Goal: Task Accomplishment & Management: Manage account settings

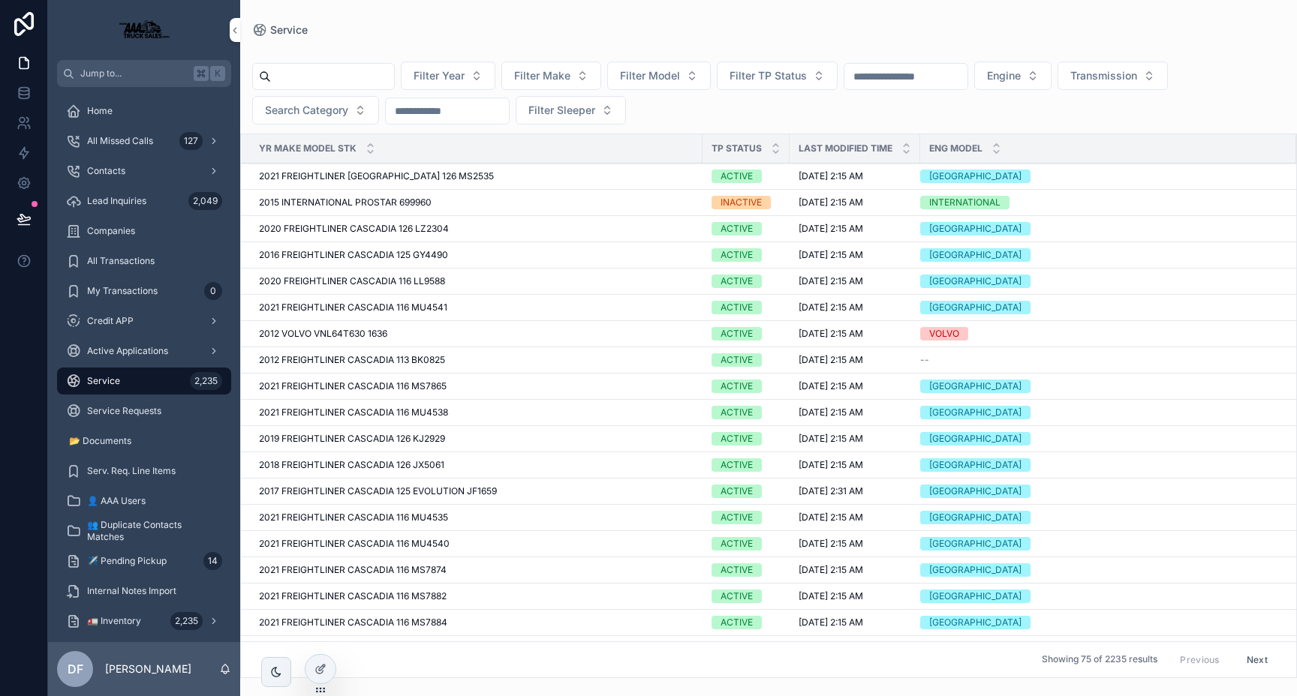
click at [356, 84] on input "scrollable content" at bounding box center [332, 76] width 123 height 21
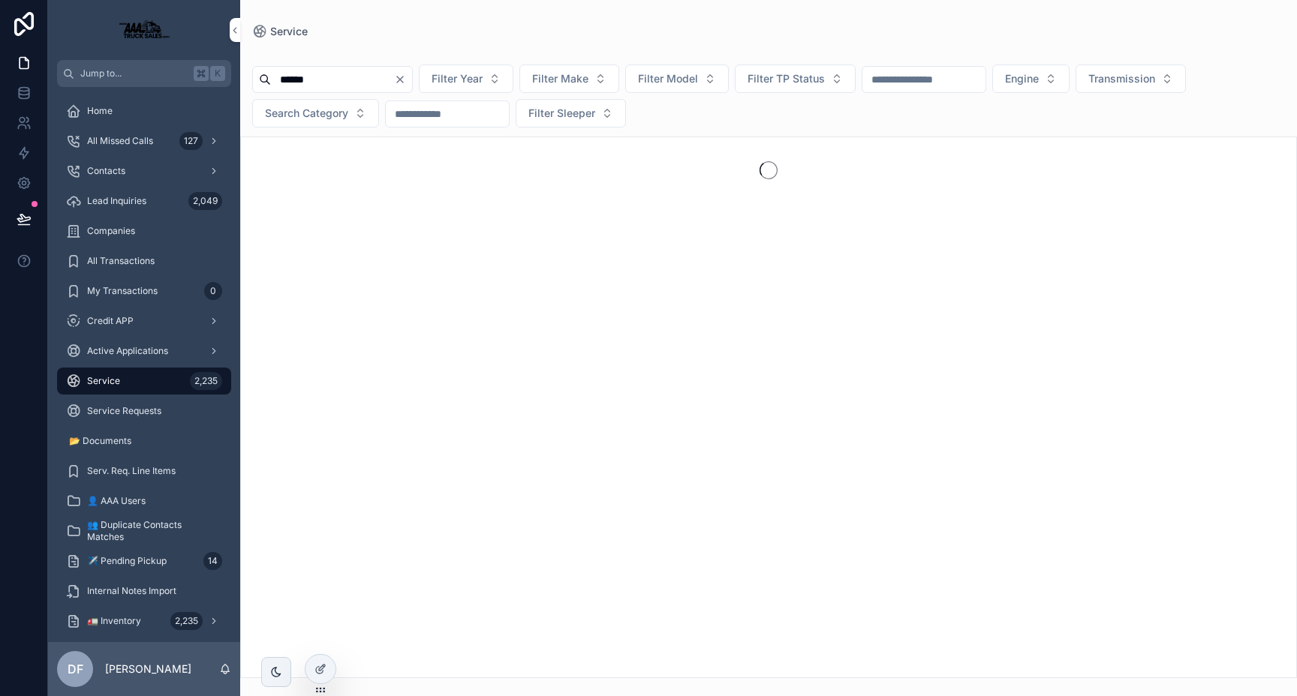
type input "******"
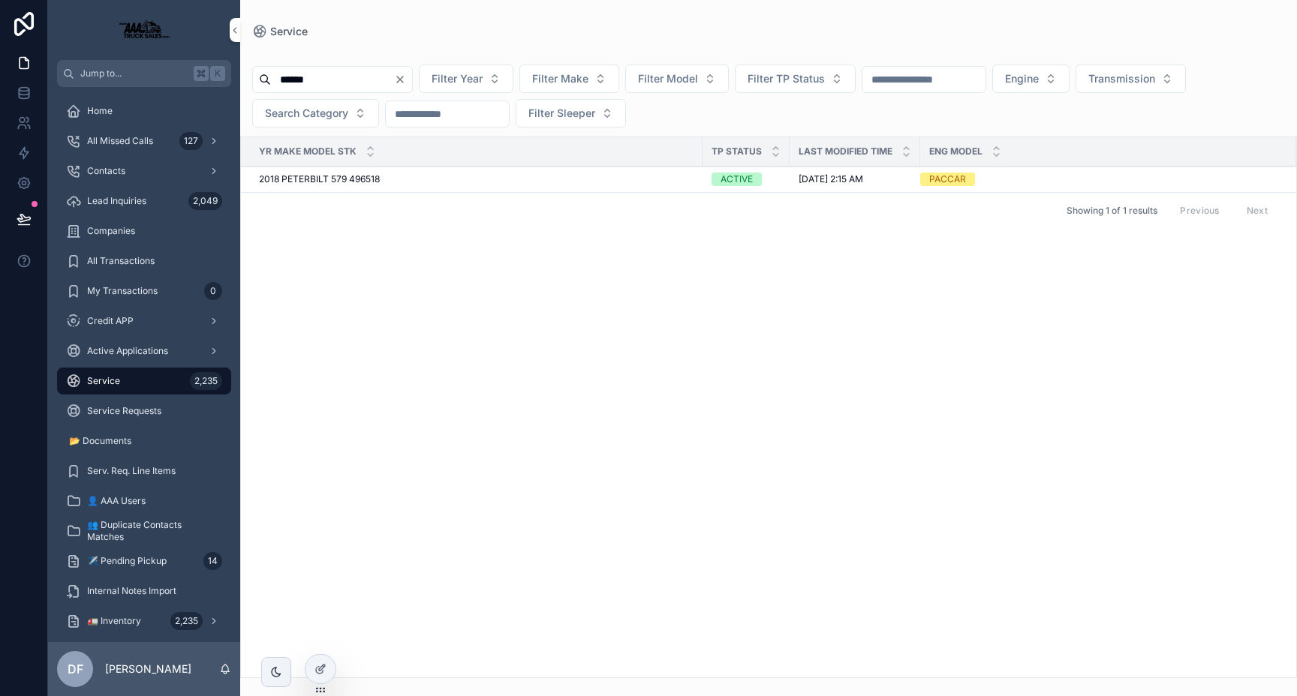
click at [304, 184] on span "2018 PETERBILT 579 496518" at bounding box center [319, 179] width 121 height 12
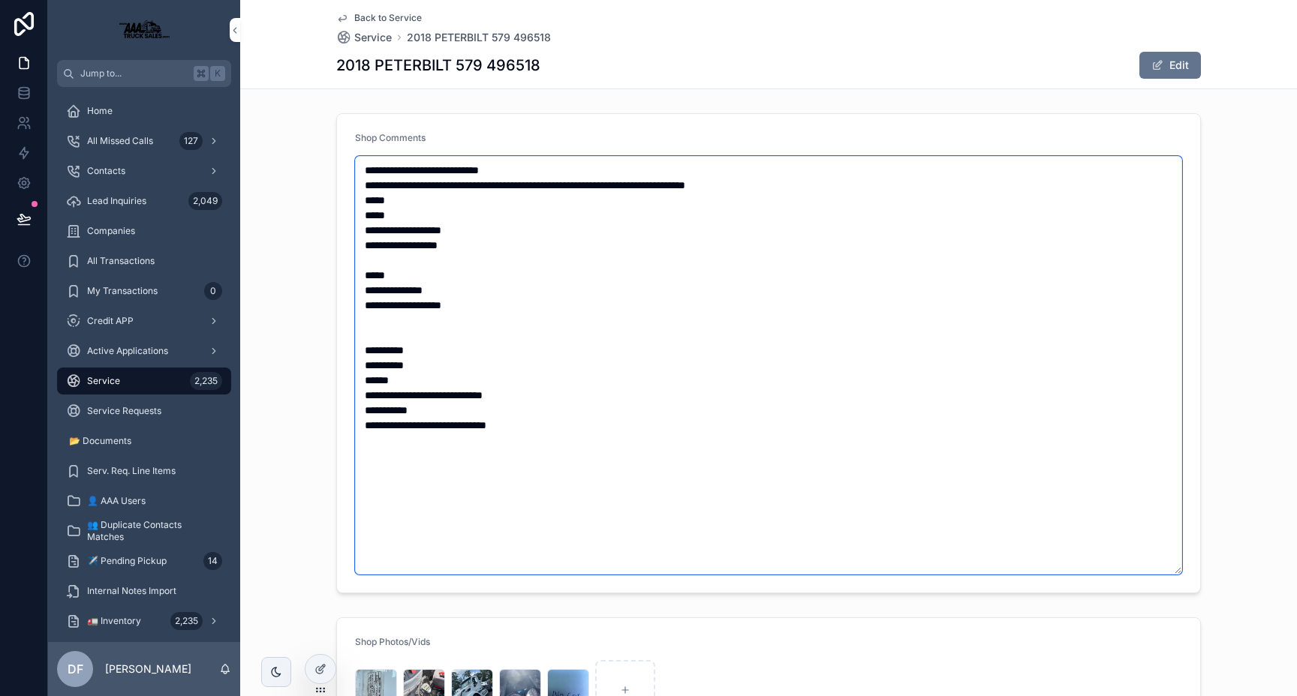
click at [589, 429] on textarea "**********" at bounding box center [768, 365] width 827 height 419
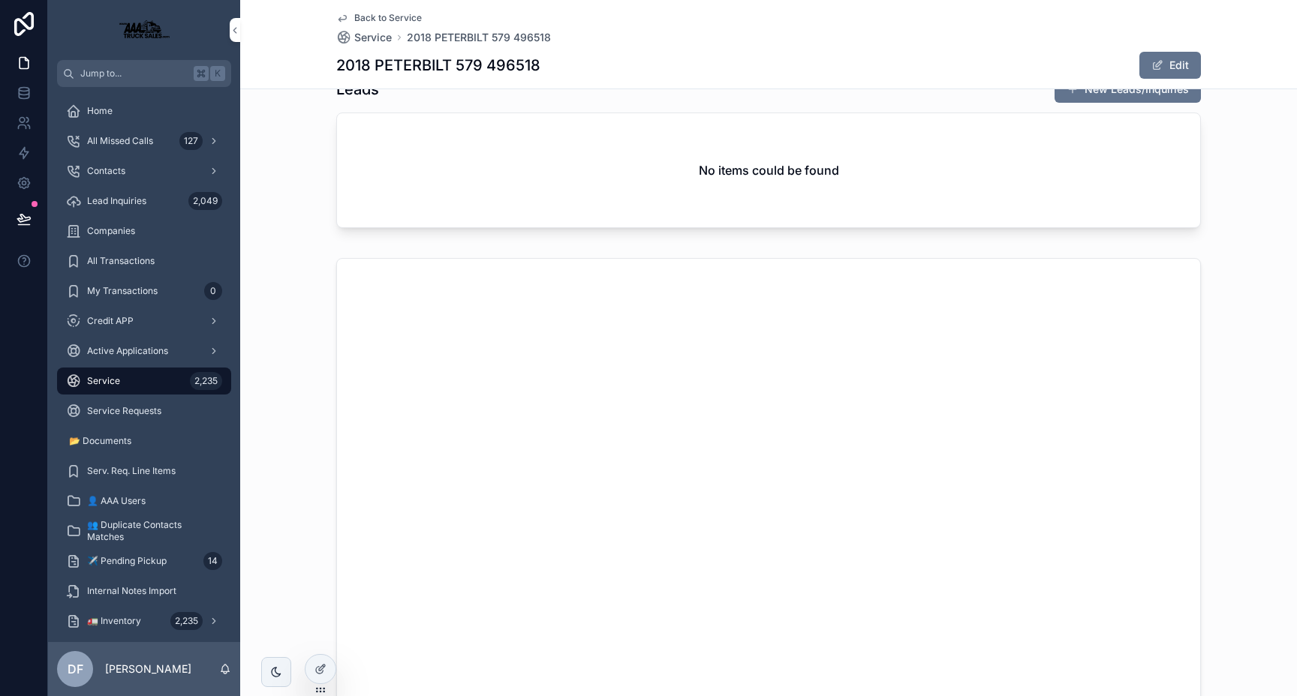
scroll to position [2600, 0]
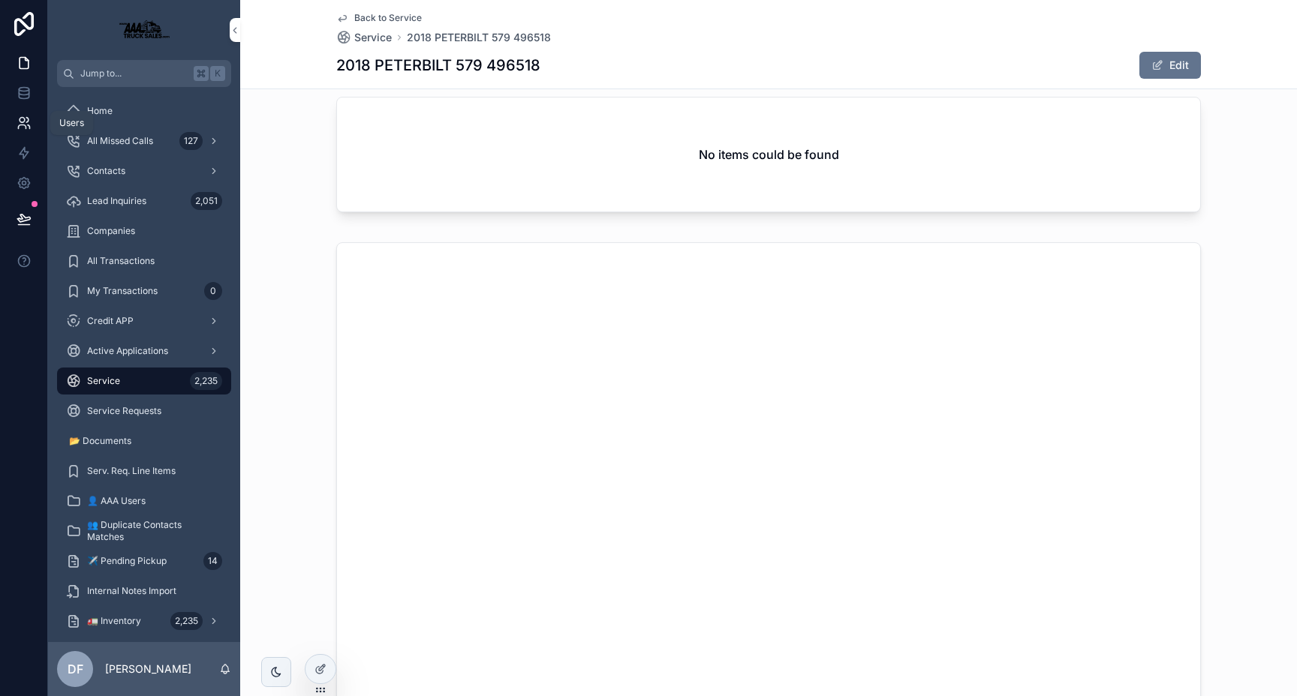
click at [22, 126] on icon at bounding box center [24, 123] width 15 height 15
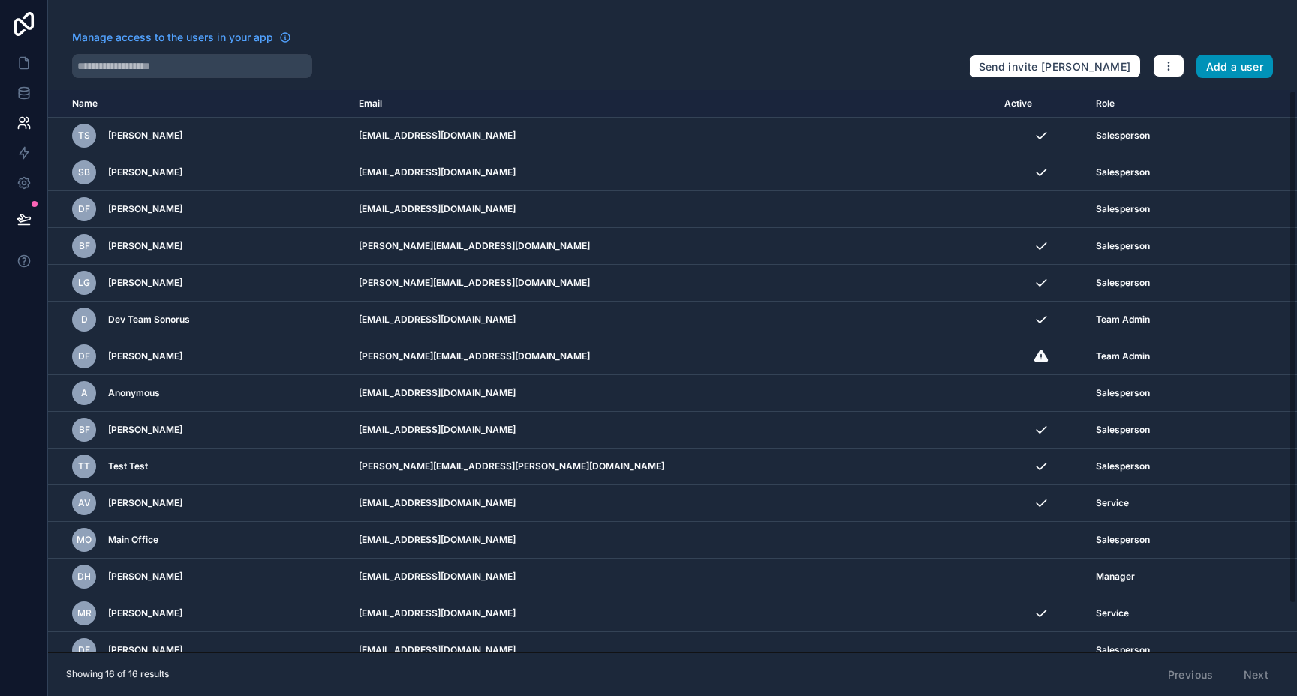
click at [1227, 68] on button "Add a user" at bounding box center [1234, 67] width 77 height 24
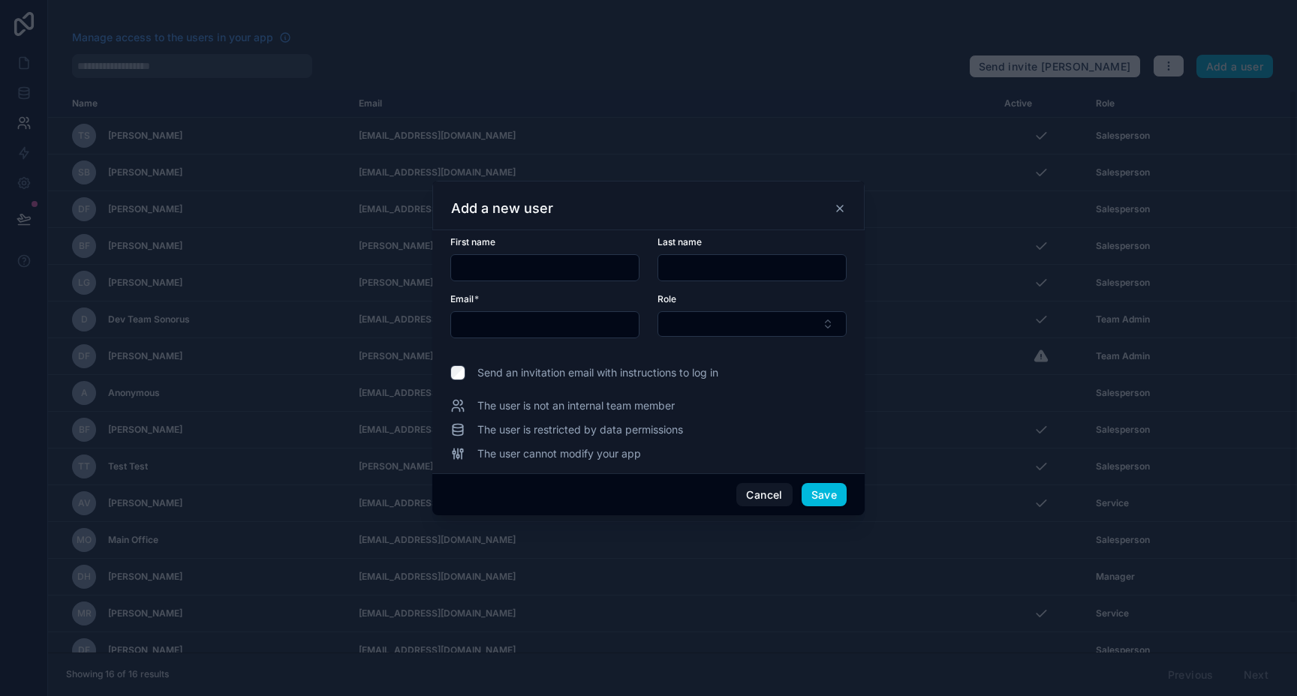
click at [485, 278] on div at bounding box center [544, 267] width 189 height 27
click at [495, 269] on input "text" at bounding box center [545, 267] width 188 height 21
type input "****"
type input "*****"
type input "**********"
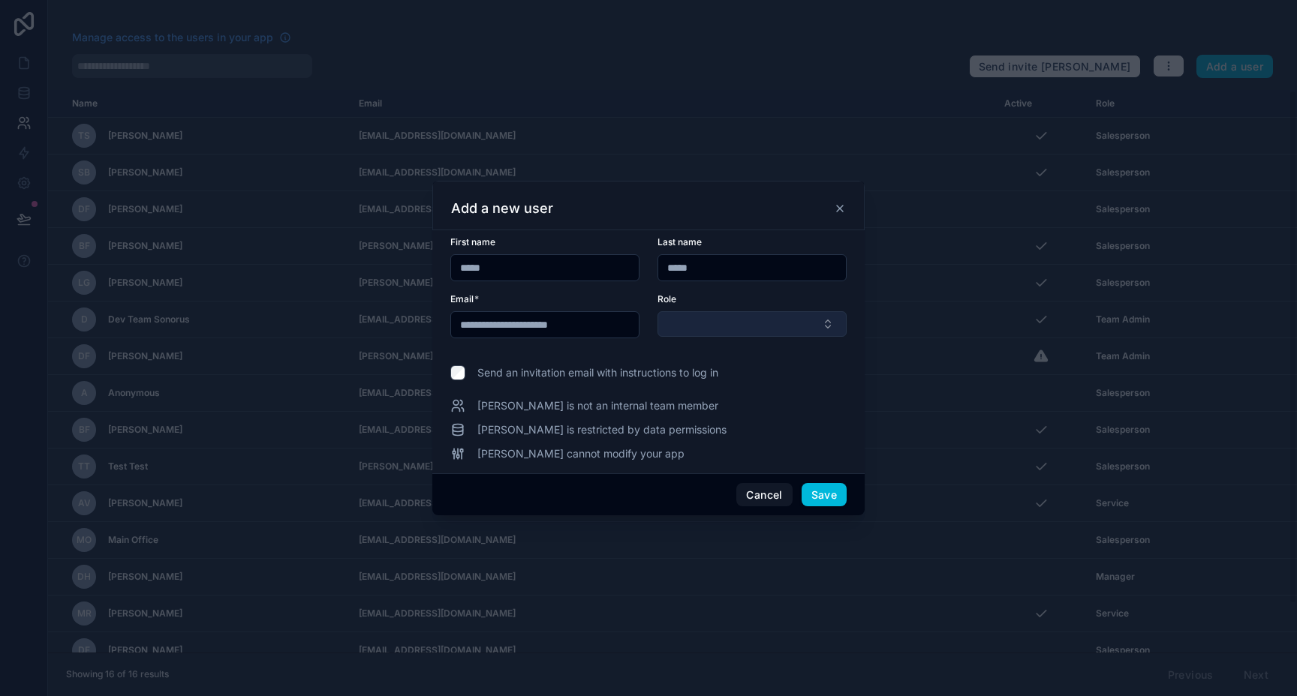
click at [701, 317] on button "Select Button" at bounding box center [751, 324] width 189 height 26
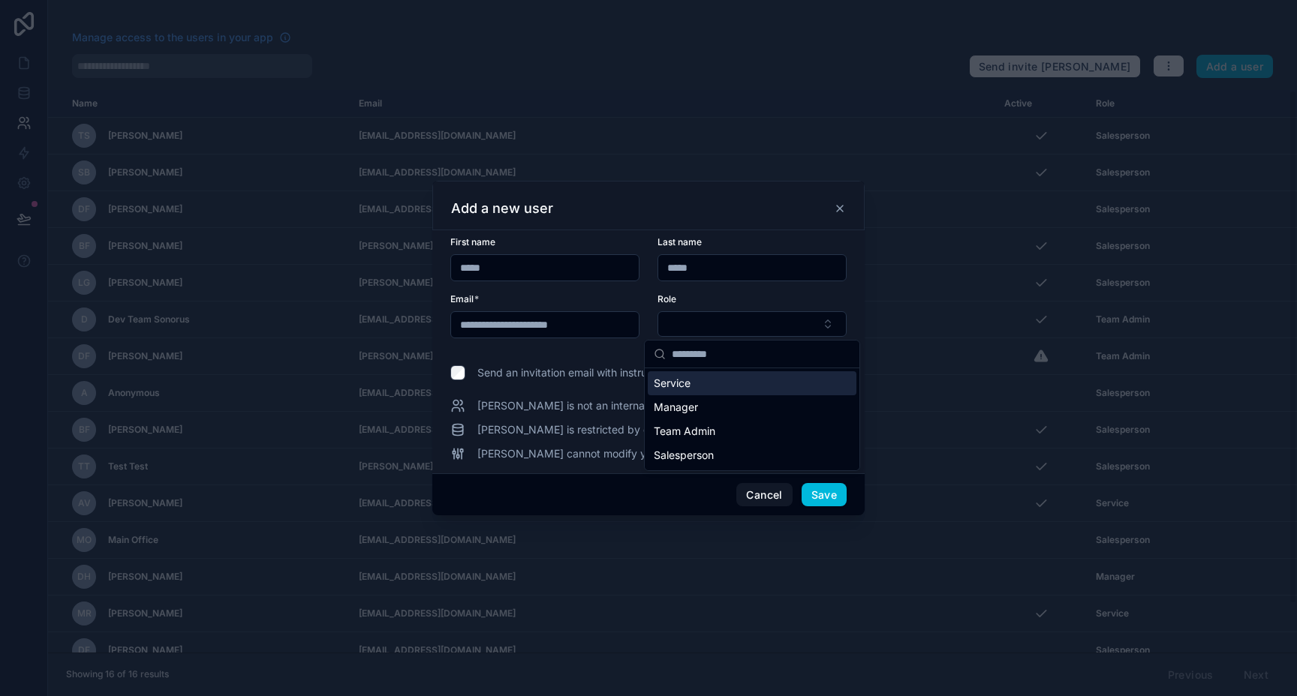
click at [689, 384] on span "Service" at bounding box center [672, 383] width 37 height 15
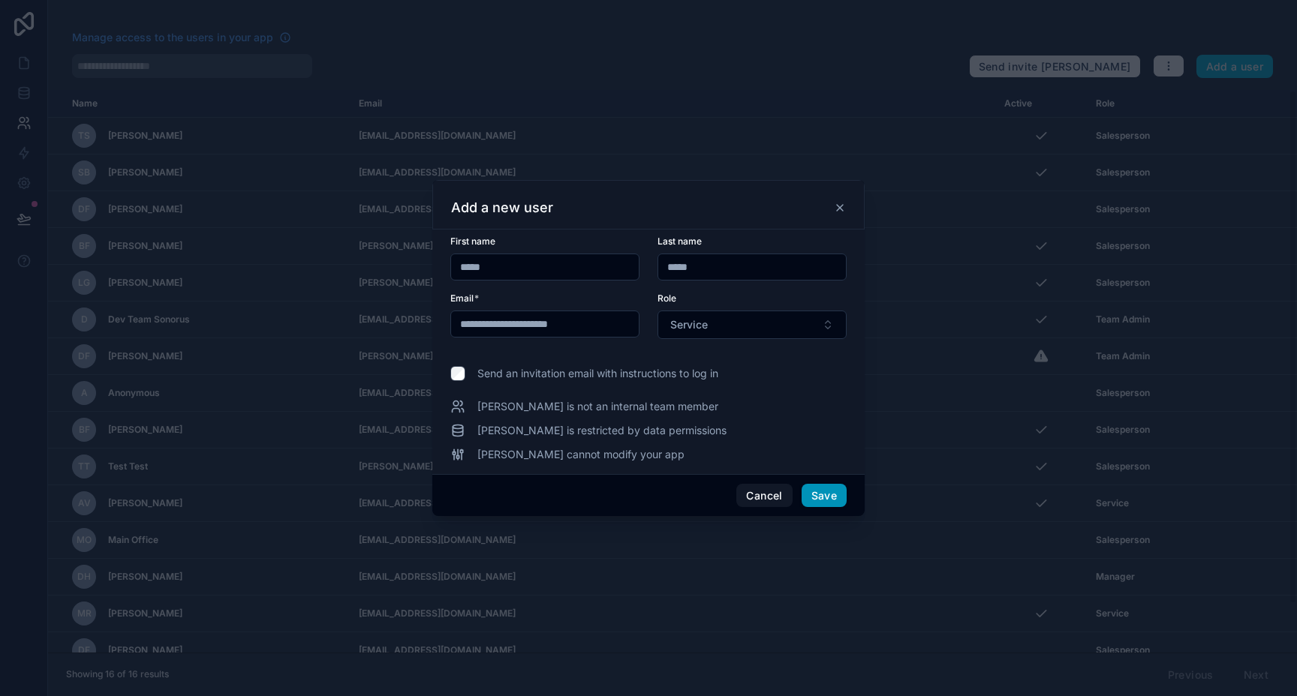
click at [824, 504] on button "Save" at bounding box center [823, 496] width 45 height 24
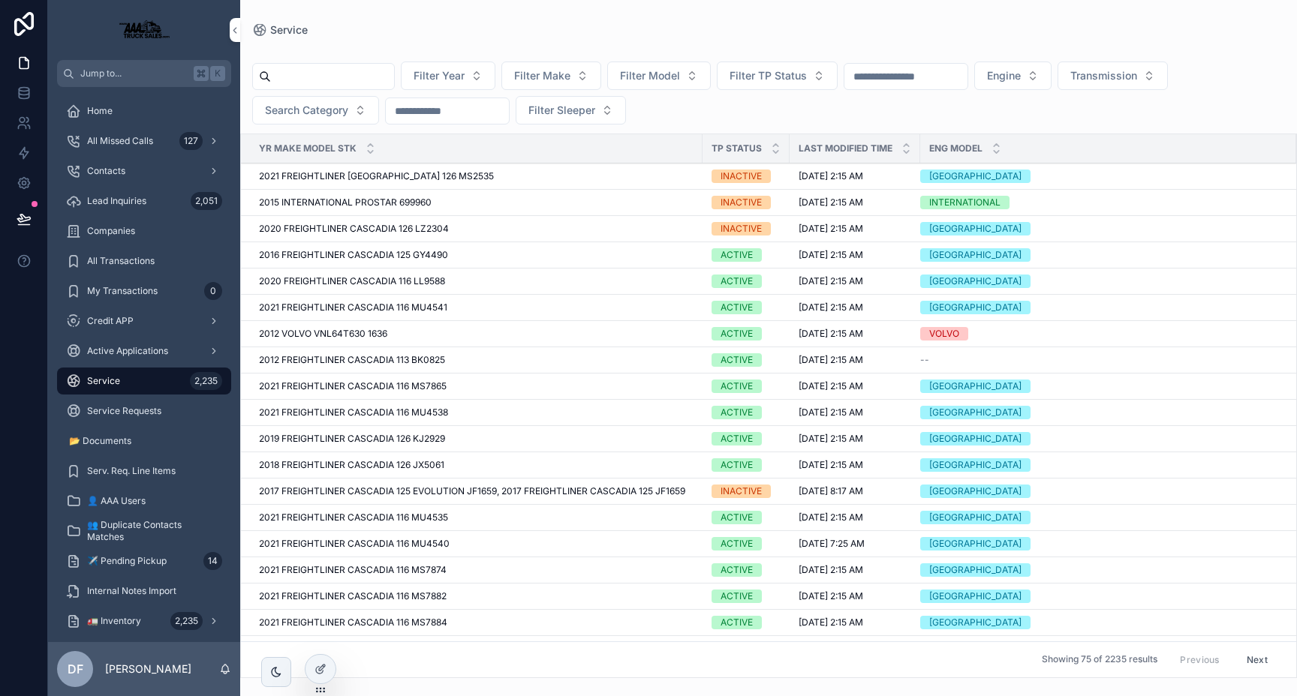
click at [362, 78] on input "scrollable content" at bounding box center [332, 76] width 123 height 21
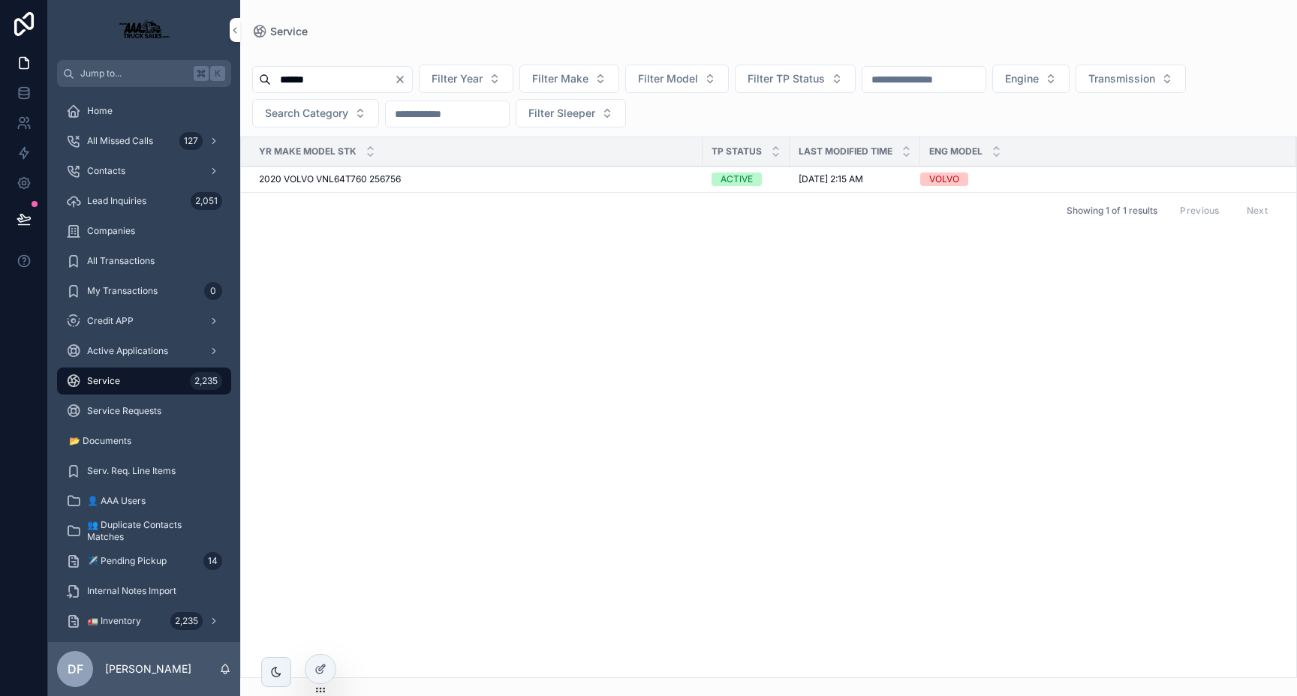
type input "******"
click at [369, 182] on span "2020 VOLVO VNL64T760 256756" at bounding box center [330, 179] width 142 height 12
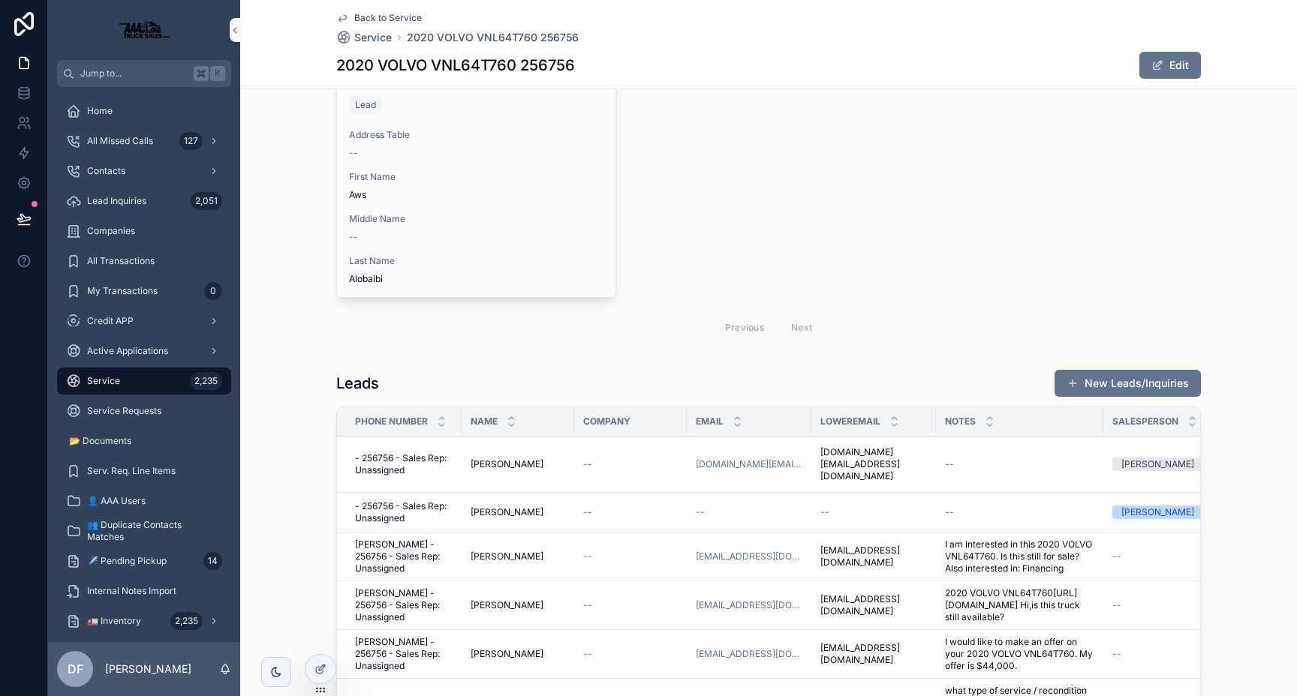
scroll to position [2724, 0]
click at [1140, 387] on button "New Leads/Inquiries" at bounding box center [1127, 382] width 146 height 27
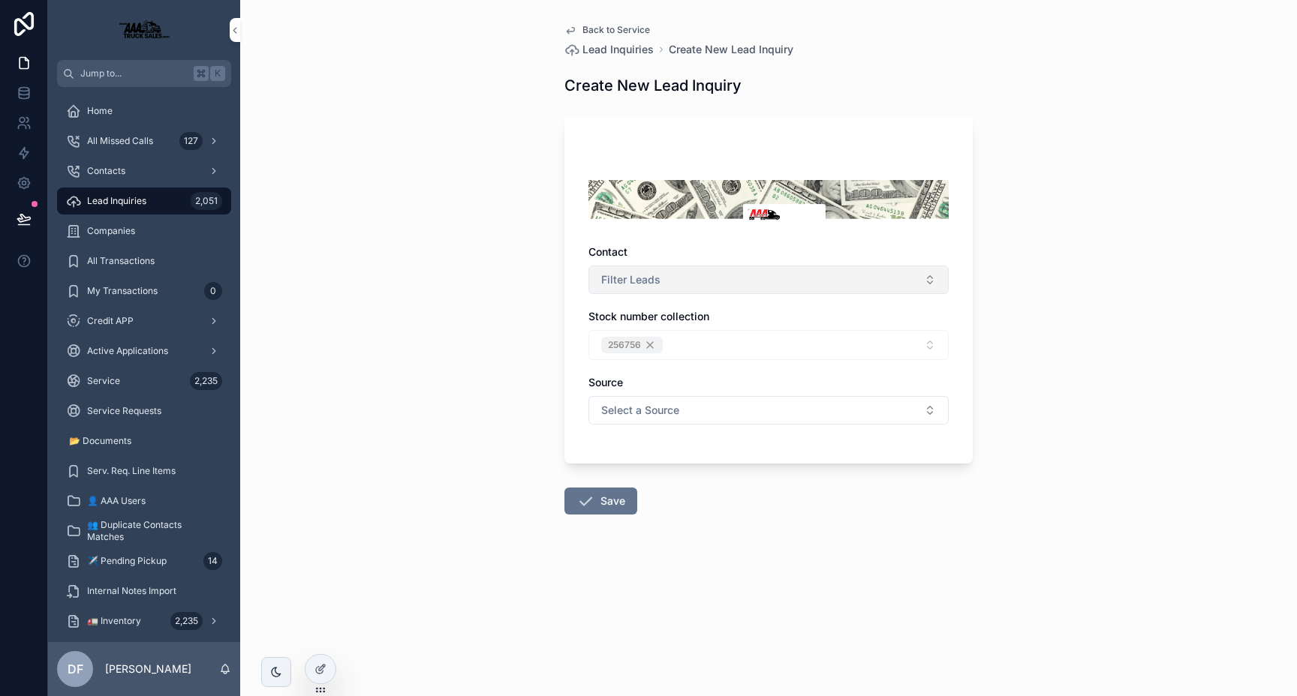
click at [694, 290] on button "Filter Leads" at bounding box center [768, 280] width 360 height 29
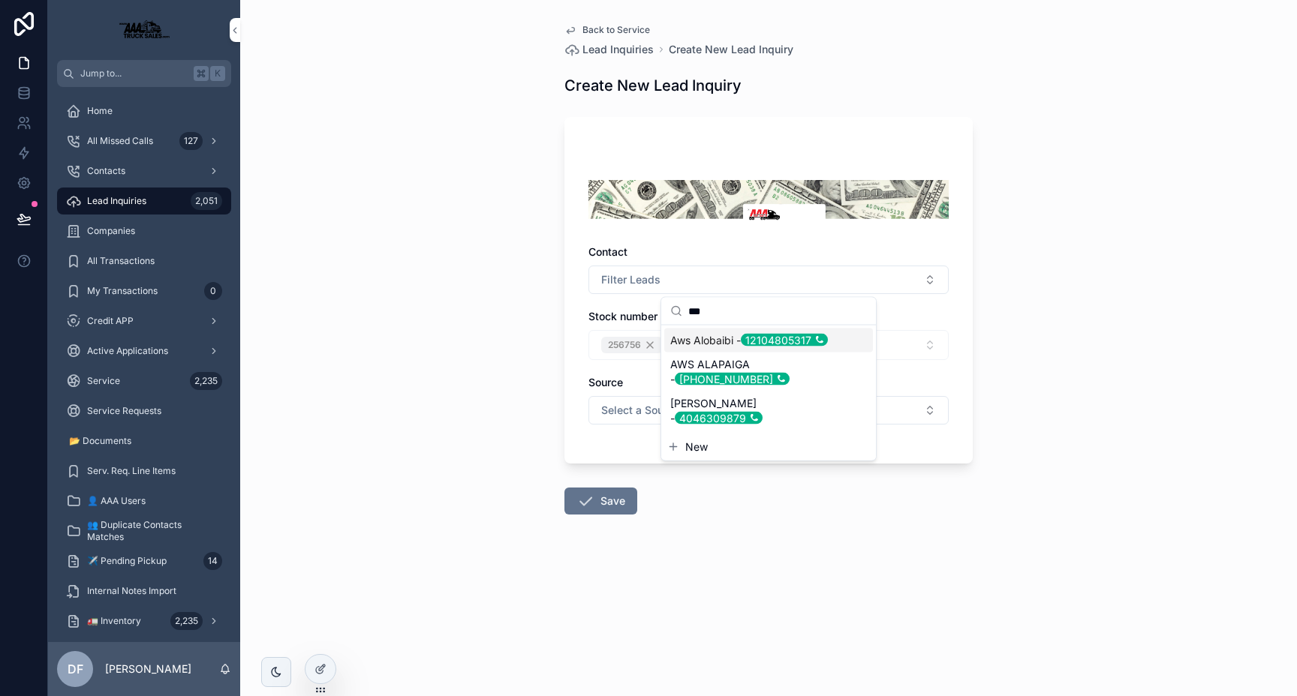
type input "***"
click at [687, 339] on span "Aws Alobaibi - 12104805317" at bounding box center [749, 340] width 158 height 15
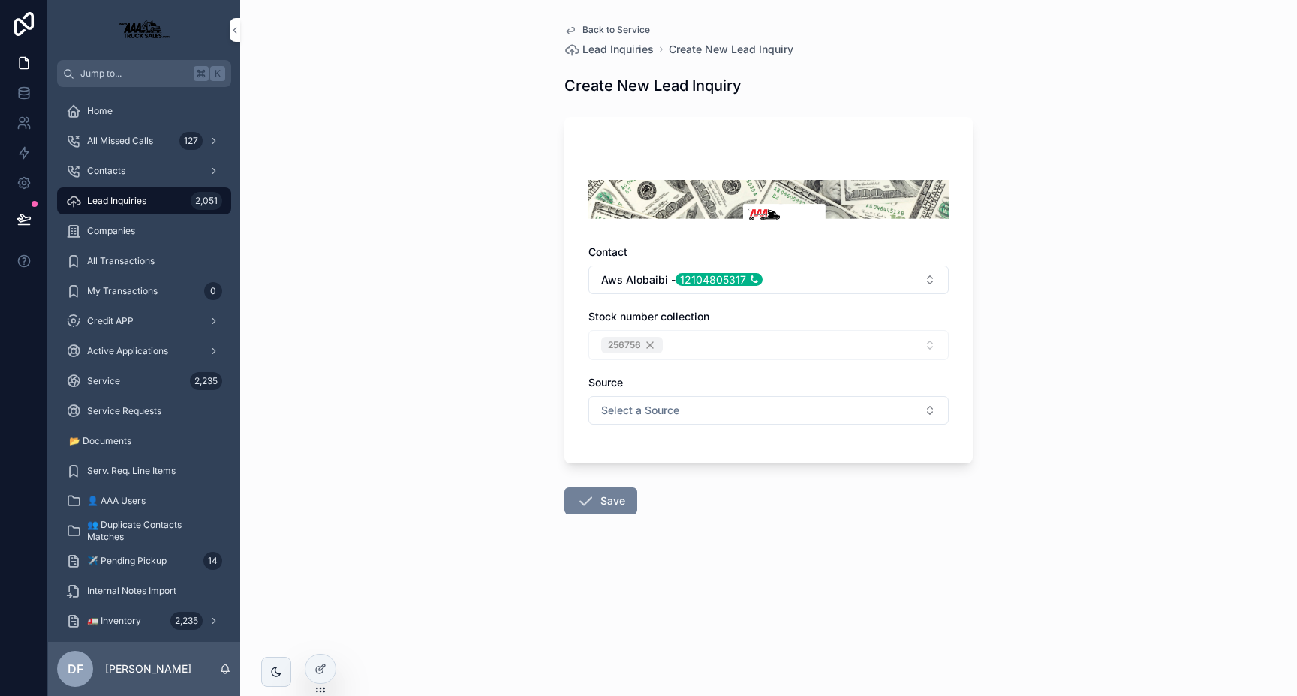
click at [597, 507] on button "Save" at bounding box center [600, 501] width 73 height 27
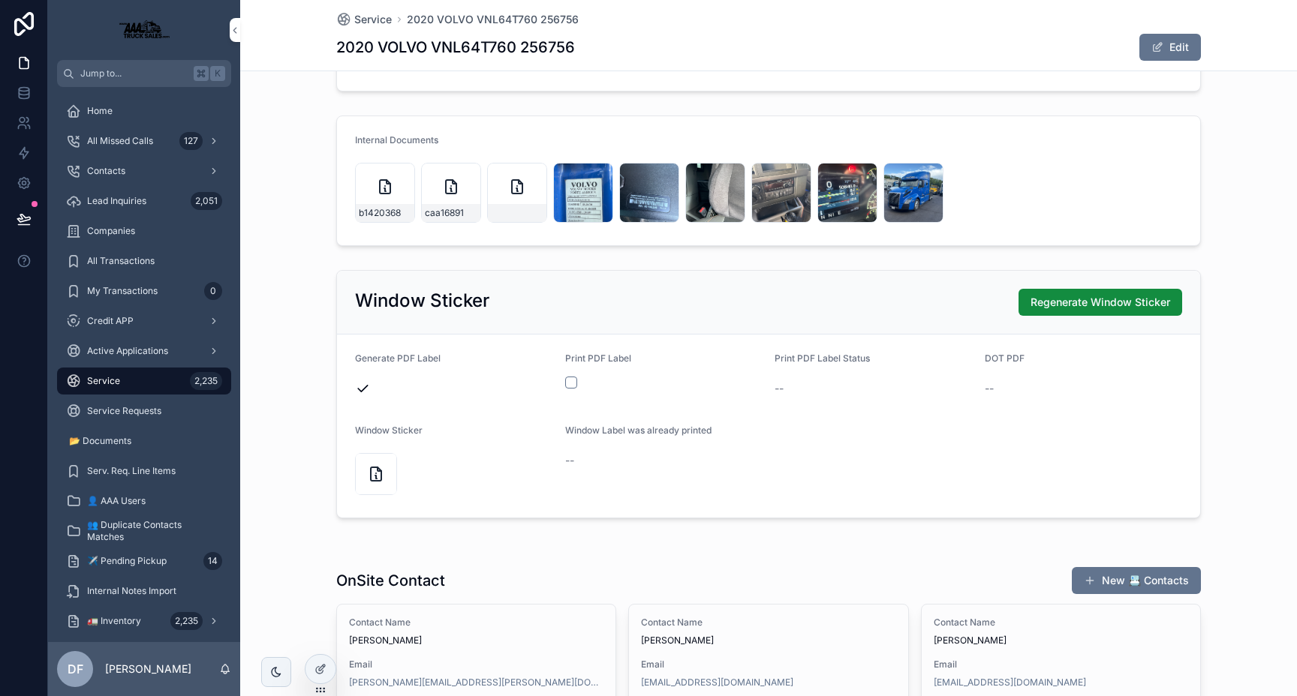
scroll to position [1482, 0]
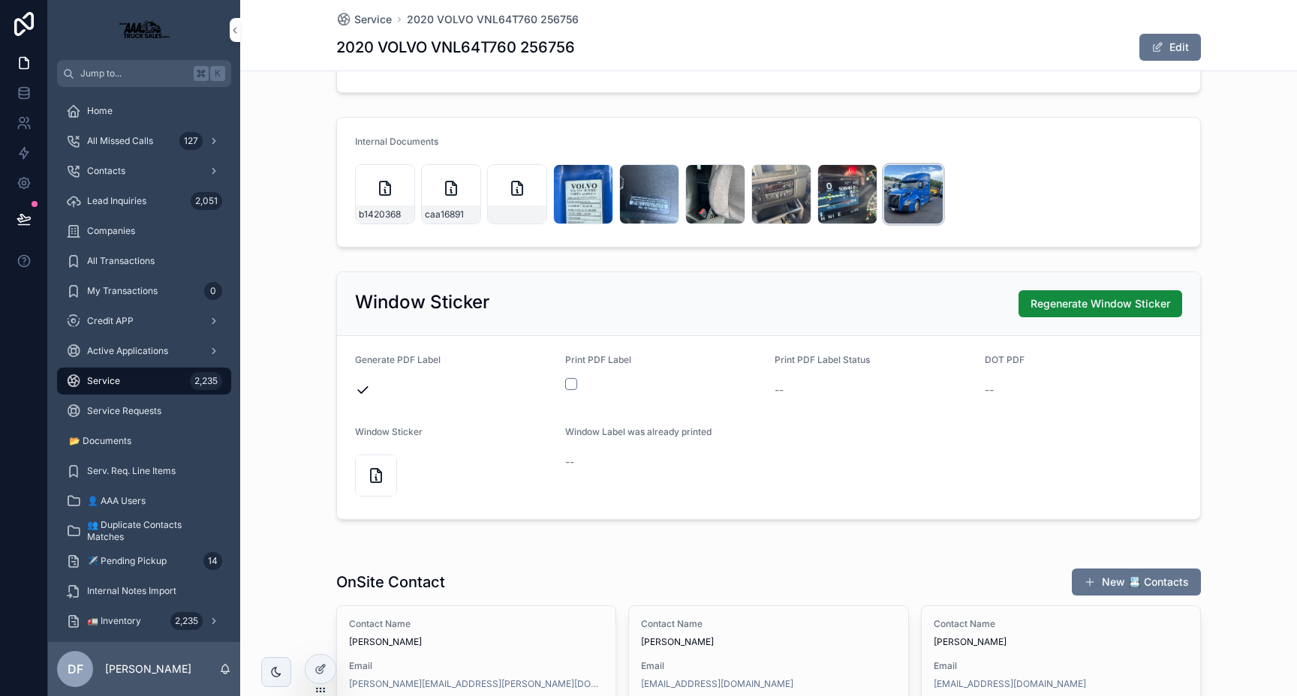
click at [916, 186] on div "scrollable content" at bounding box center [913, 194] width 60 height 60
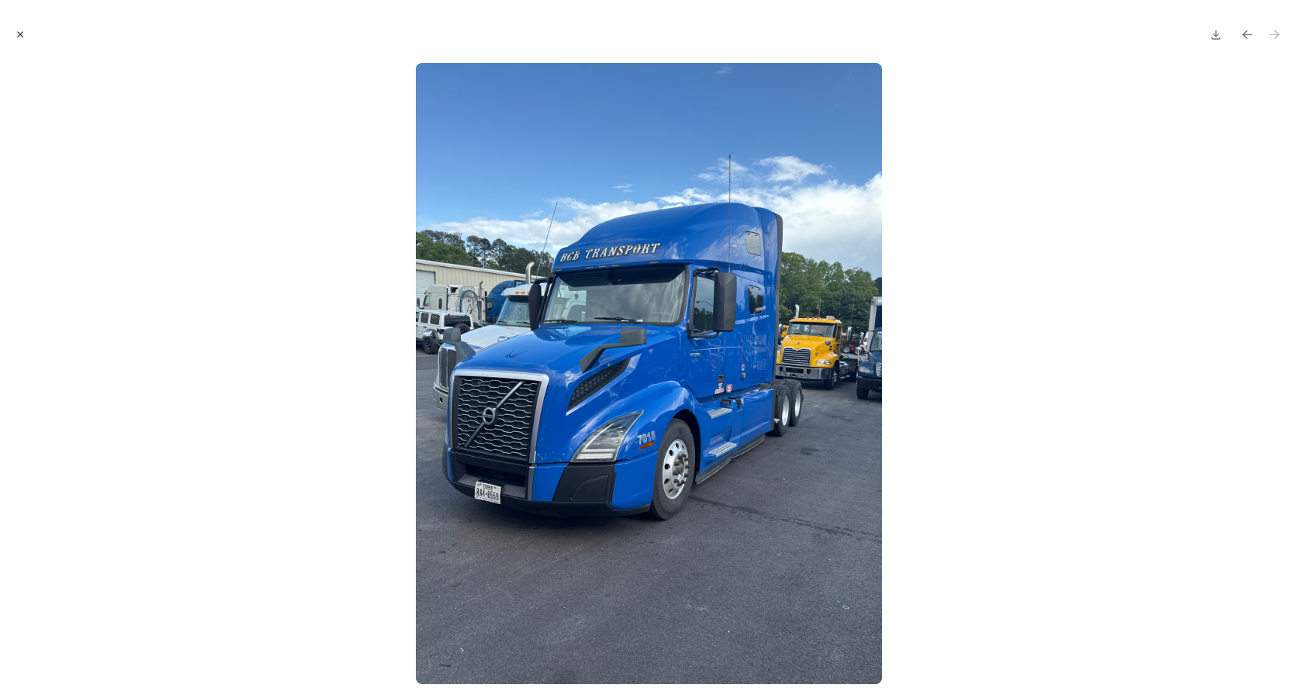
click at [15, 38] on icon "Close modal" at bounding box center [20, 34] width 11 height 11
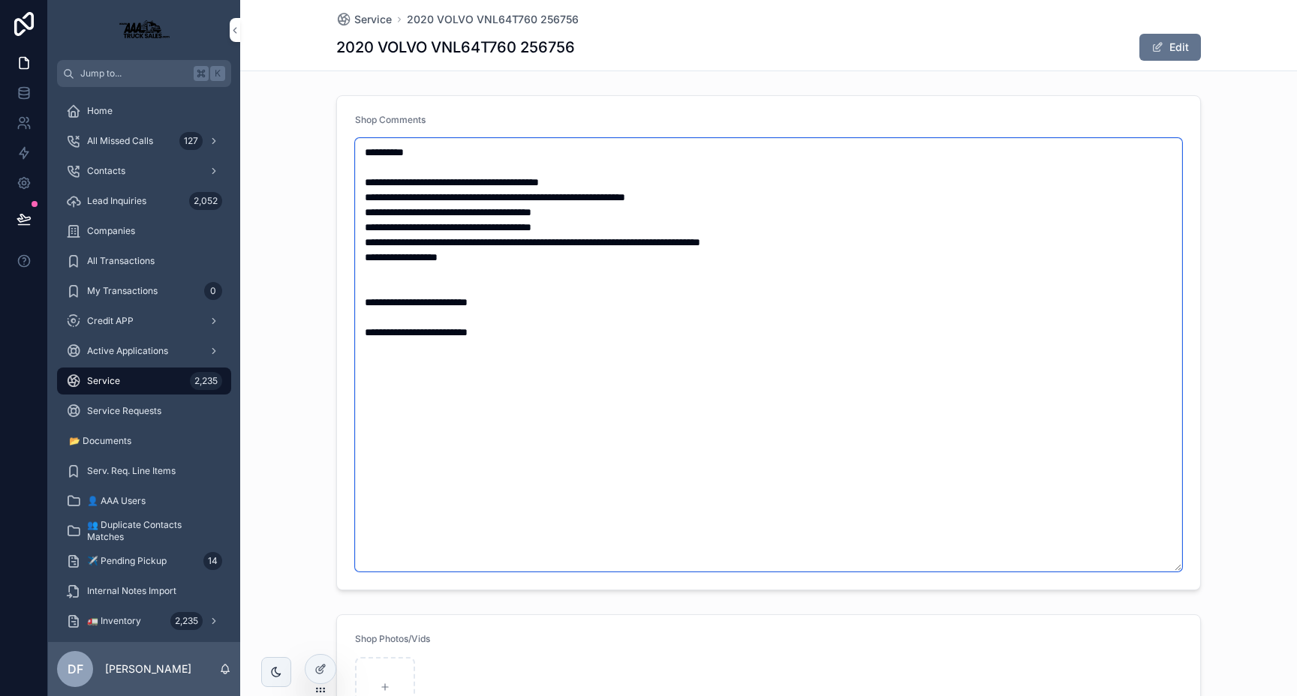
click at [776, 335] on textarea "**********" at bounding box center [768, 355] width 827 height 434
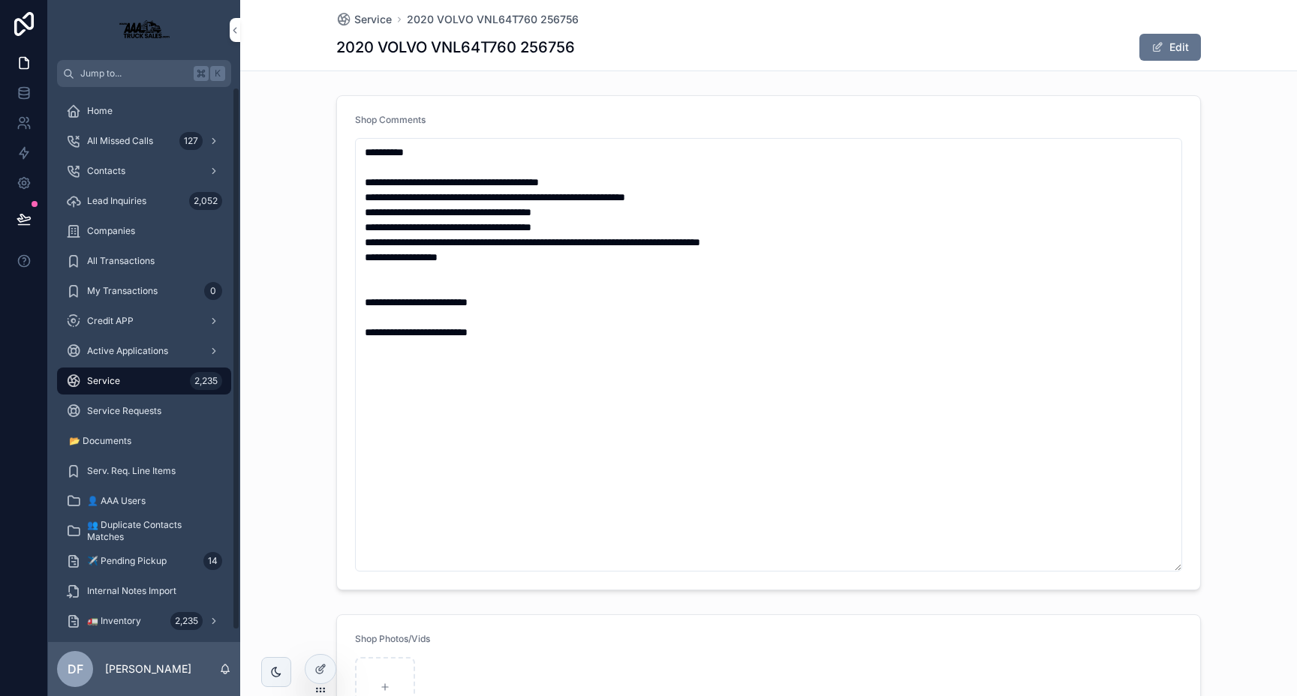
click at [137, 388] on div "Service 2,235" at bounding box center [144, 381] width 156 height 24
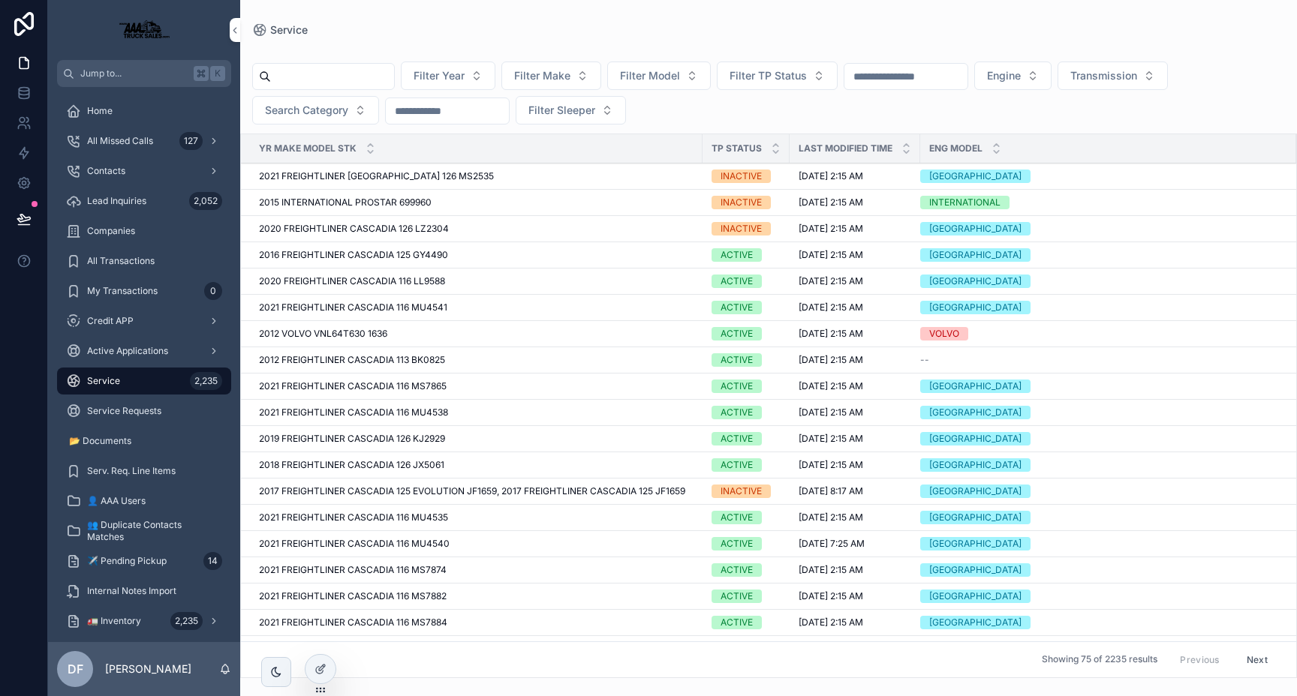
click at [368, 83] on input "scrollable content" at bounding box center [332, 76] width 123 height 21
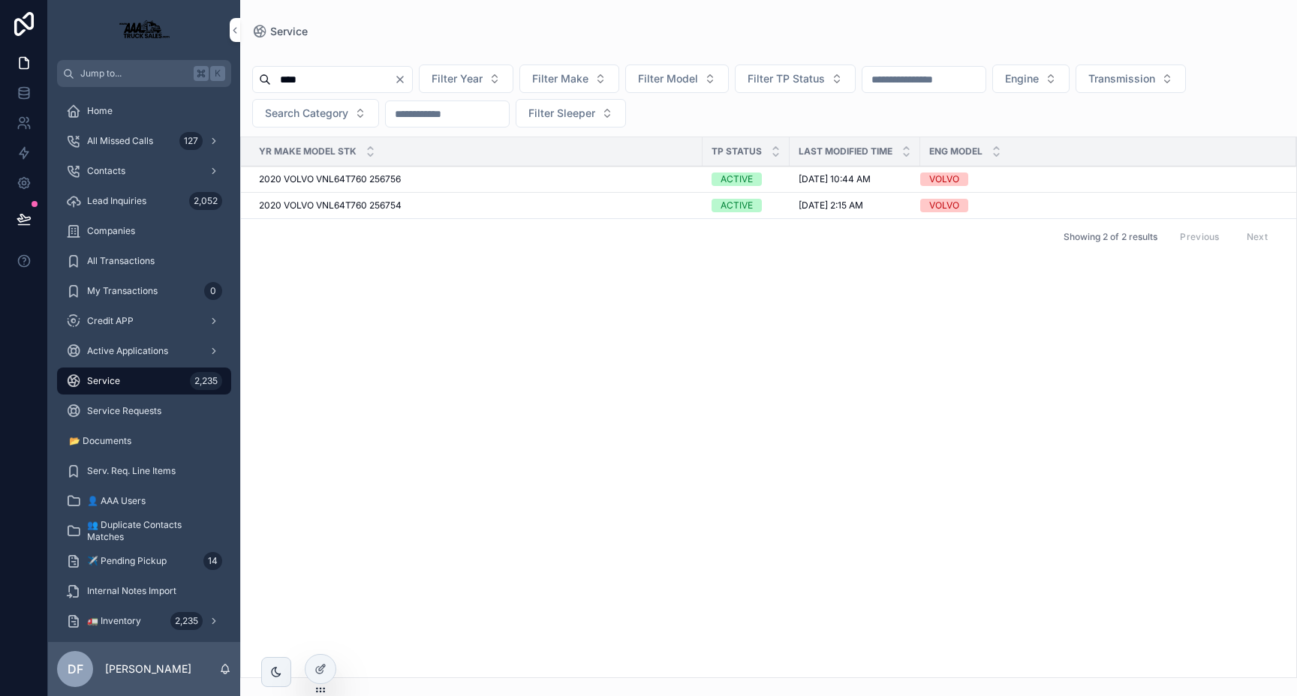
type input "****"
click at [376, 181] on span "2020 VOLVO VNL64T760 256756" at bounding box center [330, 179] width 142 height 12
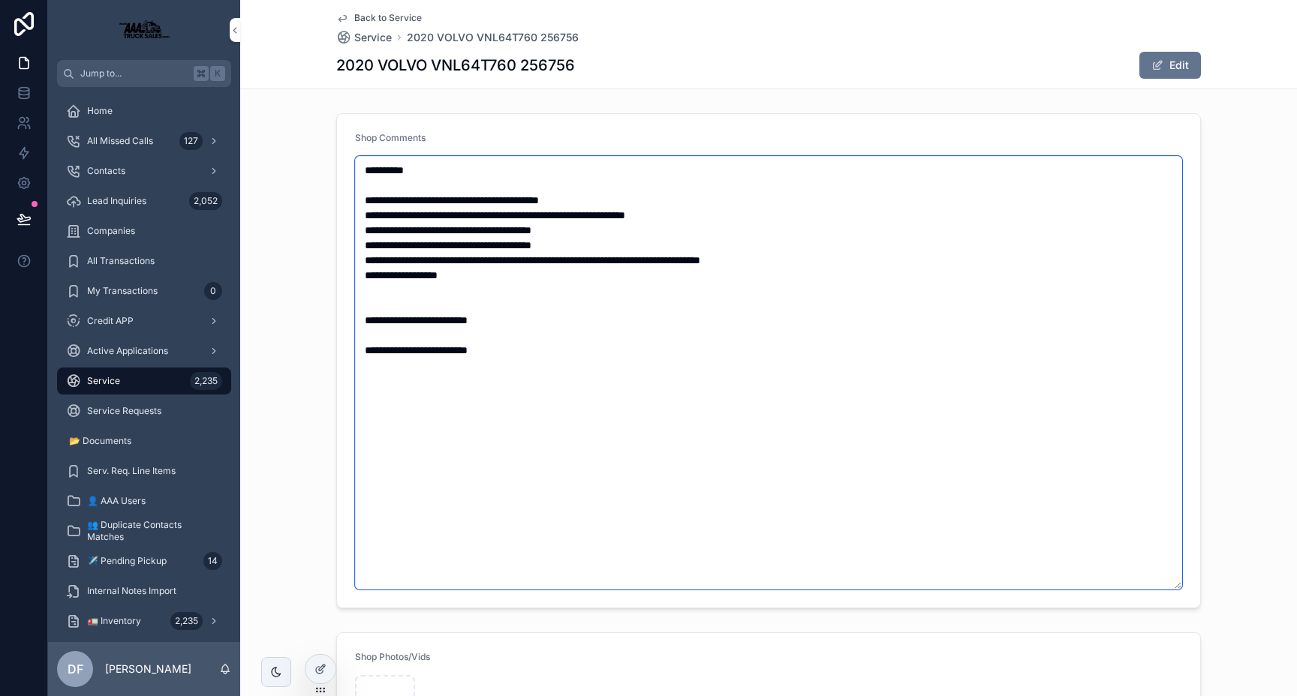
drag, startPoint x: 576, startPoint y: 365, endPoint x: 265, endPoint y: 122, distance: 394.7
click at [265, 122] on div "**********" at bounding box center [768, 360] width 1057 height 507
click at [615, 444] on textarea "**********" at bounding box center [768, 373] width 827 height 434
click at [359, 204] on textarea "**********" at bounding box center [768, 373] width 827 height 434
click at [552, 358] on textarea "**********" at bounding box center [768, 373] width 827 height 434
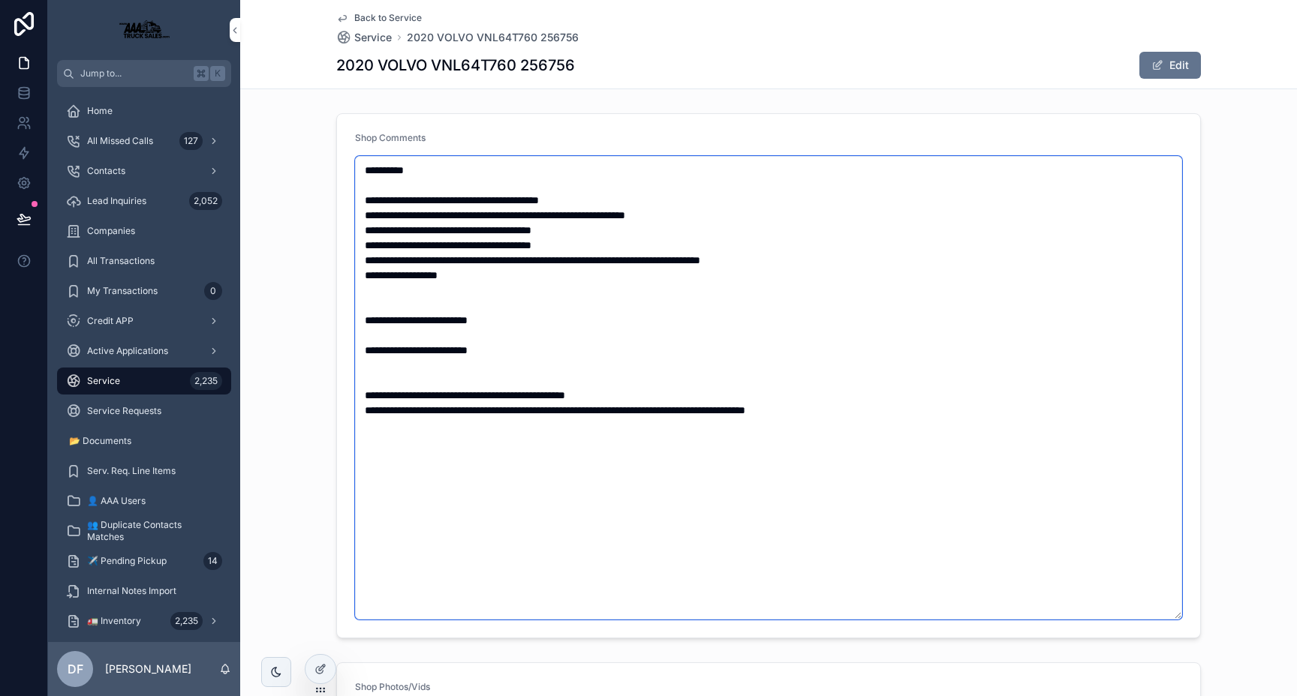
click at [363, 397] on textarea "**********" at bounding box center [768, 388] width 827 height 464
click at [654, 395] on textarea "**********" at bounding box center [768, 388] width 827 height 464
click at [838, 408] on textarea "**********" at bounding box center [768, 388] width 827 height 464
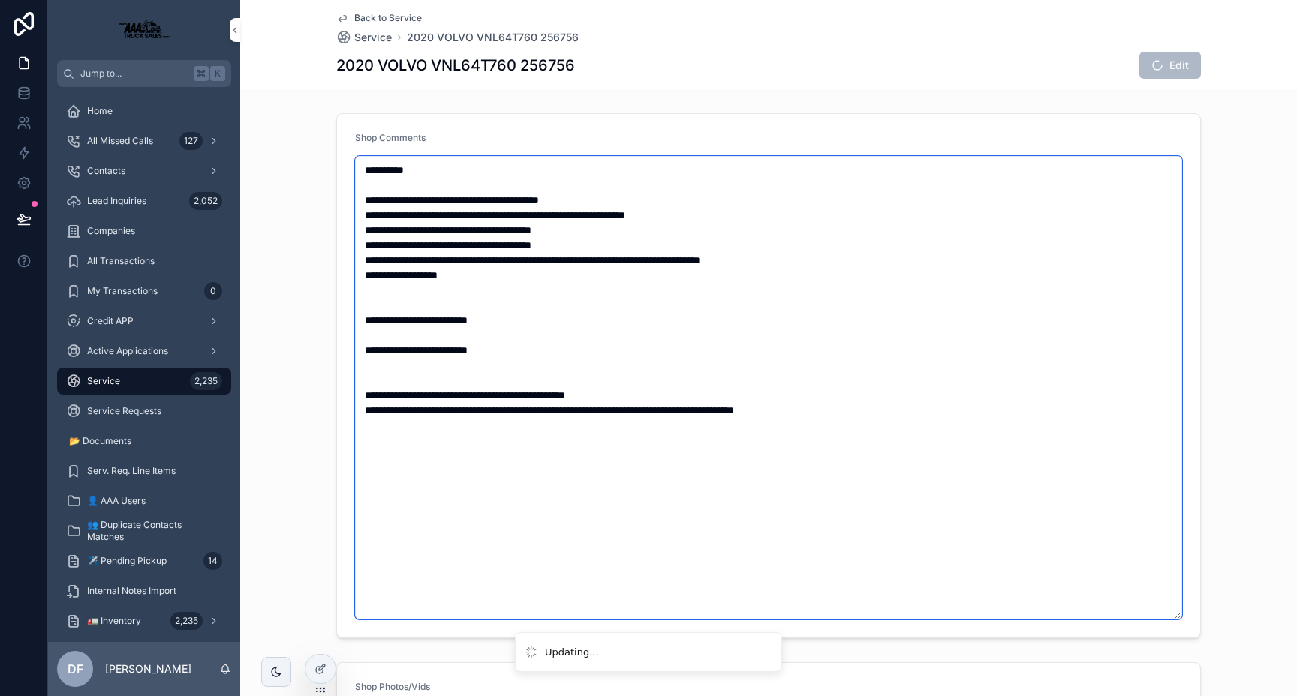
click at [364, 416] on textarea "**********" at bounding box center [768, 388] width 827 height 464
click at [414, 472] on textarea "**********" at bounding box center [768, 388] width 827 height 464
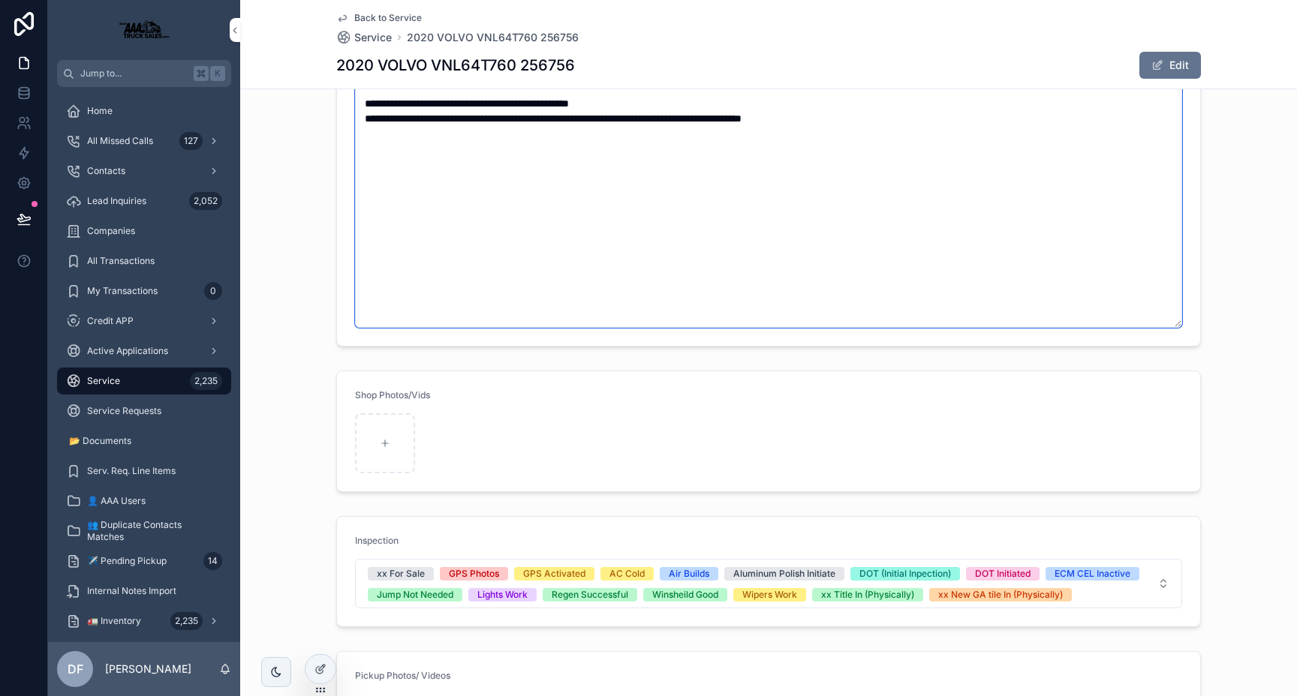
scroll to position [287, 0]
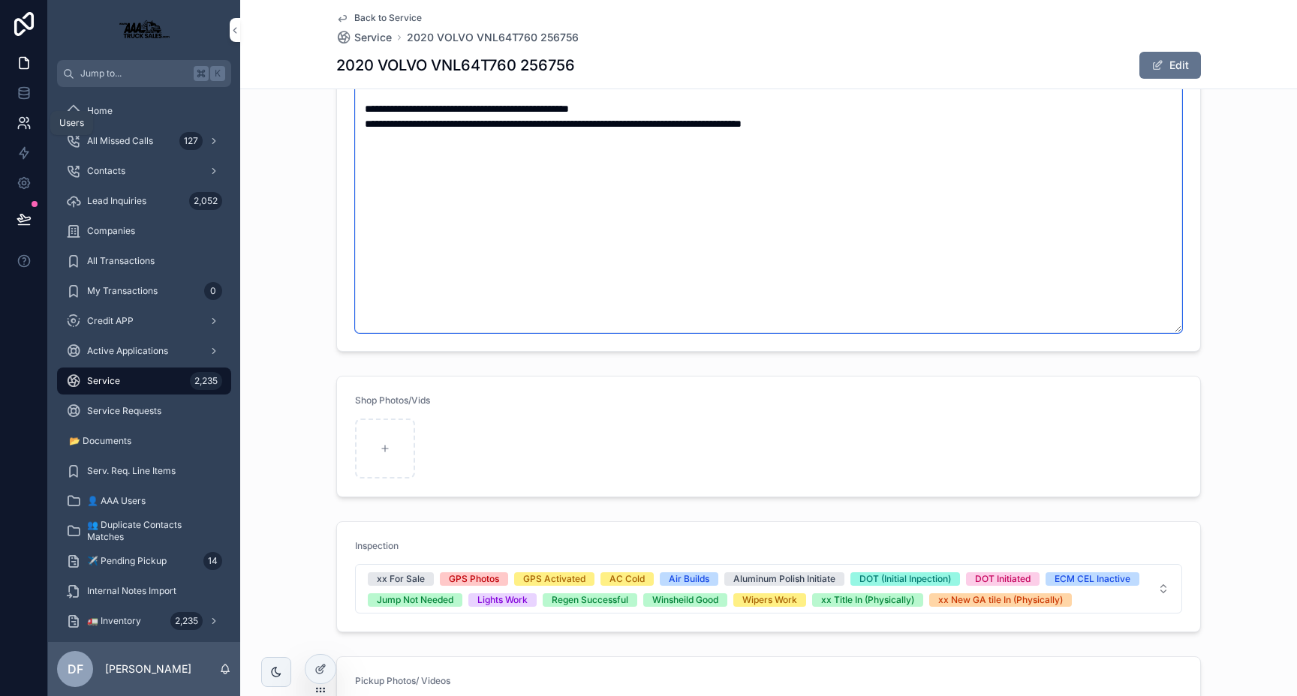
type textarea "**********"
click at [23, 117] on icon at bounding box center [24, 123] width 15 height 15
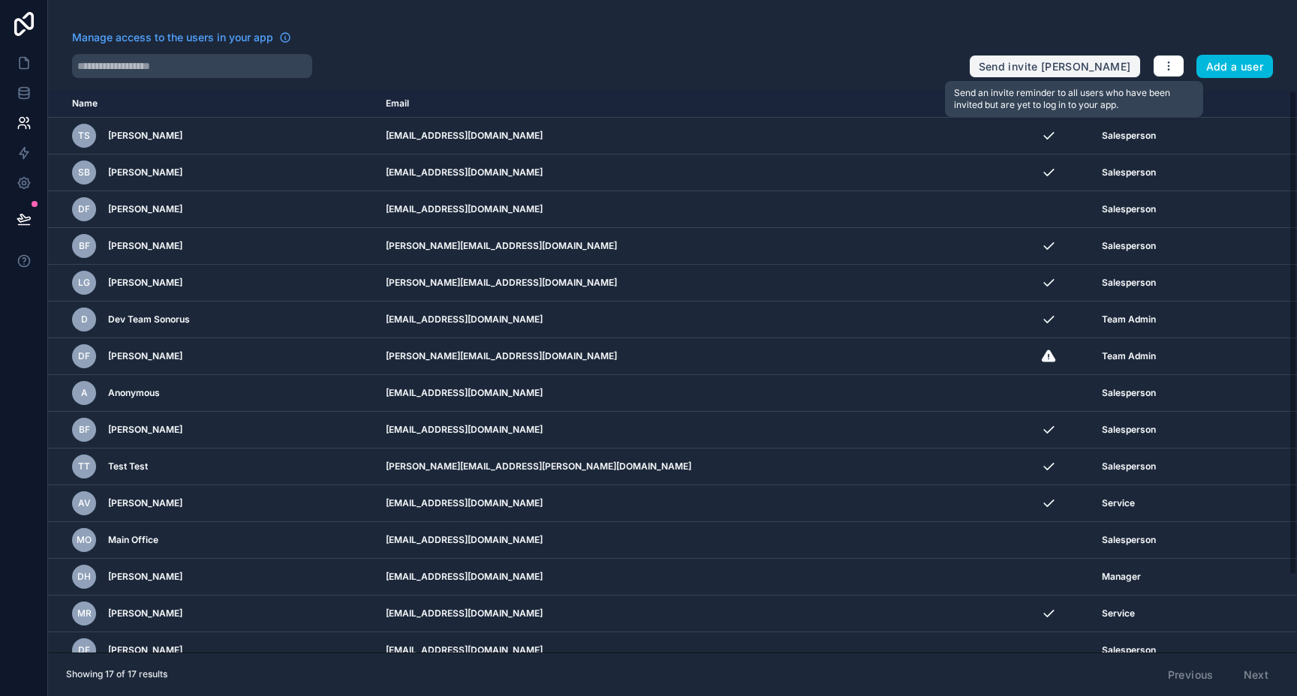
click at [1051, 72] on button "Send invite reminders" at bounding box center [1055, 67] width 172 height 24
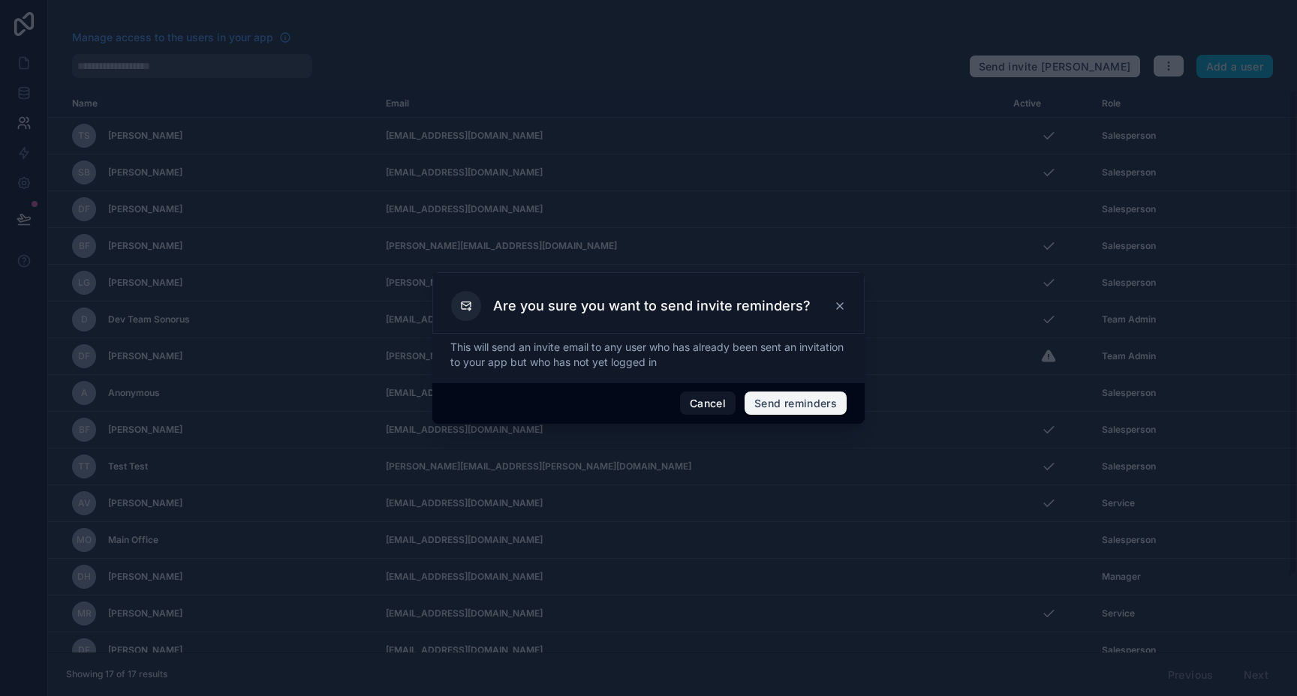
click at [817, 404] on button "Send reminders" at bounding box center [795, 404] width 102 height 24
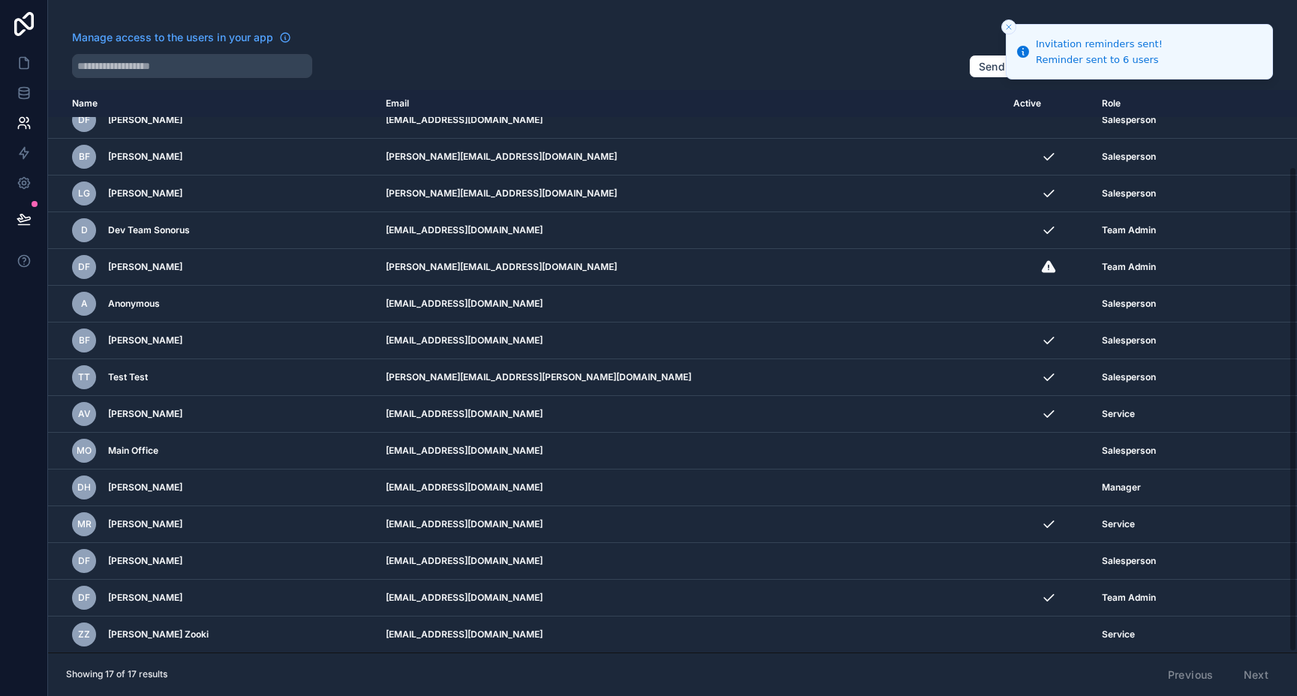
scroll to position [89, 0]
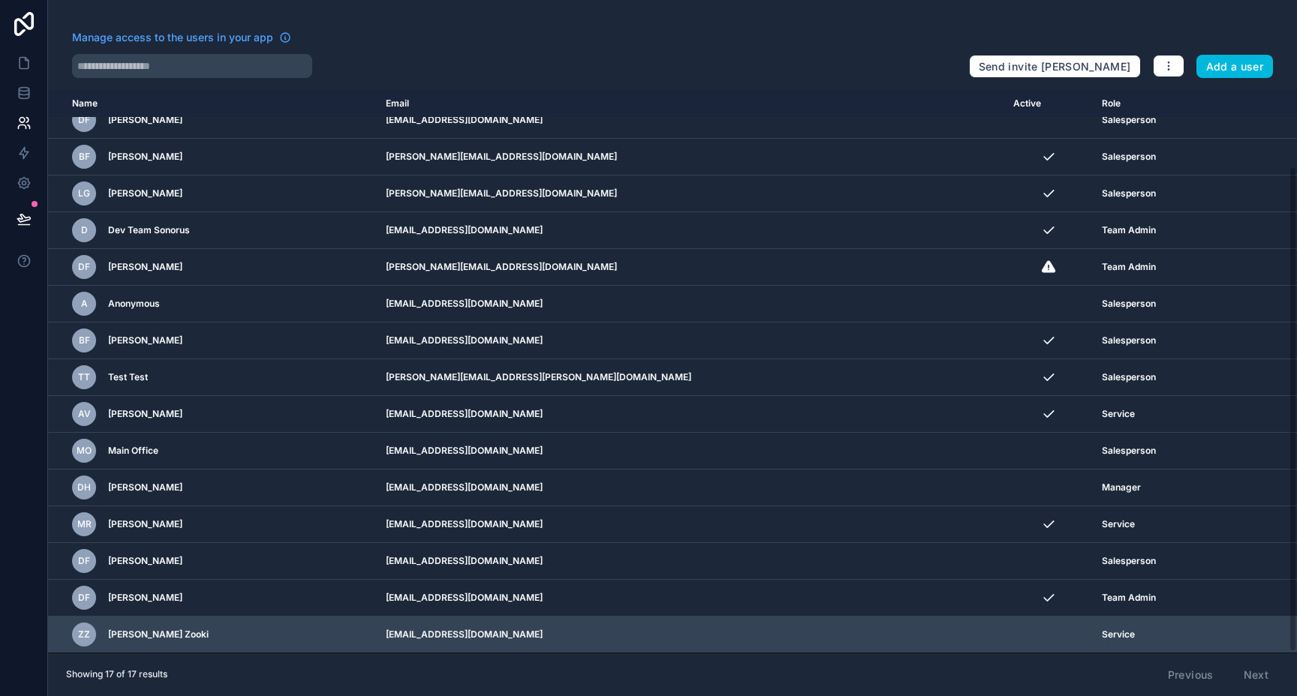
click at [831, 631] on td "zanesooki1976@gmail.com" at bounding box center [690, 635] width 627 height 37
click at [0, 0] on icon "scrollable content" at bounding box center [0, 0] width 0 height 0
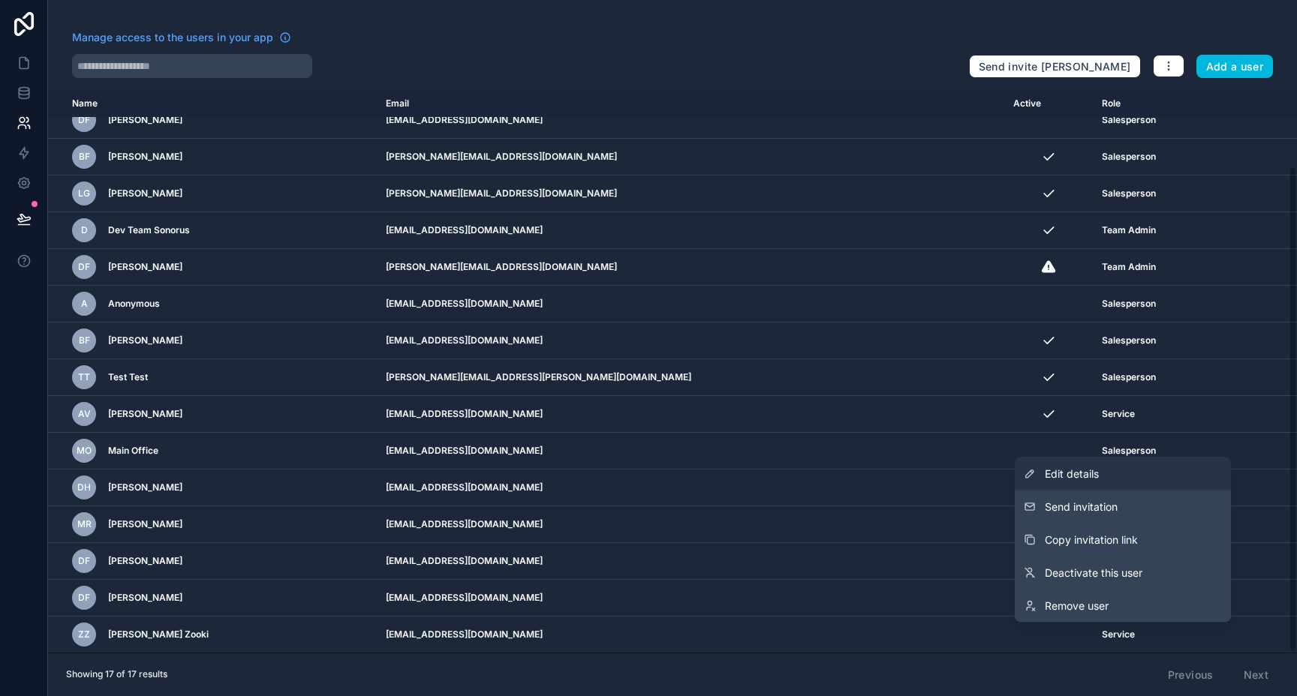
click at [1138, 465] on link "Edit details" at bounding box center [1123, 474] width 216 height 33
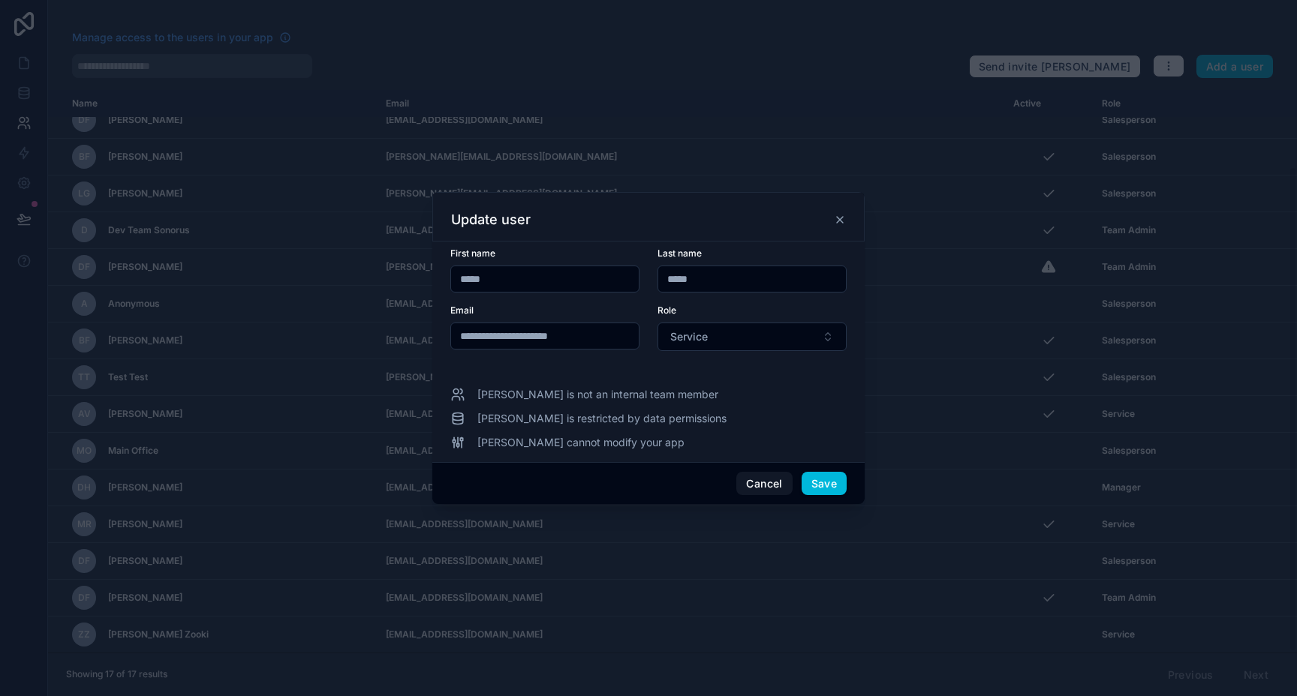
click at [671, 275] on input "*****" at bounding box center [752, 279] width 188 height 21
type input "*****"
click at [820, 481] on button "Save" at bounding box center [823, 484] width 45 height 24
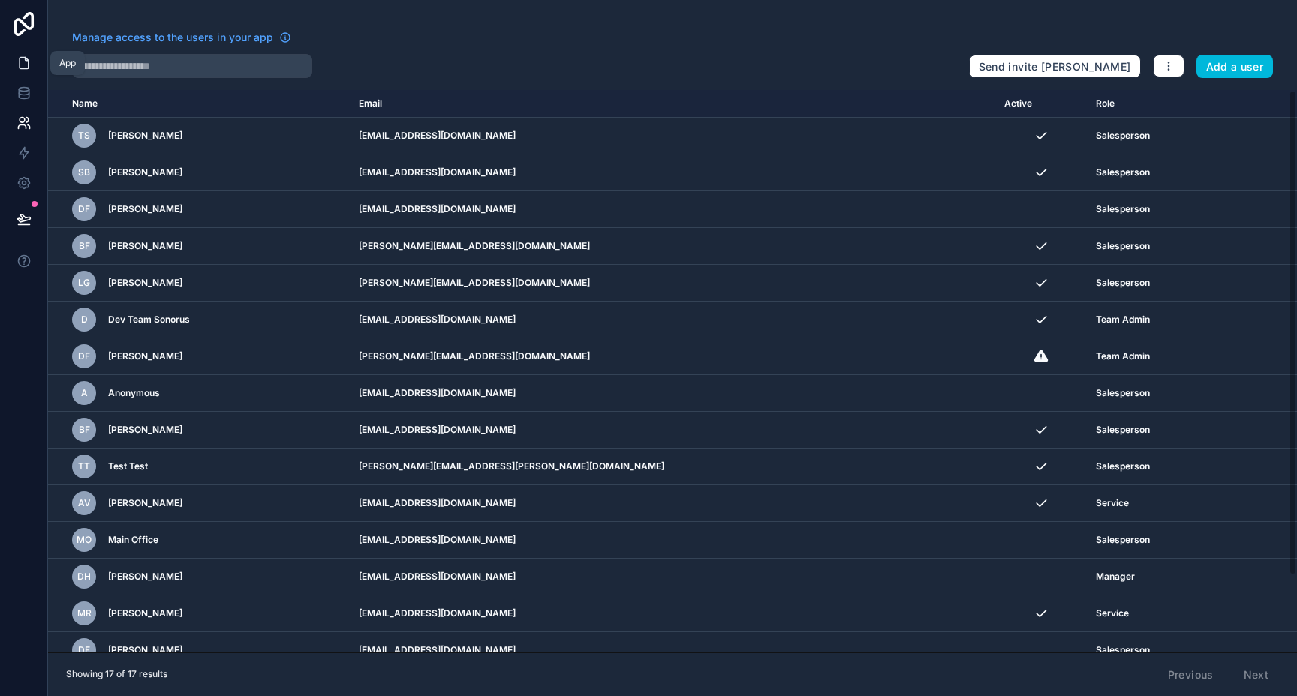
click at [26, 66] on icon at bounding box center [24, 63] width 15 height 15
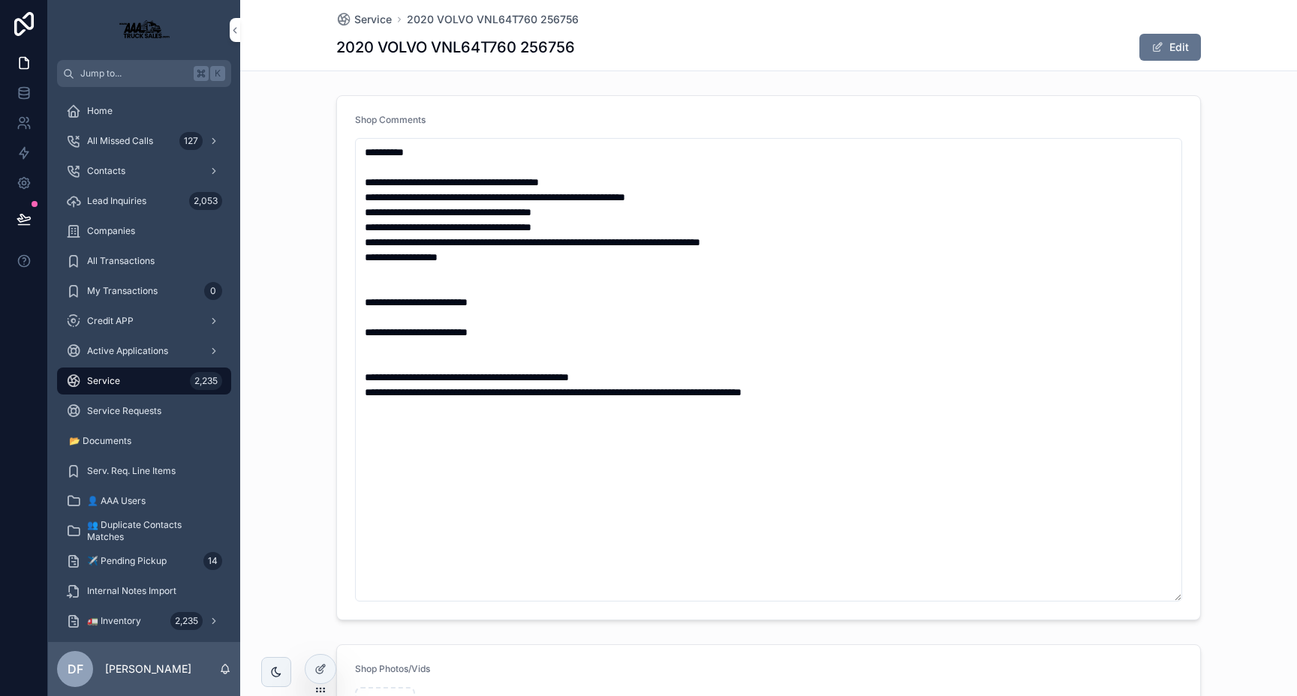
click at [102, 380] on span "Service" at bounding box center [103, 381] width 33 height 12
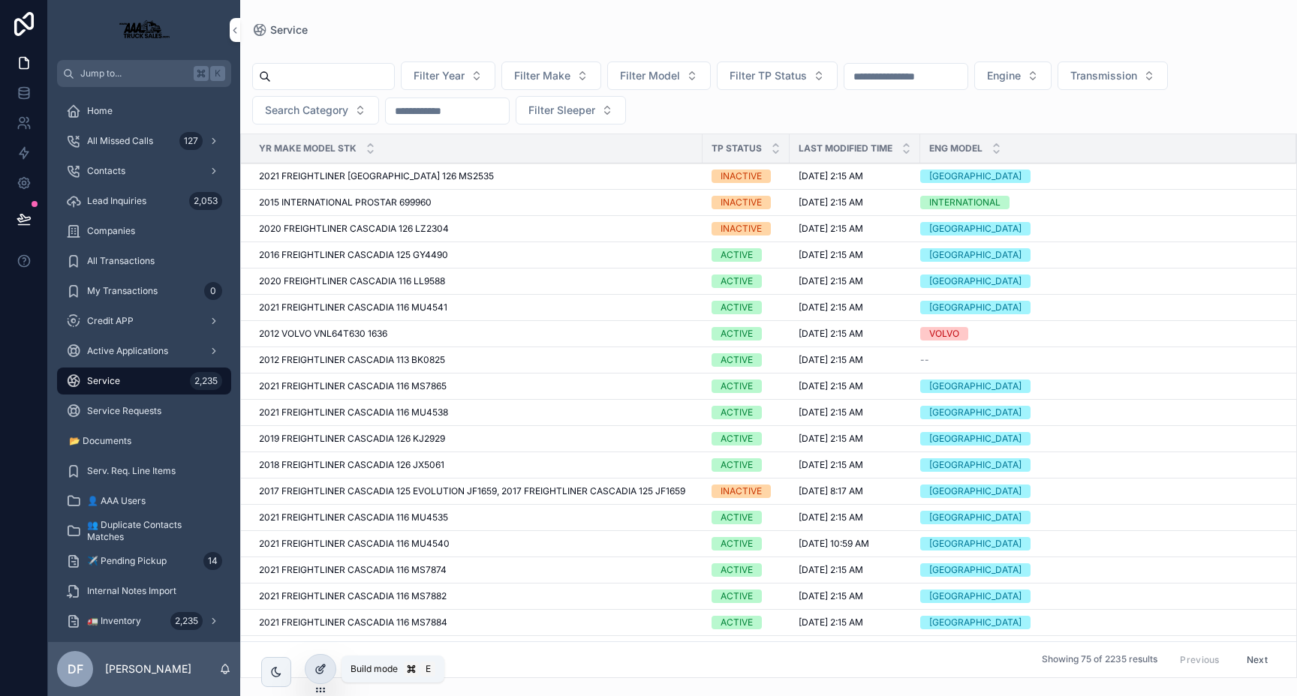
click at [317, 670] on icon at bounding box center [320, 669] width 12 height 12
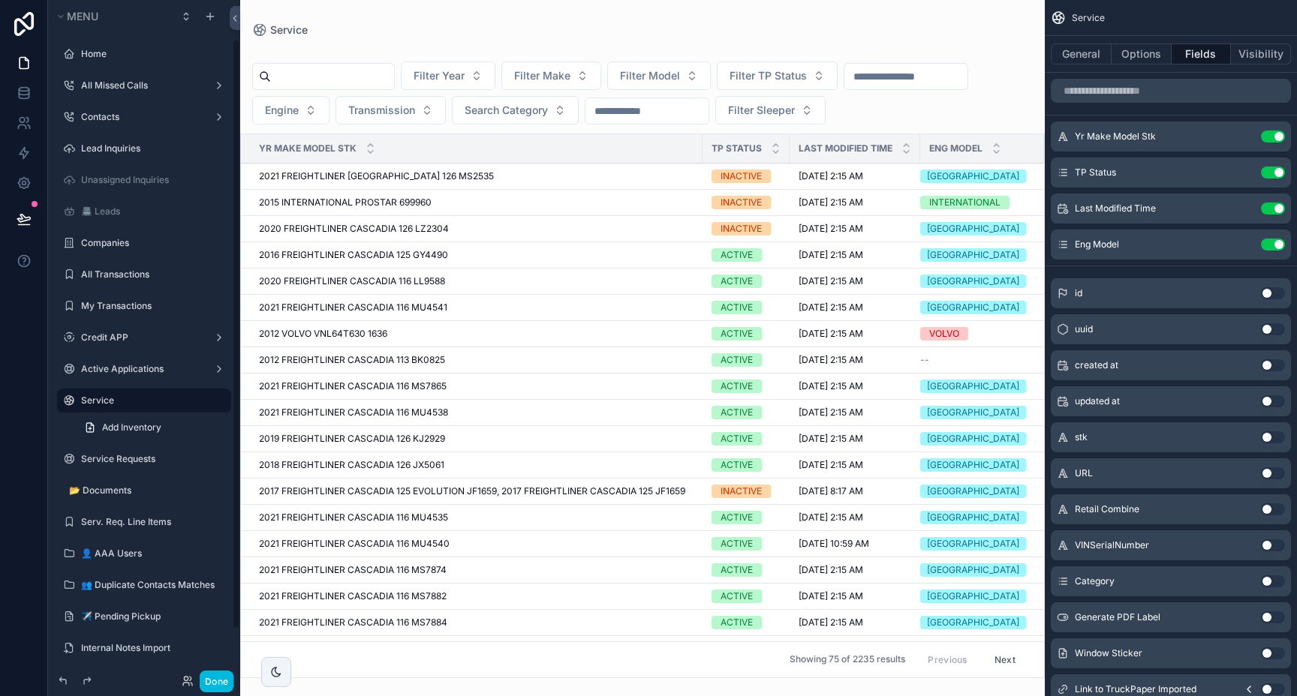
scroll to position [45, 0]
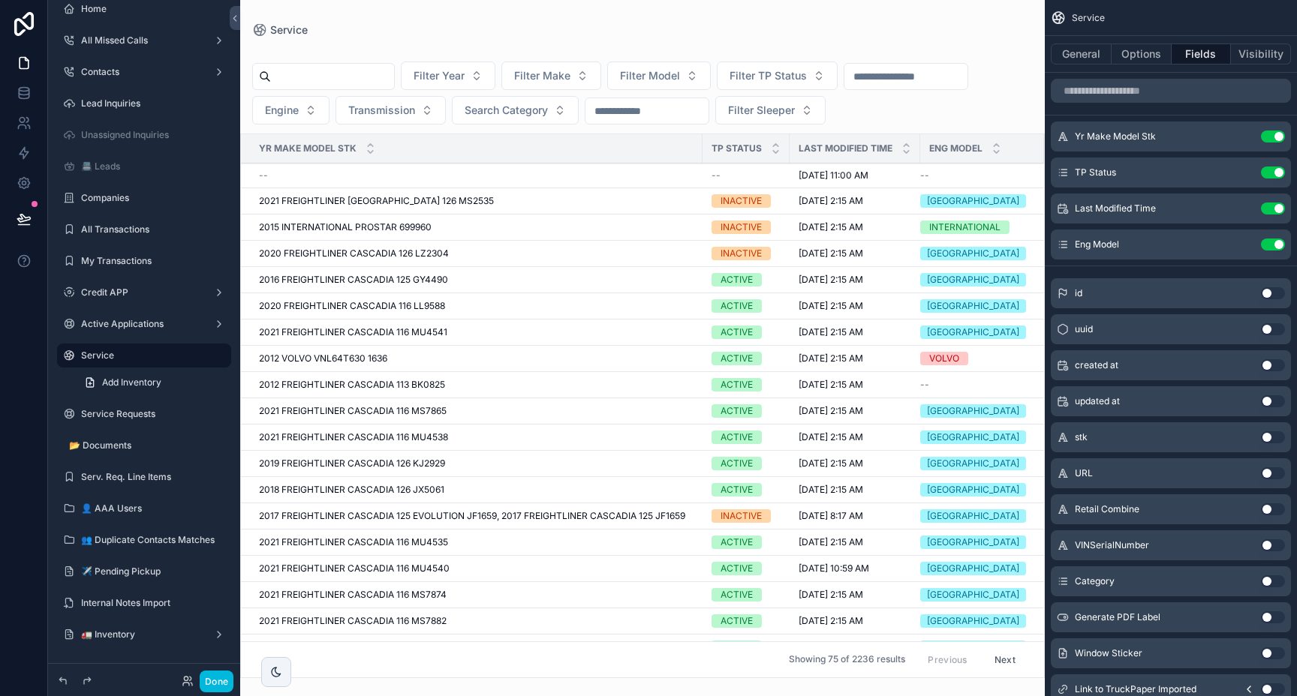
click at [341, 75] on div "scrollable content" at bounding box center [642, 348] width 804 height 696
click at [325, 75] on input "scrollable content" at bounding box center [332, 76] width 123 height 21
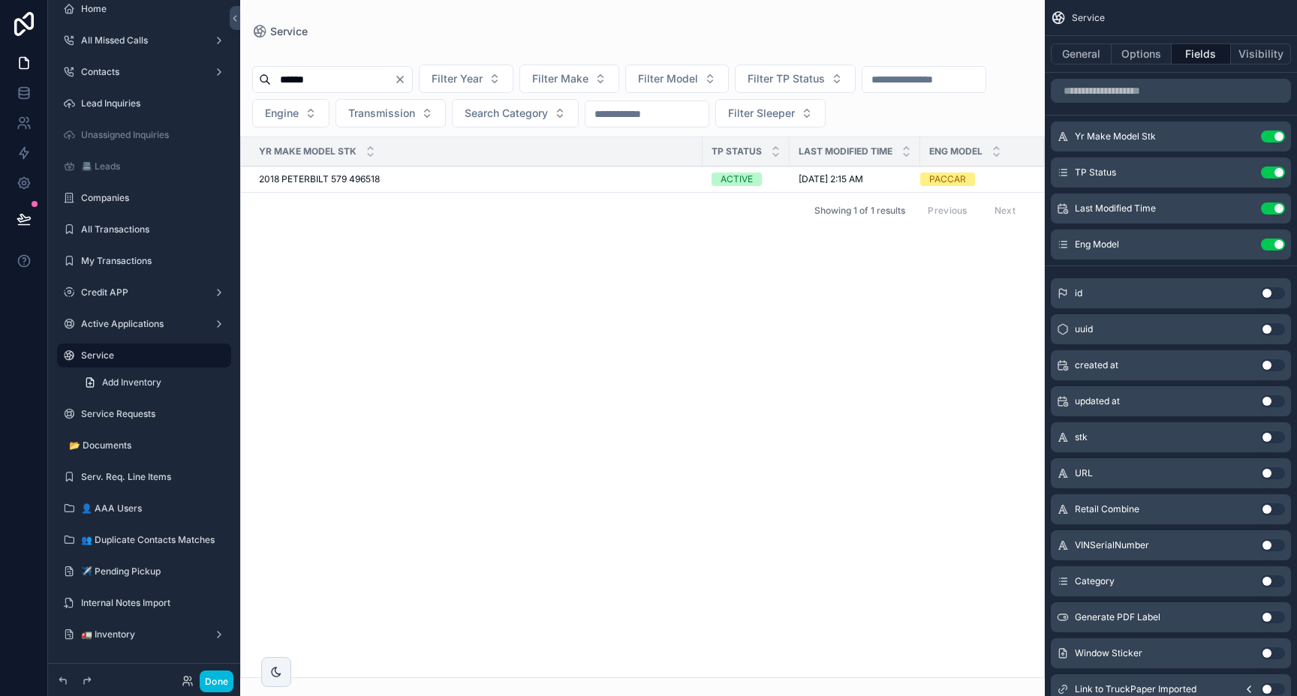
type input "******"
click at [500, 173] on div "2018 PETERBILT 579 496518 2018 PETERBILT 579 496518" at bounding box center [476, 179] width 435 height 12
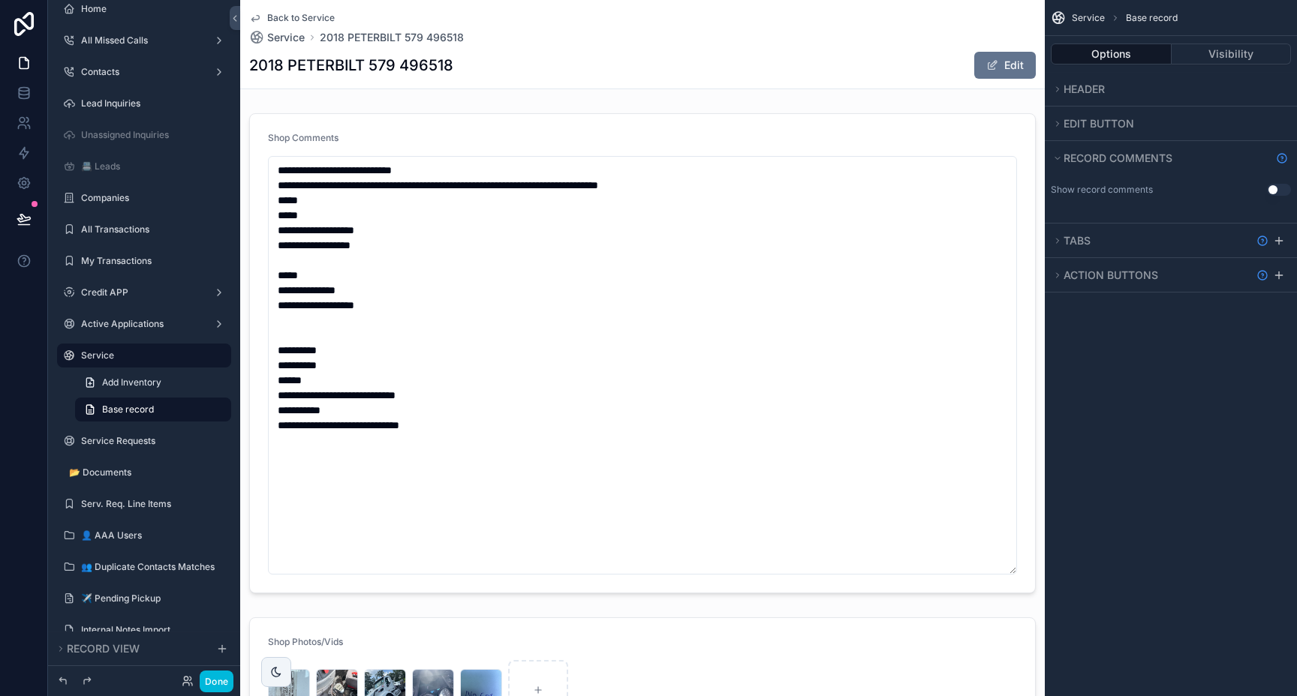
click at [266, 14] on link "Back to Service" at bounding box center [292, 18] width 86 height 12
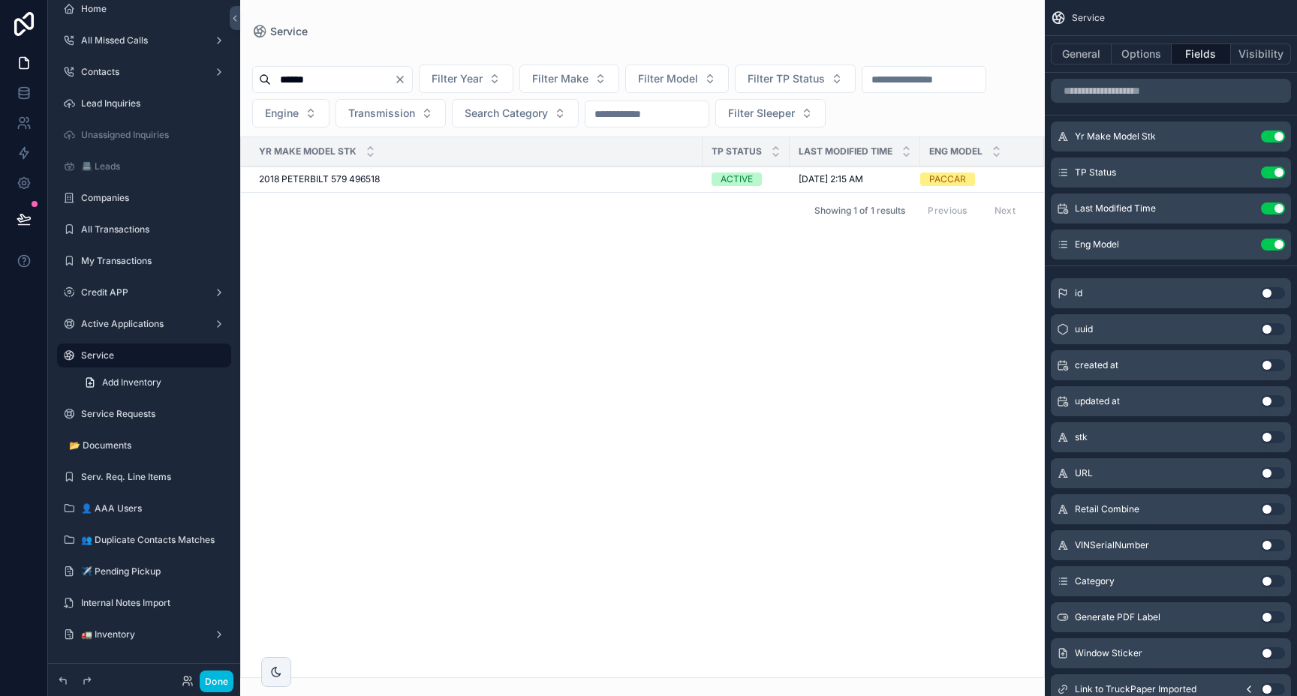
click at [406, 83] on icon "Clear" at bounding box center [400, 80] width 12 height 12
click at [458, 79] on span "Filter Year" at bounding box center [439, 78] width 51 height 15
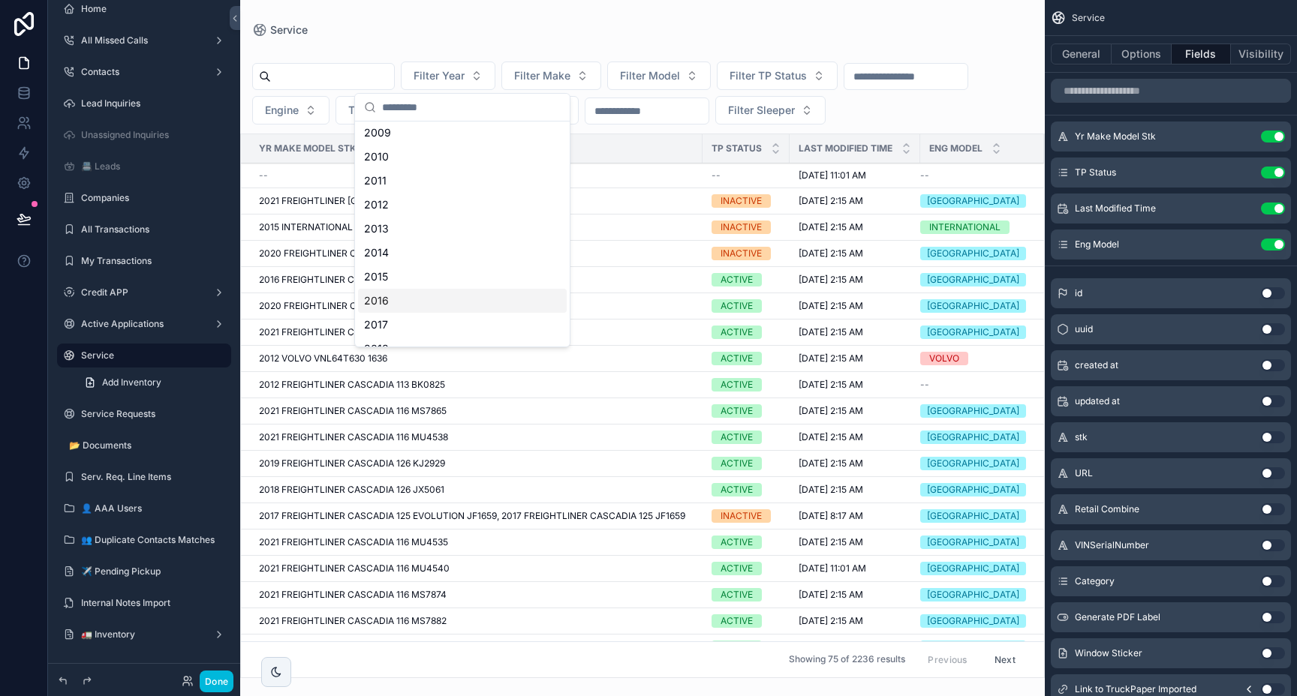
click at [378, 299] on div "2016" at bounding box center [462, 301] width 209 height 24
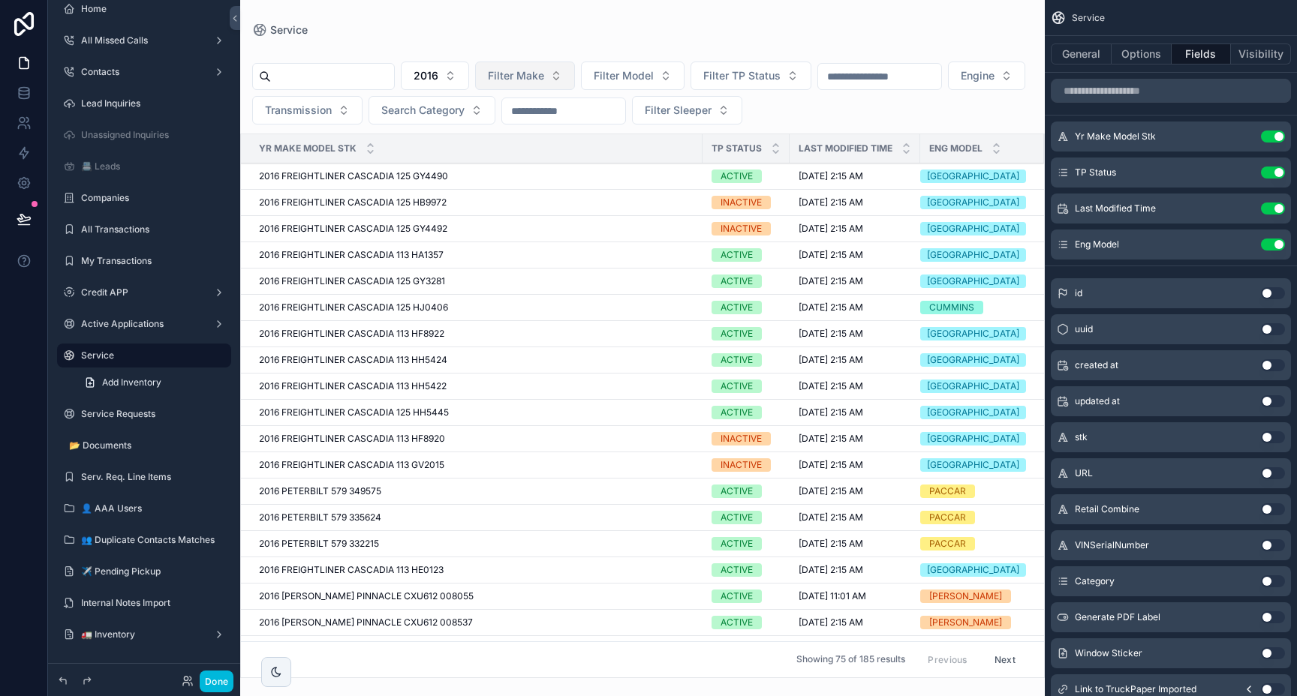
click at [544, 69] on span "Filter Make" at bounding box center [516, 75] width 56 height 15
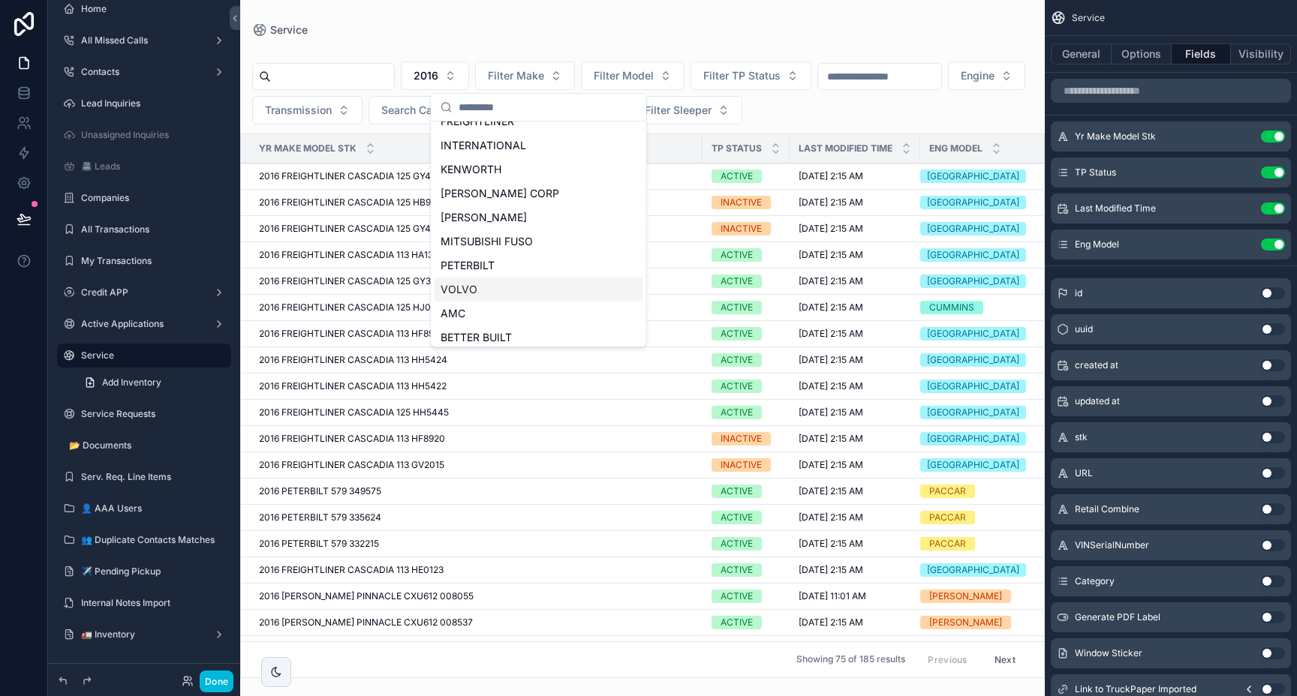
scroll to position [25, 0]
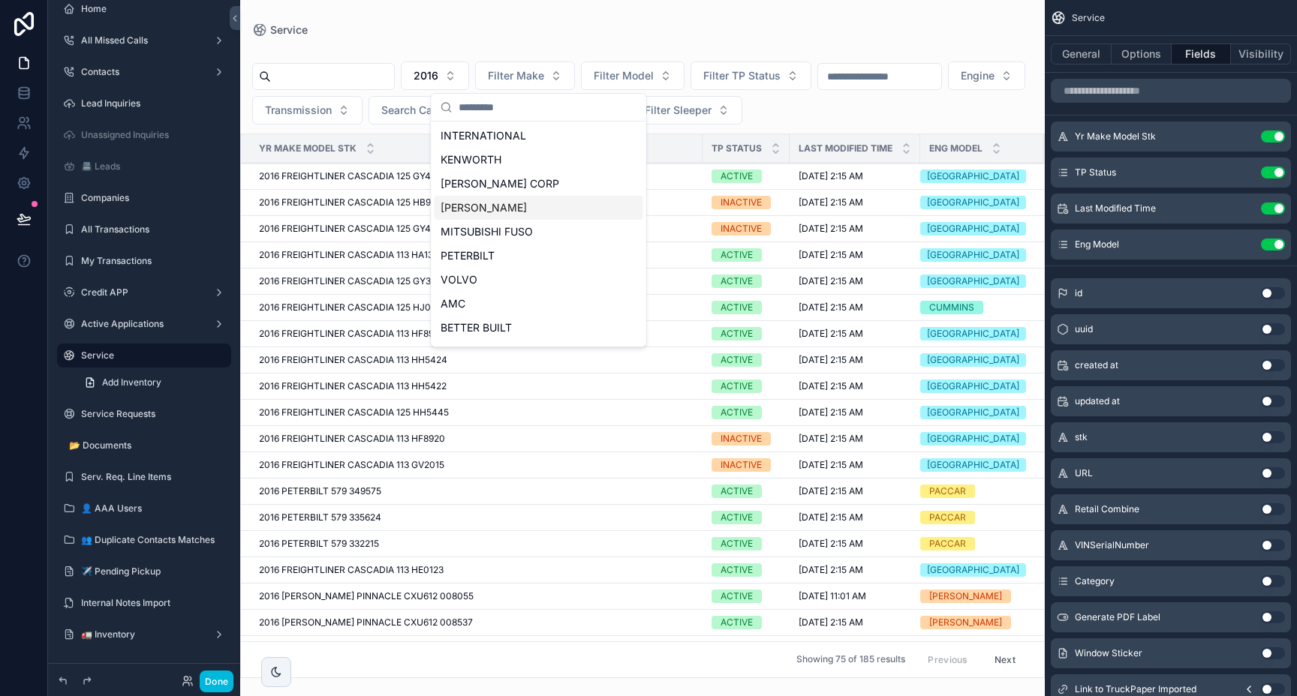
click at [480, 212] on div "MACK" at bounding box center [539, 208] width 209 height 24
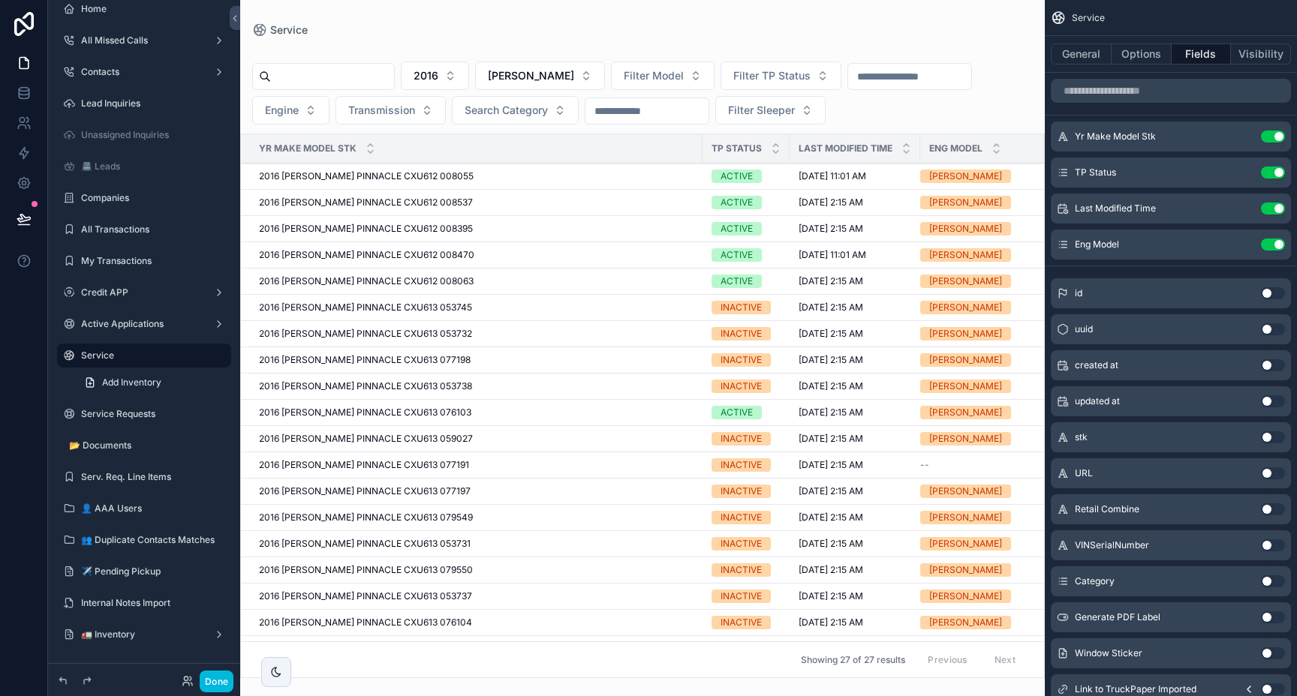
click at [735, 148] on span "TP Status" at bounding box center [736, 149] width 50 height 12
click at [777, 151] on icon "scrollable content" at bounding box center [776, 152] width 10 height 10
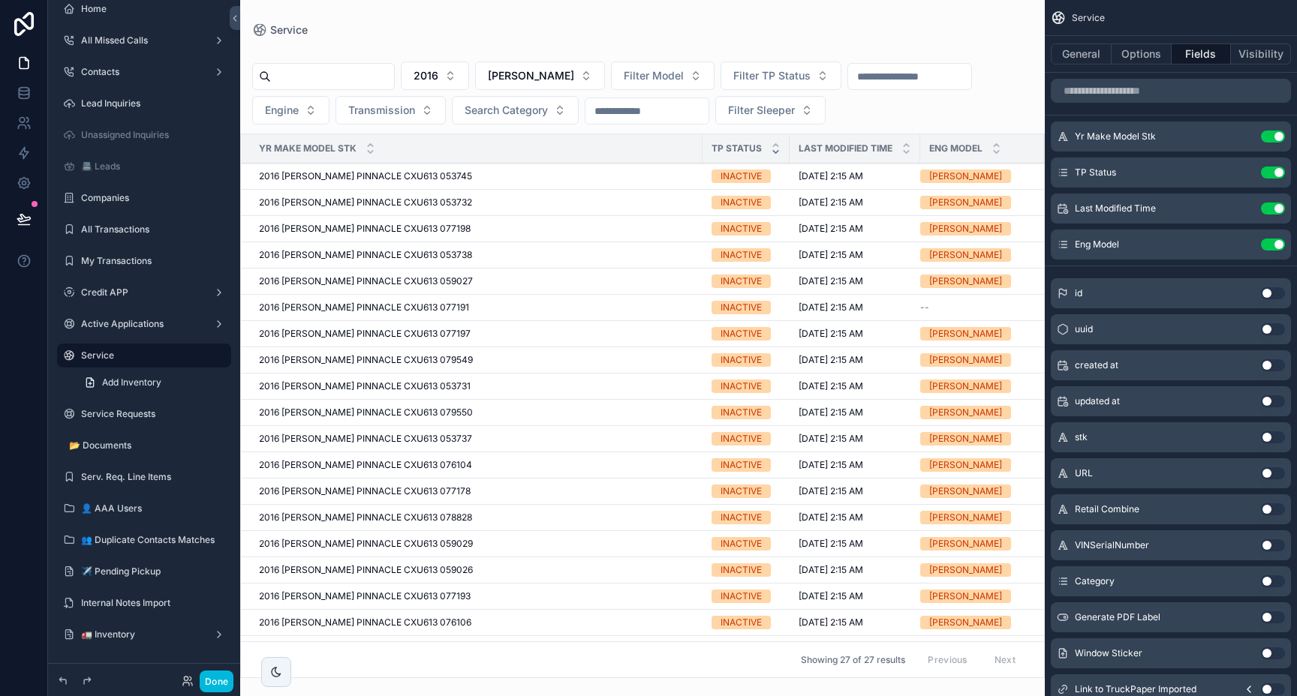
click at [777, 151] on icon "scrollable content" at bounding box center [776, 152] width 10 height 10
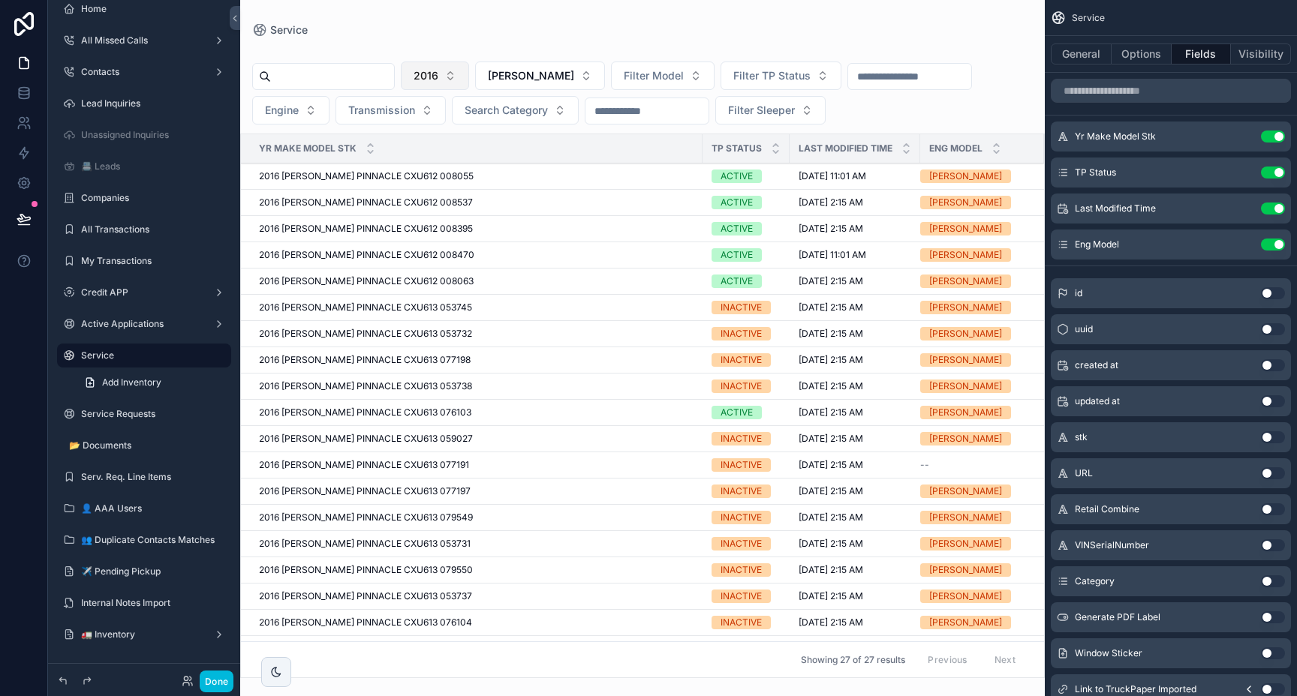
click at [466, 77] on button "2016" at bounding box center [435, 76] width 68 height 29
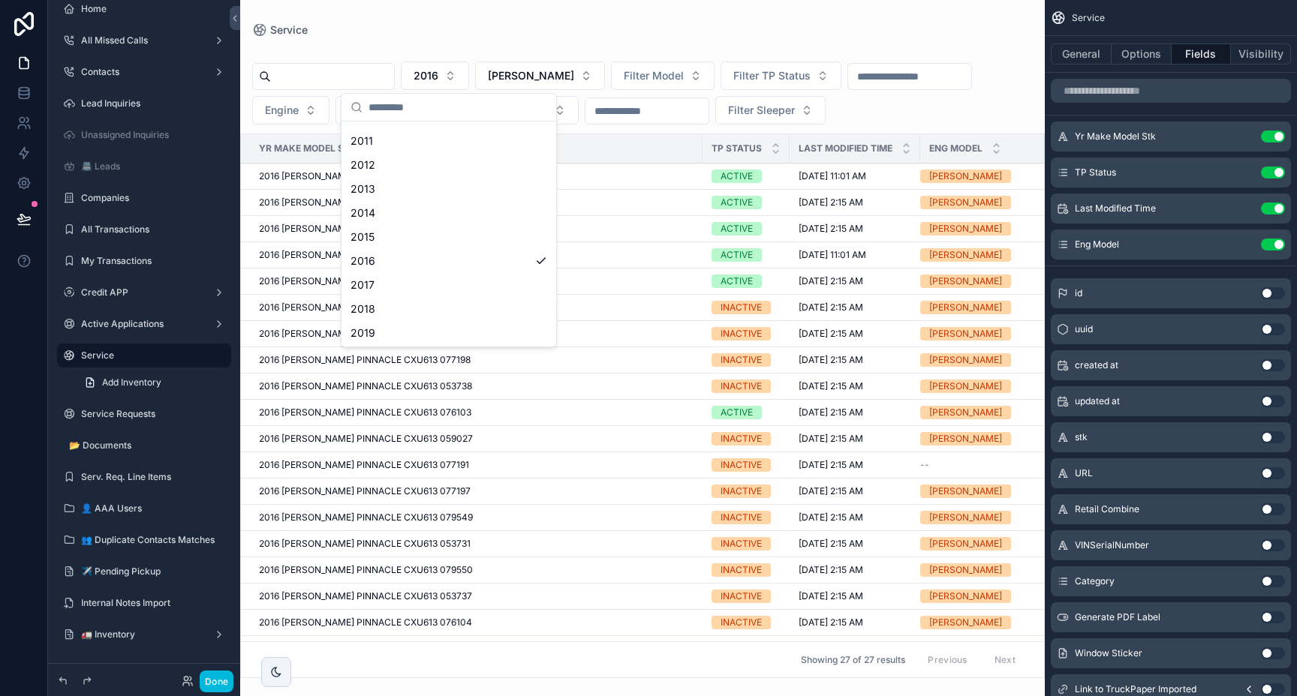
scroll to position [438, 0]
click at [373, 303] on div "2018" at bounding box center [448, 299] width 209 height 24
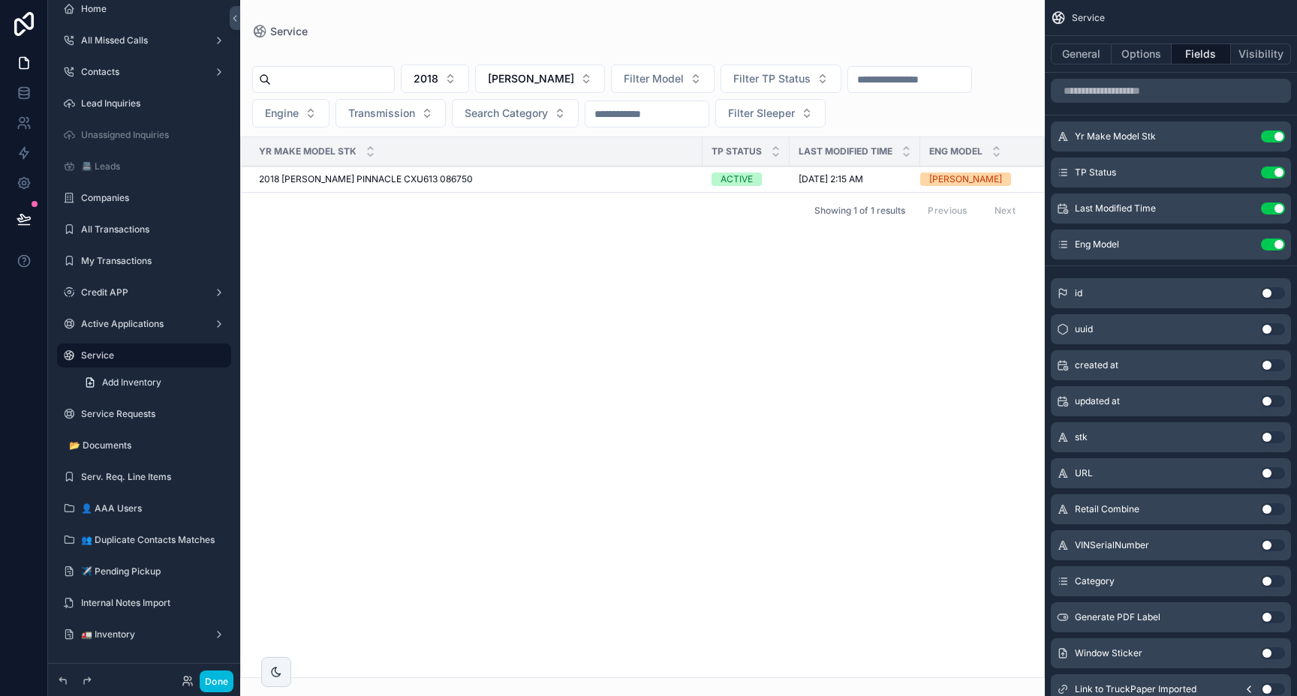
click at [395, 177] on span "2018 MACK PINNACLE CXU613 086750" at bounding box center [366, 179] width 214 height 12
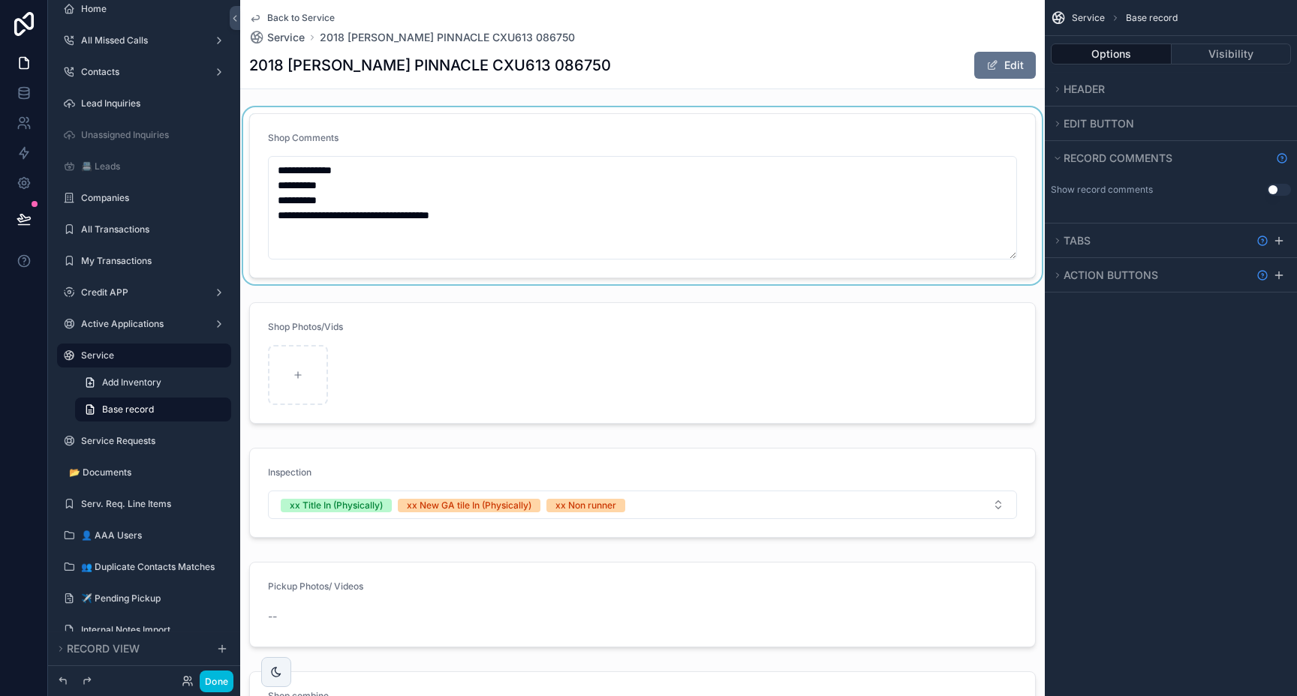
click at [521, 218] on div "scrollable content" at bounding box center [642, 195] width 804 height 177
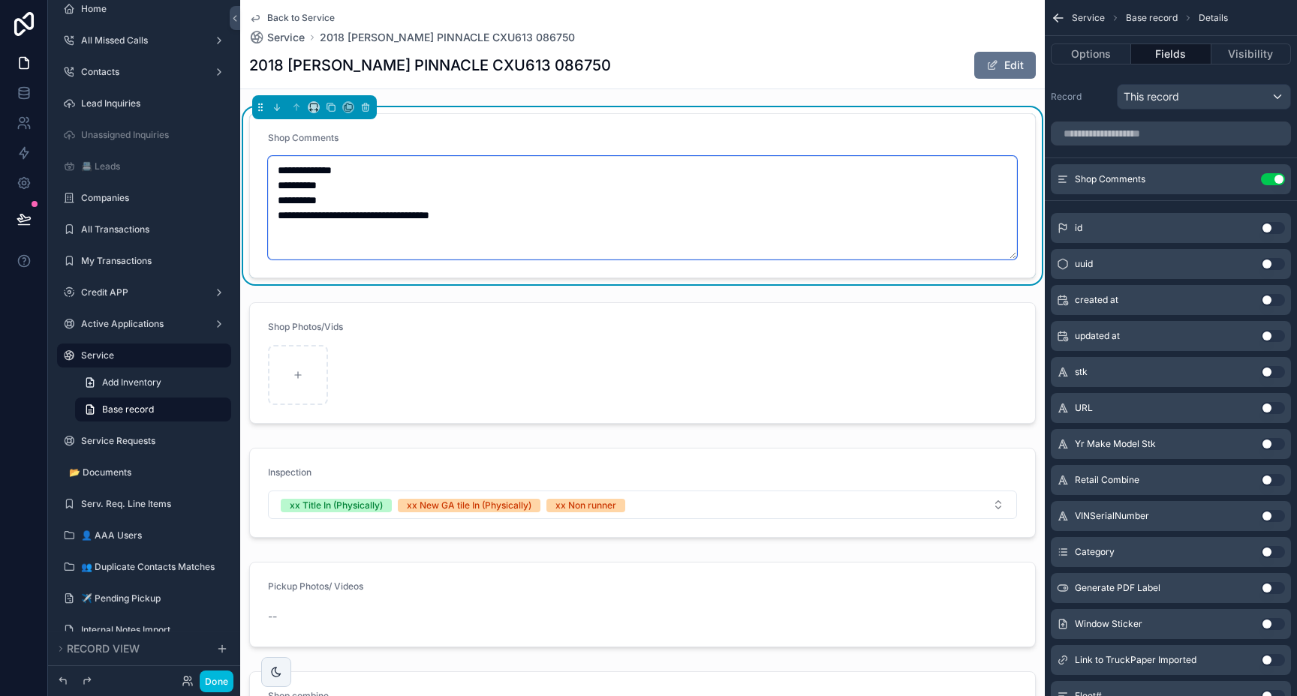
click at [514, 217] on textarea "**********" at bounding box center [642, 208] width 749 height 104
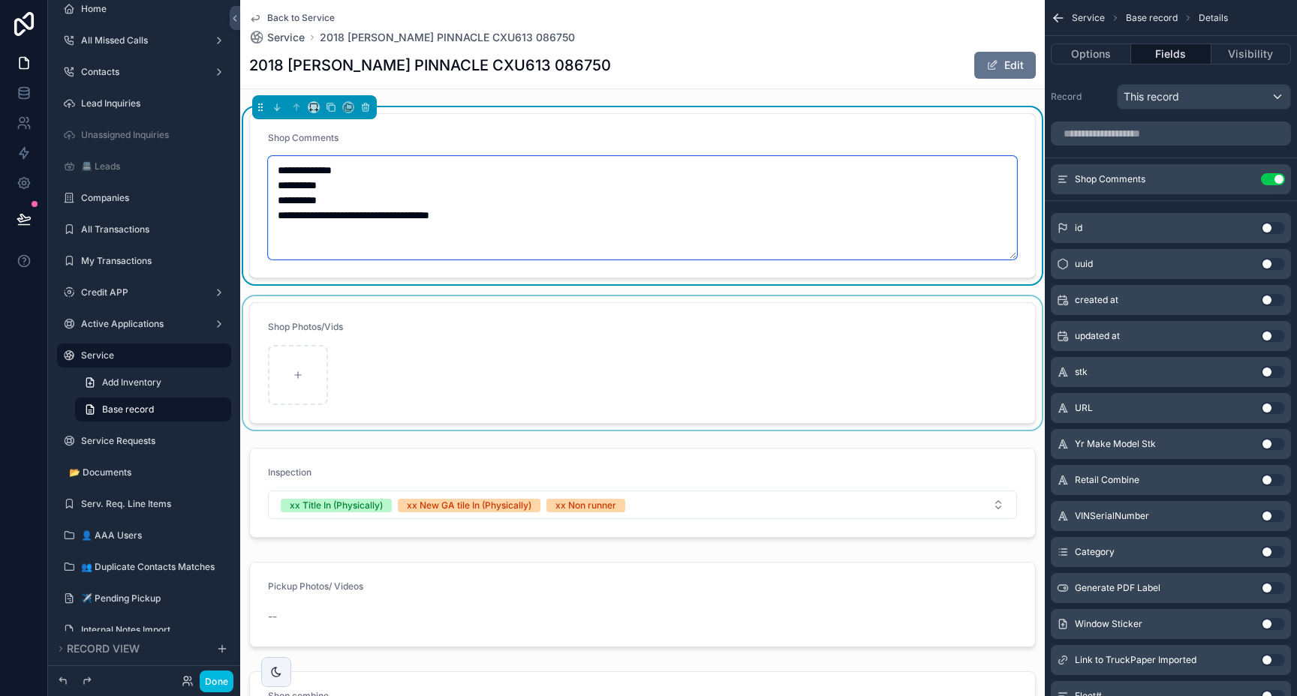
scroll to position [13, 0]
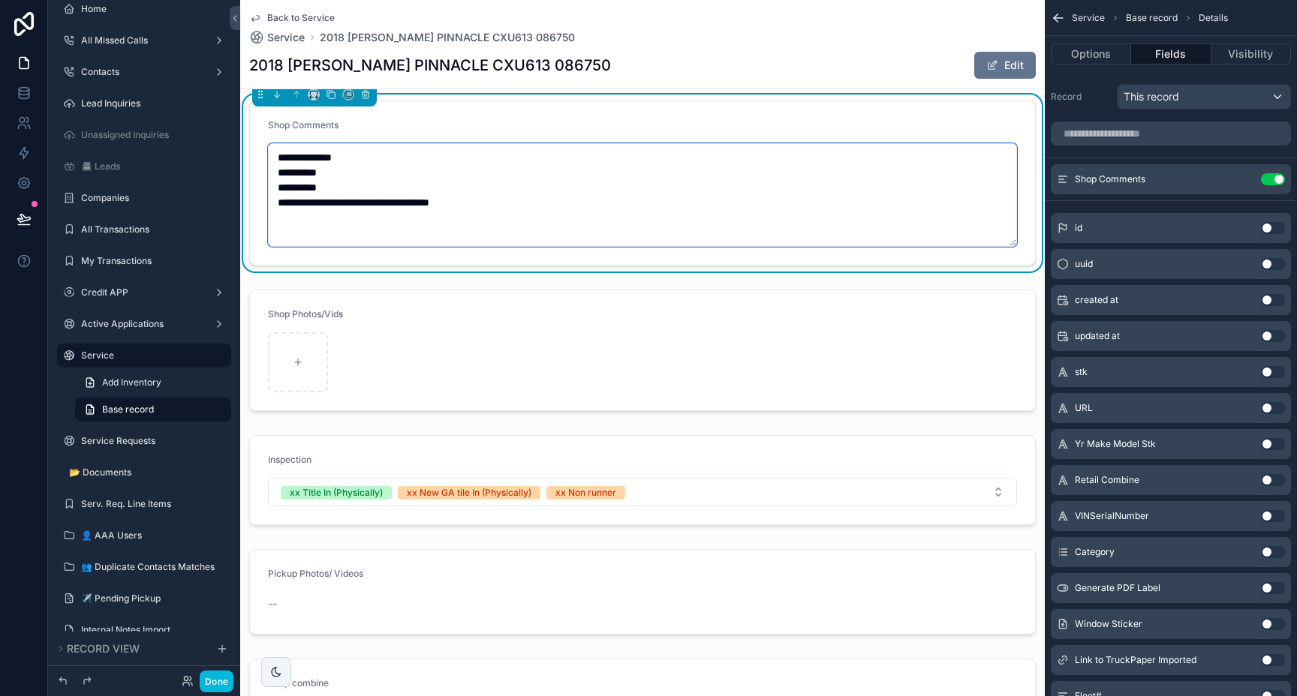
click at [329, 188] on textarea "**********" at bounding box center [642, 195] width 749 height 104
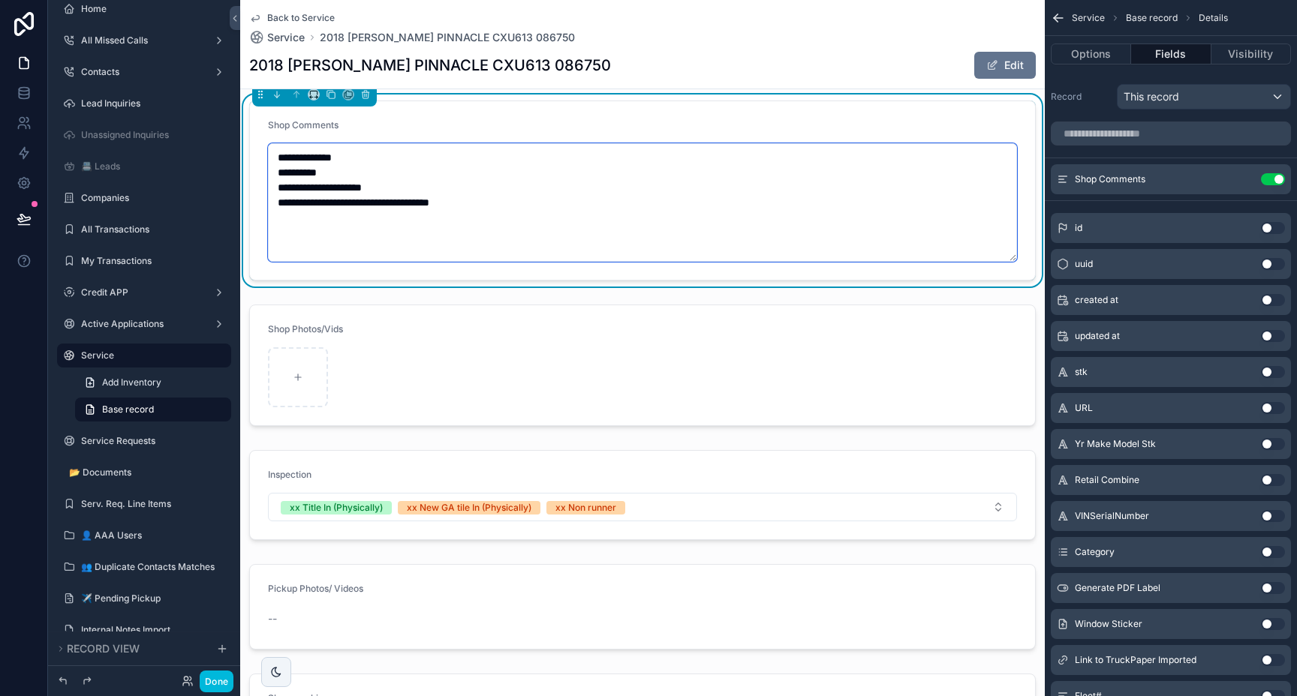
click at [495, 197] on textarea "**********" at bounding box center [642, 202] width 749 height 119
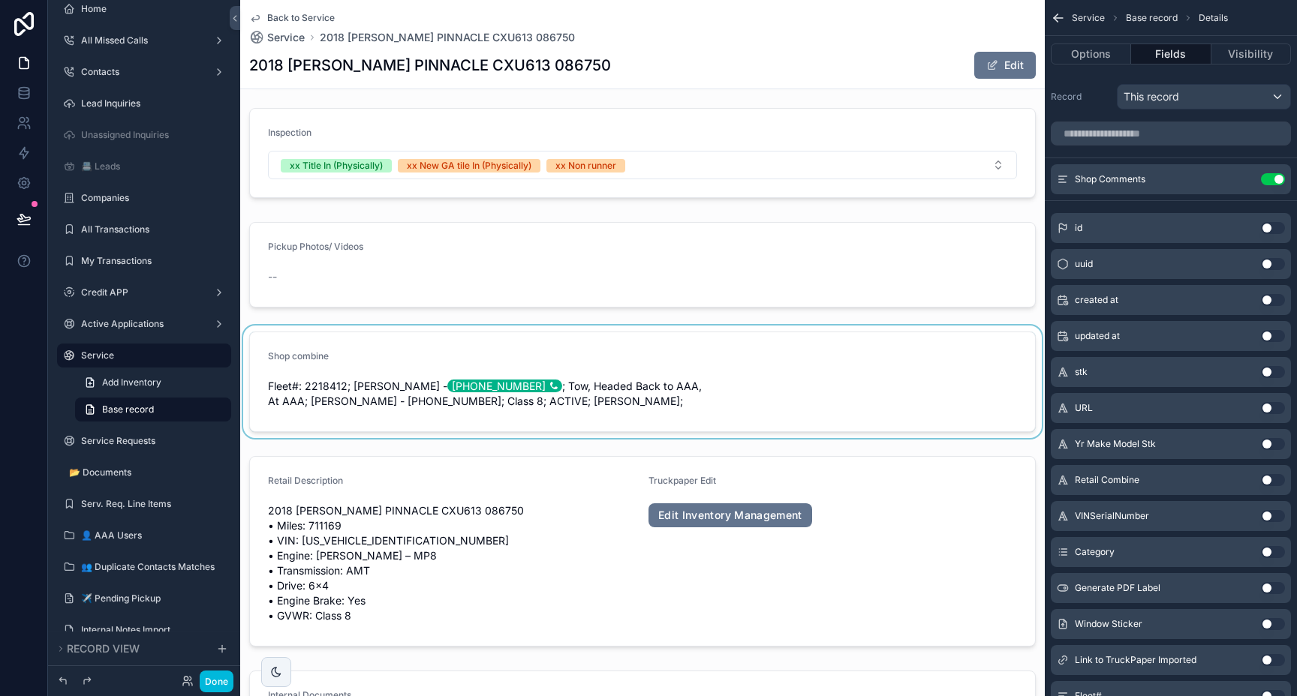
scroll to position [378, 0]
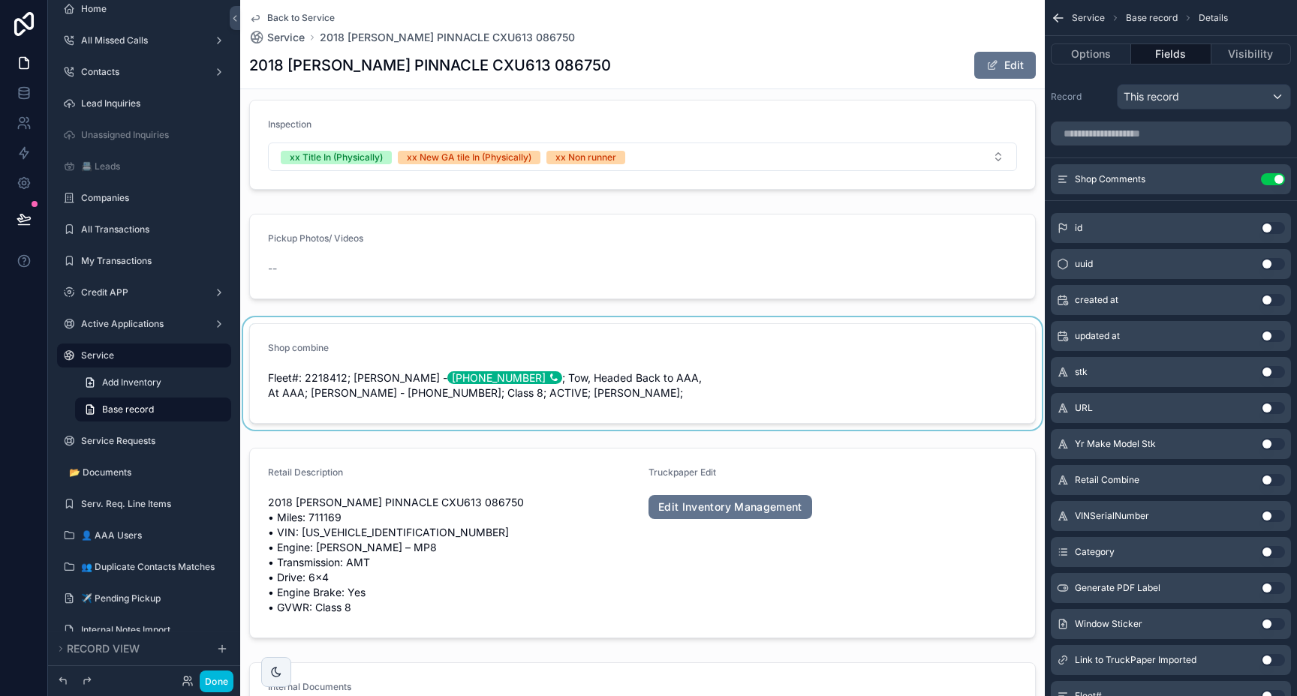
type textarea "**********"
click at [558, 384] on div "scrollable content" at bounding box center [642, 373] width 804 height 113
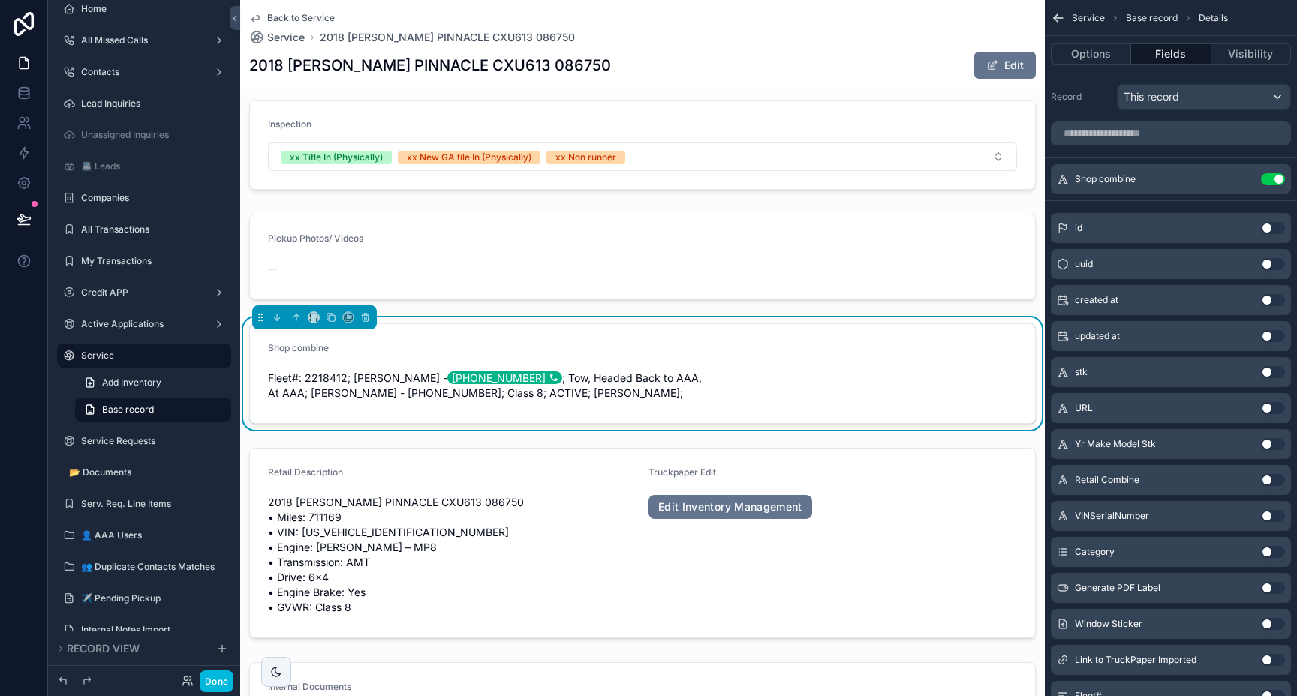
scroll to position [0, 0]
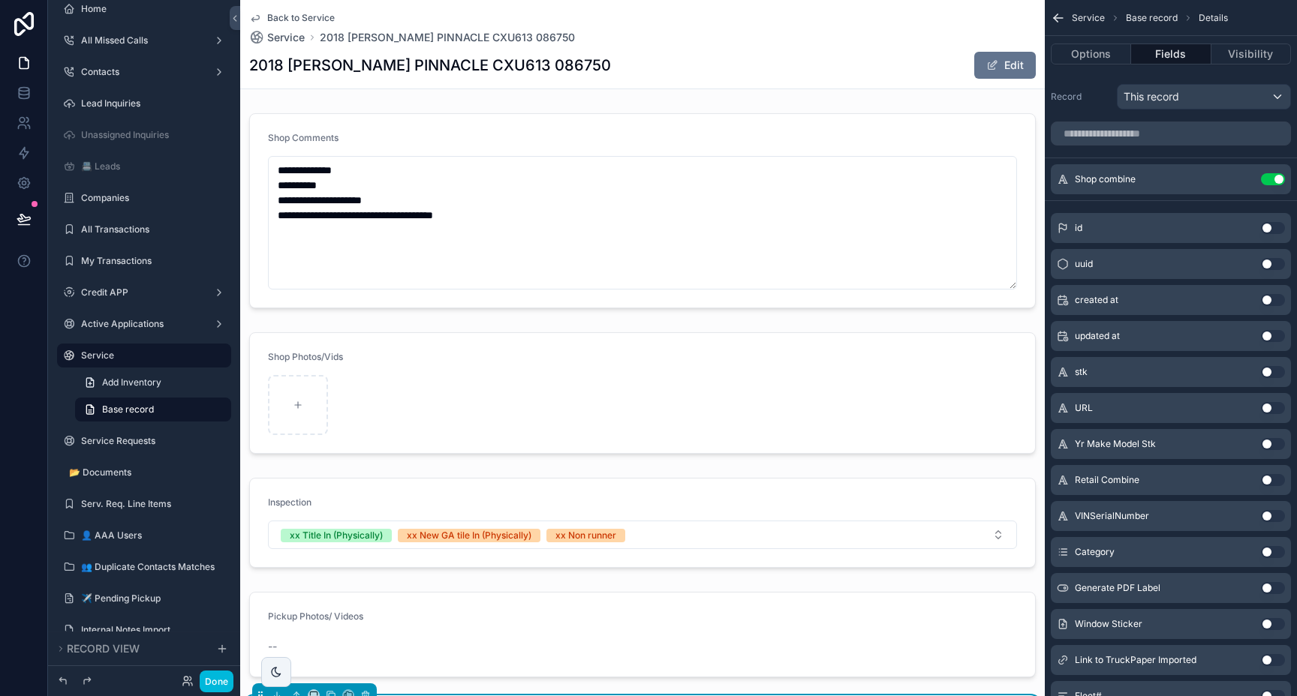
click at [510, 65] on h1 "2018 MACK PINNACLE CXU613 086750" at bounding box center [430, 65] width 362 height 21
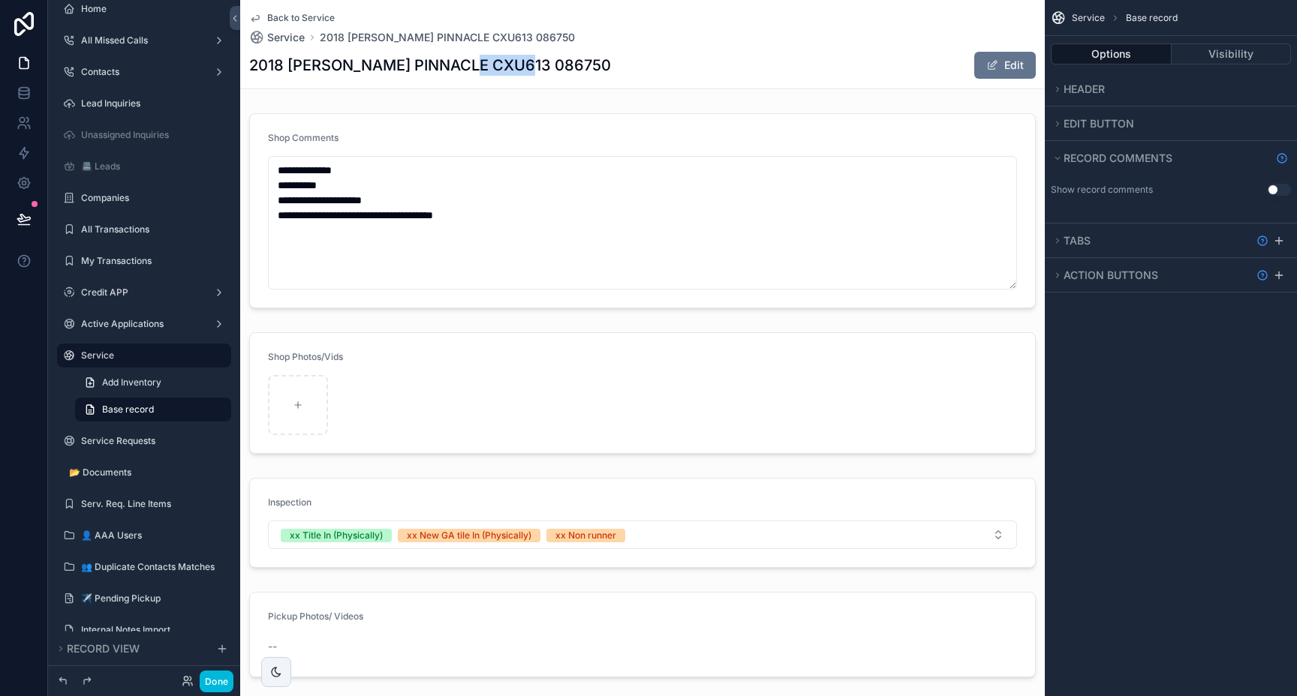
click at [510, 65] on h1 "2018 MACK PINNACLE CXU613 086750" at bounding box center [430, 65] width 362 height 21
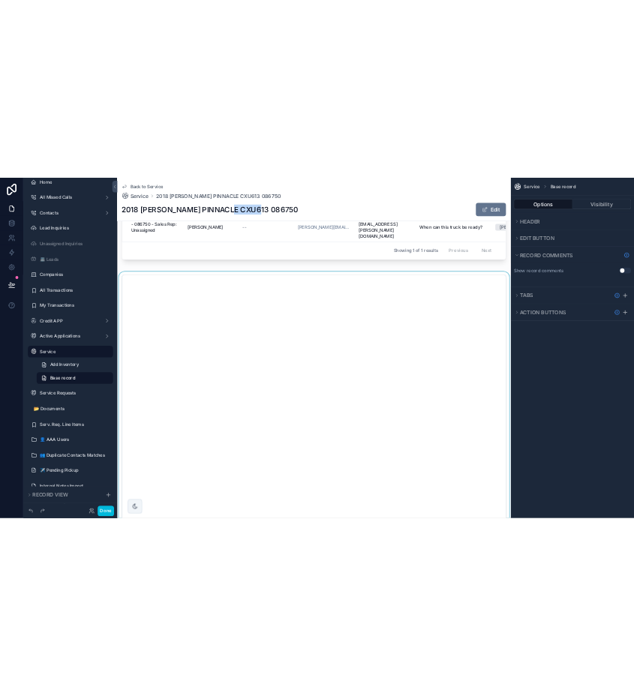
scroll to position [2257, 0]
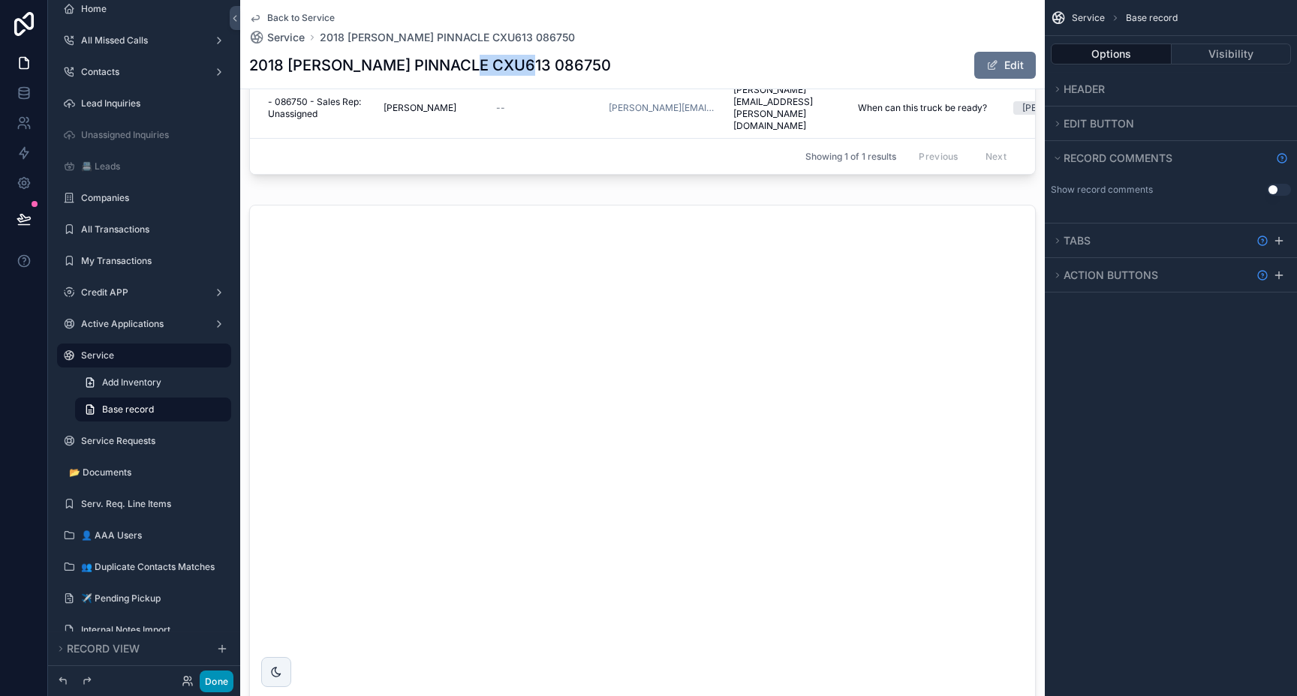
click at [215, 678] on button "Done" at bounding box center [217, 682] width 34 height 22
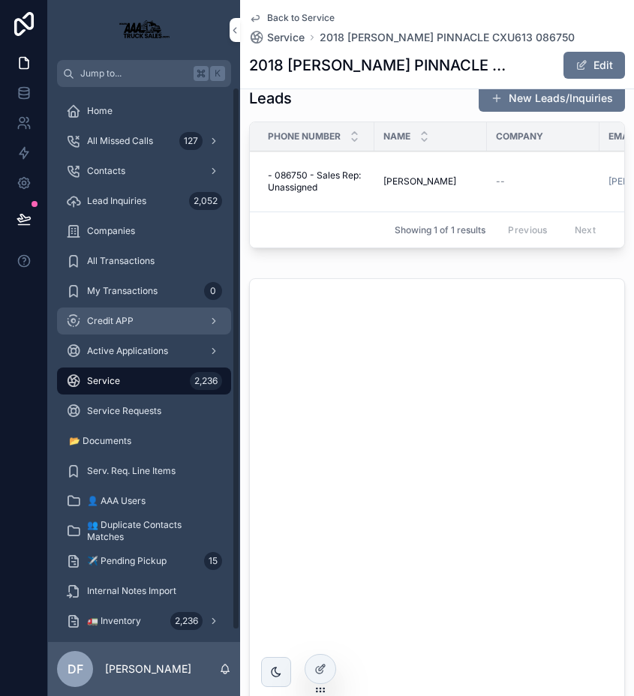
click at [105, 322] on span "Credit APP" at bounding box center [110, 321] width 47 height 12
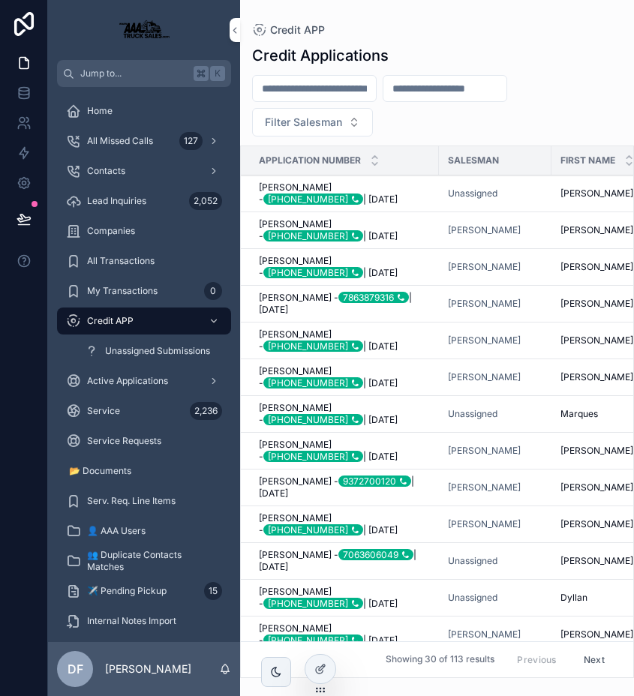
click at [336, 194] on div "+17705848601" at bounding box center [313, 199] width 100 height 11
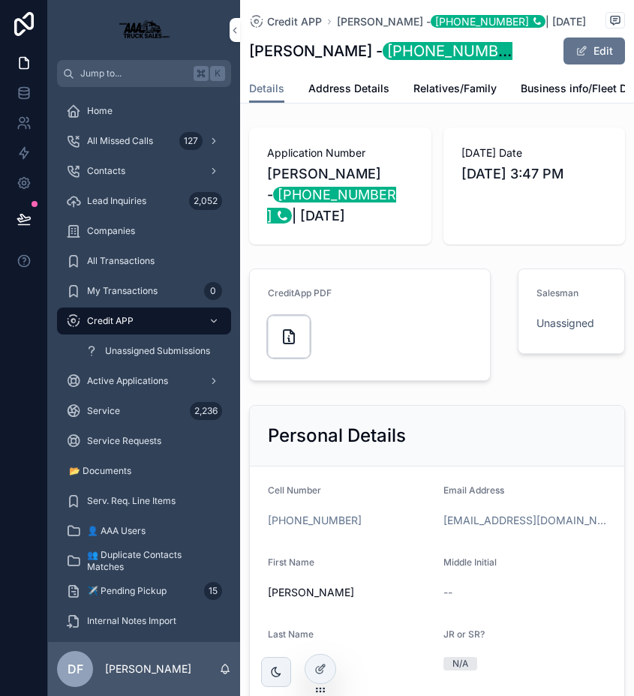
click at [275, 335] on div "scrollable content" at bounding box center [289, 337] width 42 height 42
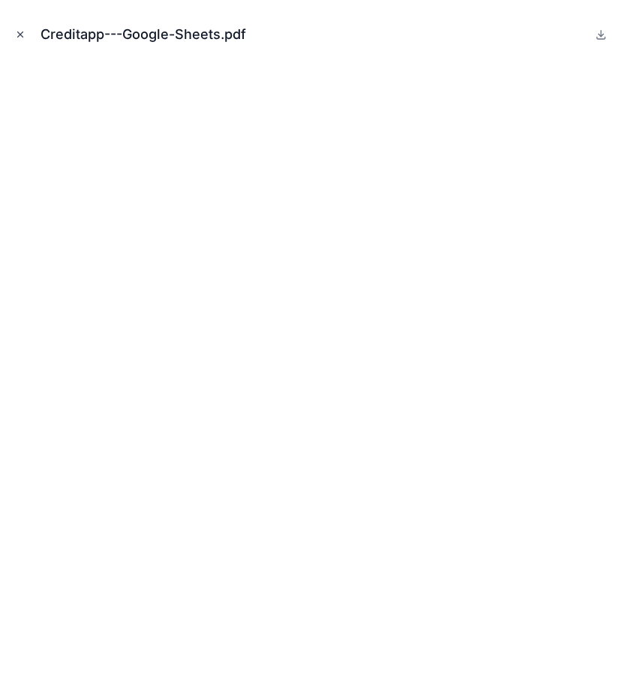
click at [18, 36] on icon "Close modal" at bounding box center [20, 34] width 5 height 5
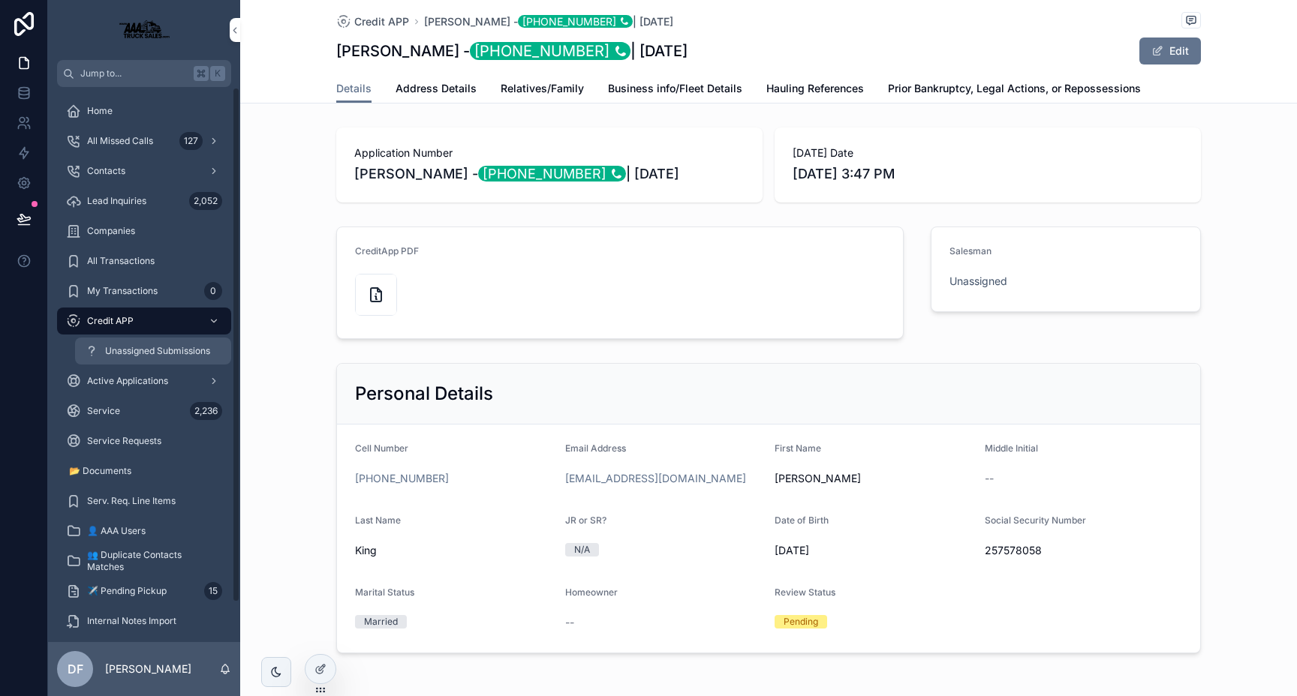
click at [166, 346] on span "Unassigned Submissions" at bounding box center [157, 351] width 105 height 12
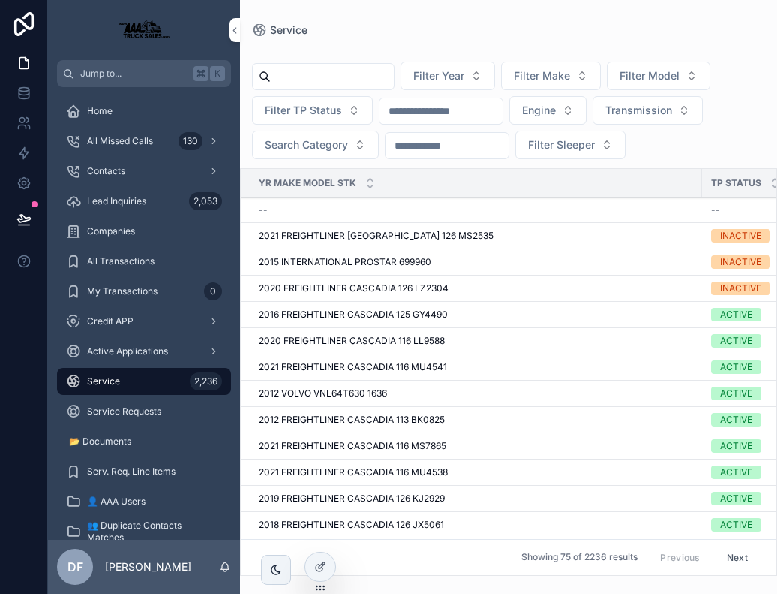
click at [353, 80] on input "scrollable content" at bounding box center [332, 76] width 123 height 21
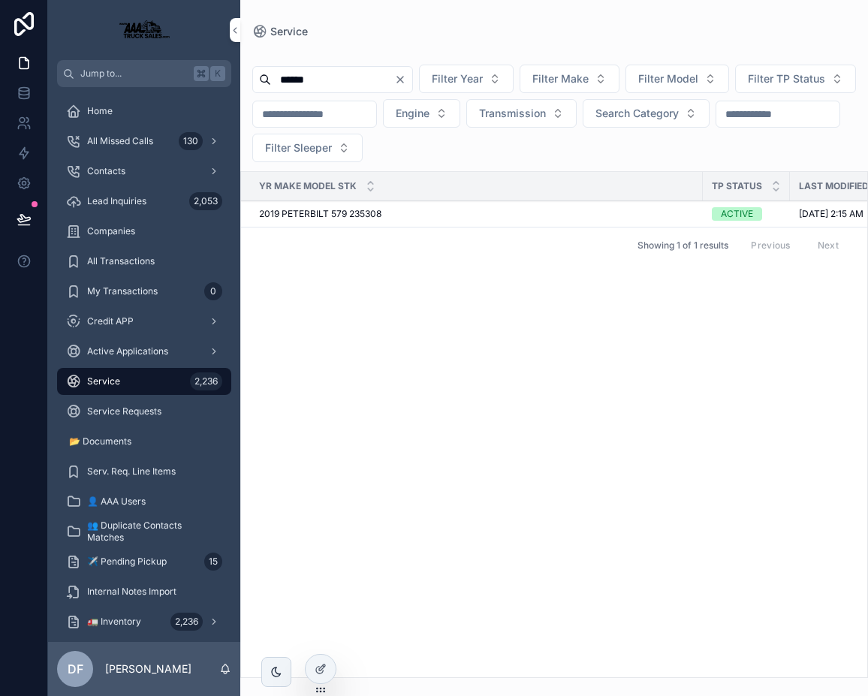
type input "******"
click at [356, 218] on span "2019 PETERBILT 579 235308" at bounding box center [320, 214] width 122 height 12
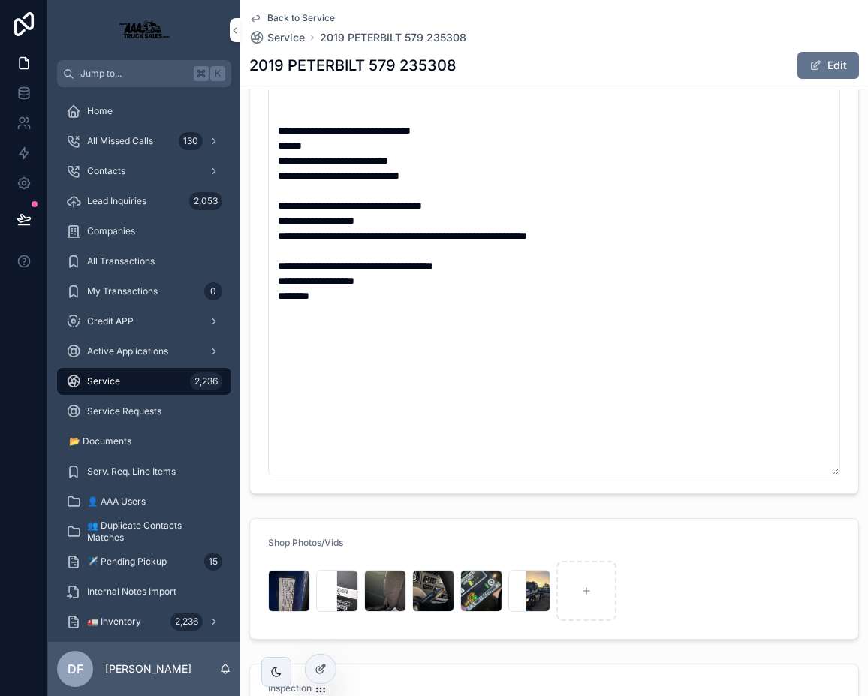
scroll to position [107, 0]
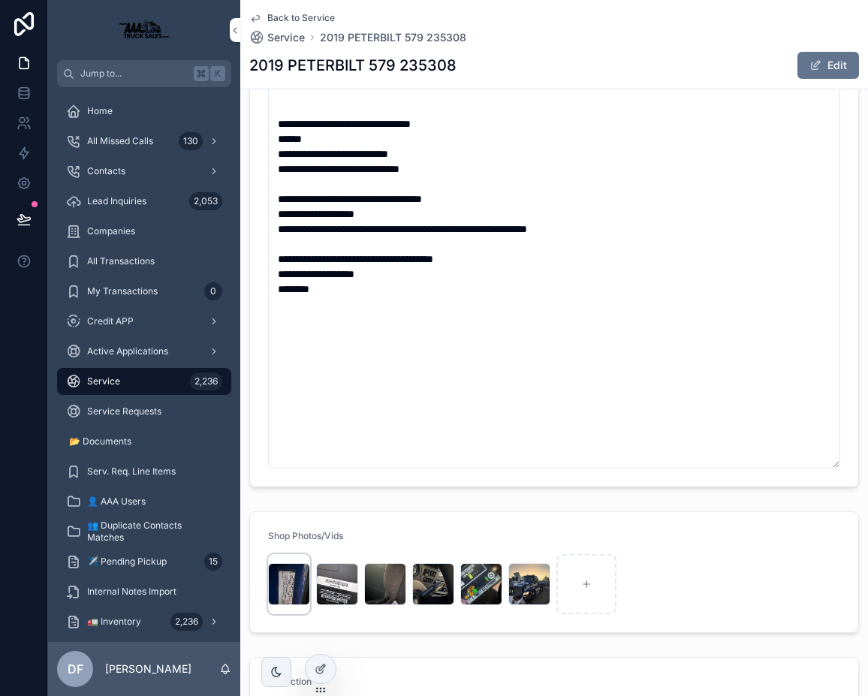
click at [283, 576] on div "scrollable content" at bounding box center [289, 584] width 42 height 42
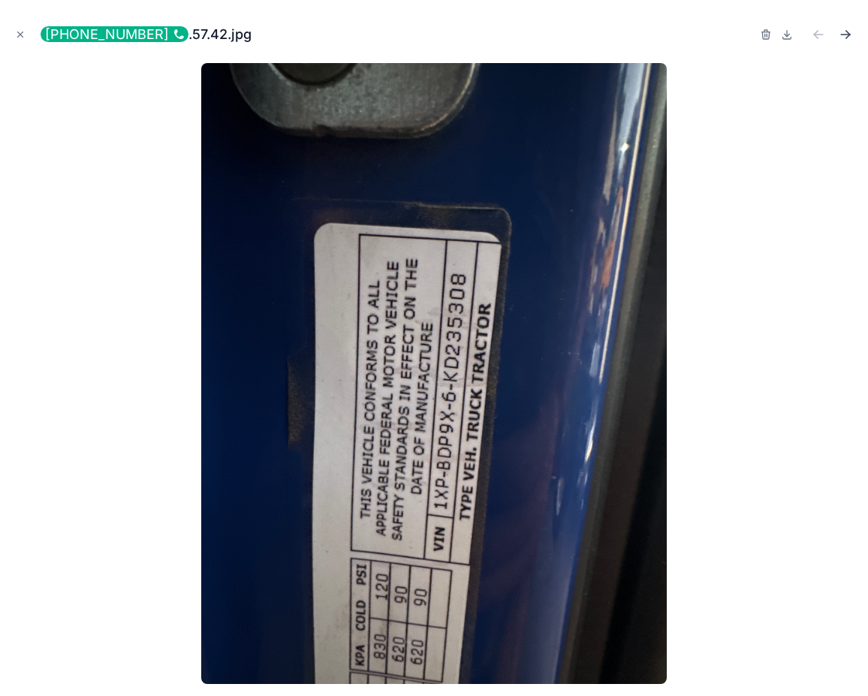
click at [848, 37] on icon "Next file" at bounding box center [845, 34] width 15 height 15
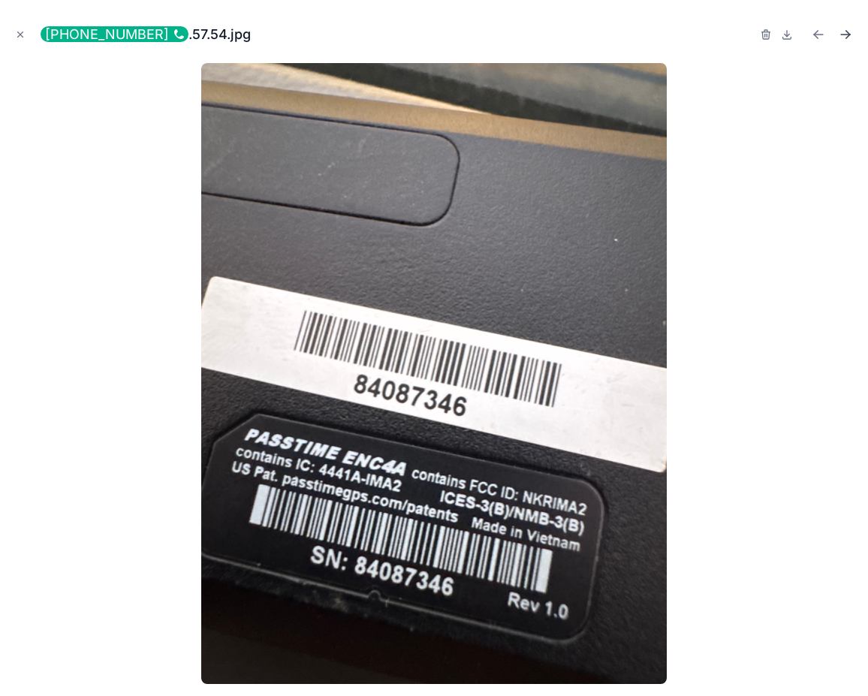
click at [848, 37] on icon "Next file" at bounding box center [845, 34] width 15 height 15
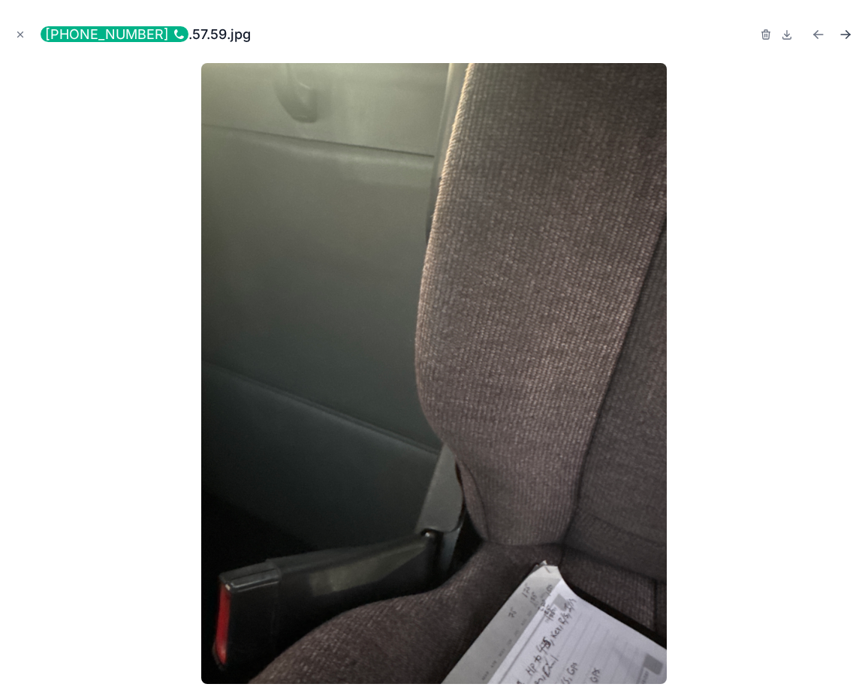
click at [848, 37] on icon "Next file" at bounding box center [845, 34] width 15 height 15
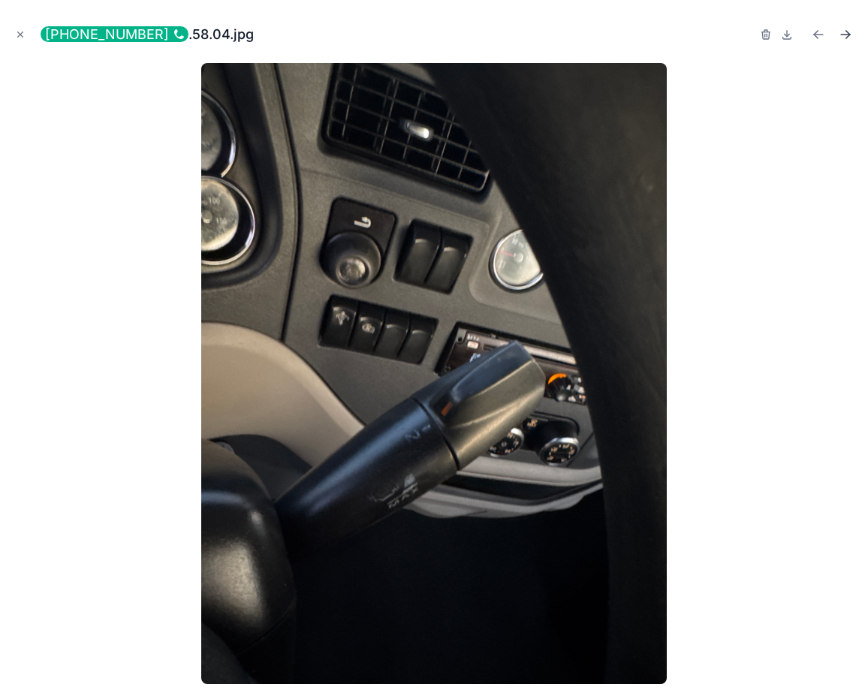
click at [848, 37] on icon "Next file" at bounding box center [845, 34] width 15 height 15
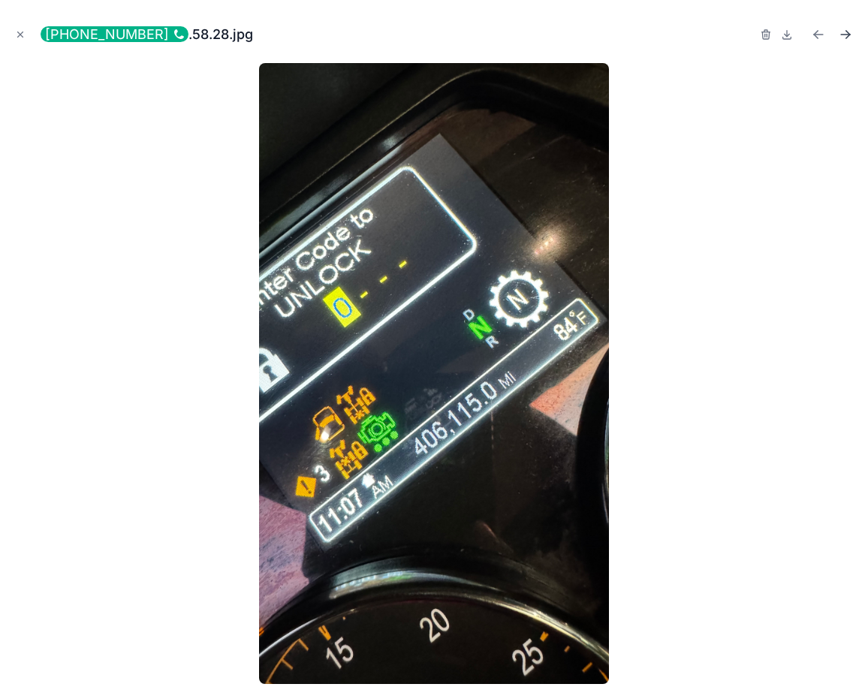
click at [848, 37] on icon "Next file" at bounding box center [845, 34] width 15 height 15
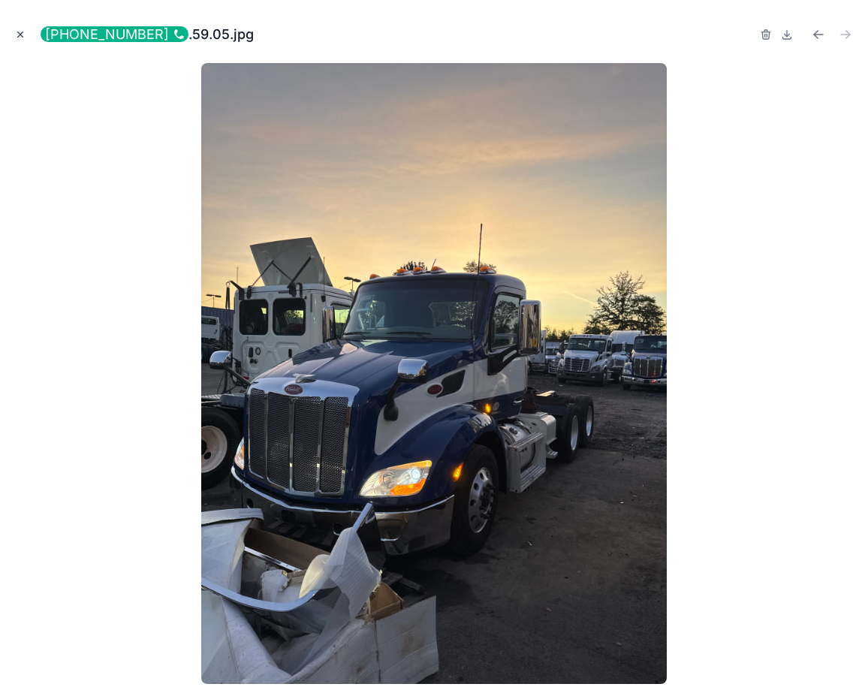
click at [21, 27] on button "Close modal" at bounding box center [20, 34] width 17 height 17
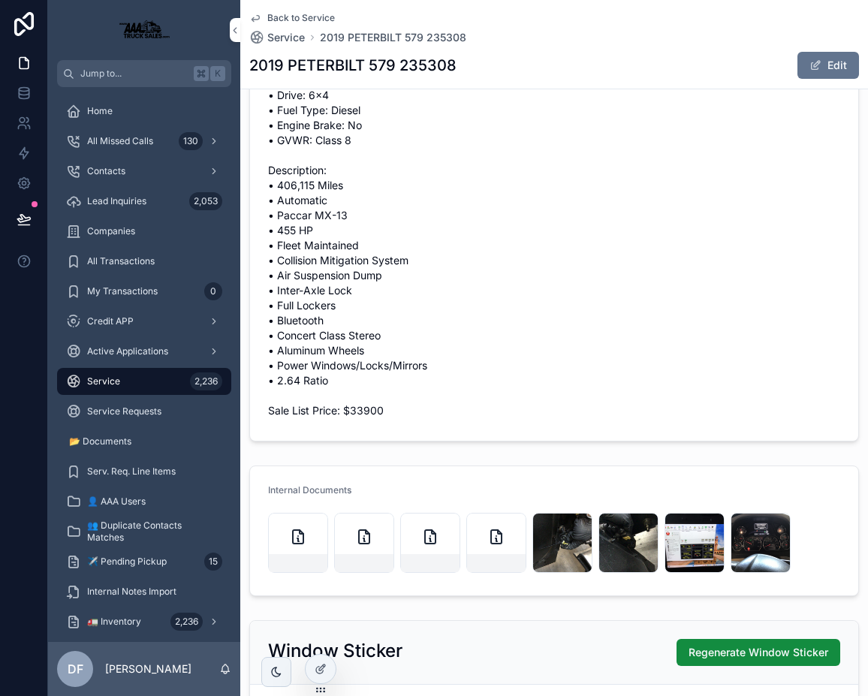
scroll to position [1219, 0]
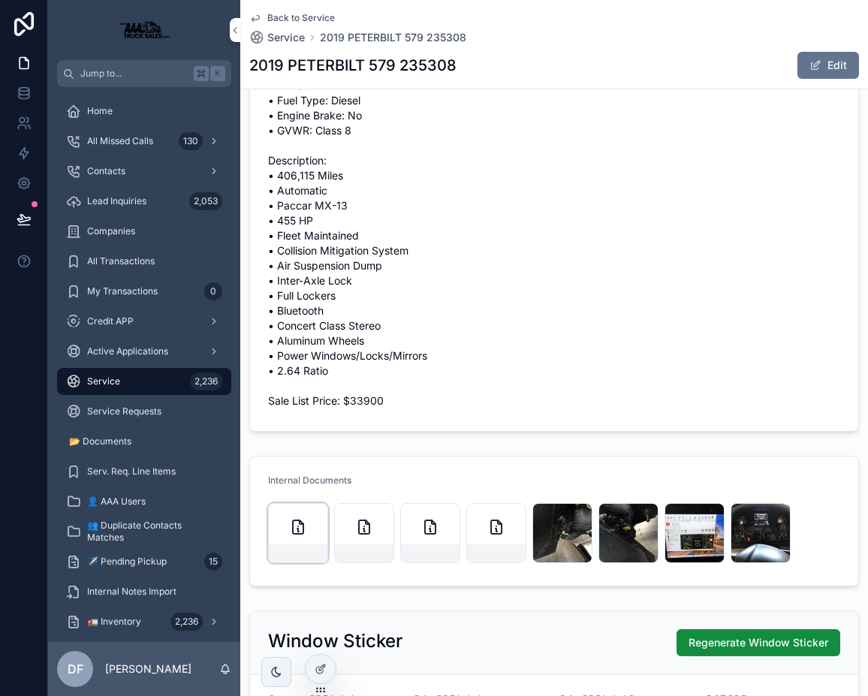
click at [290, 516] on div "scrollable content" at bounding box center [298, 533] width 60 height 60
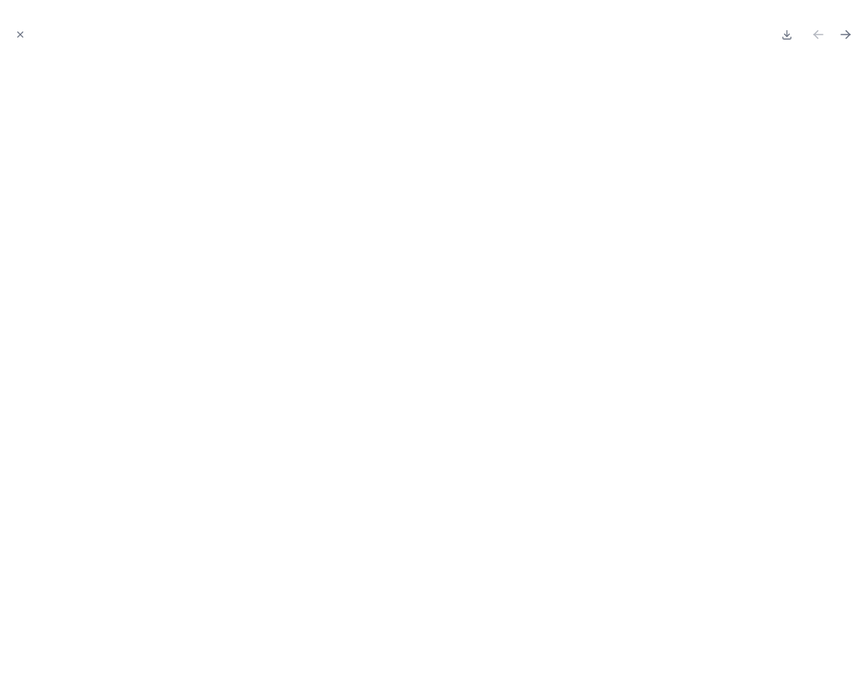
scroll to position [1219, 0]
click at [843, 35] on icon "Next file" at bounding box center [845, 34] width 15 height 15
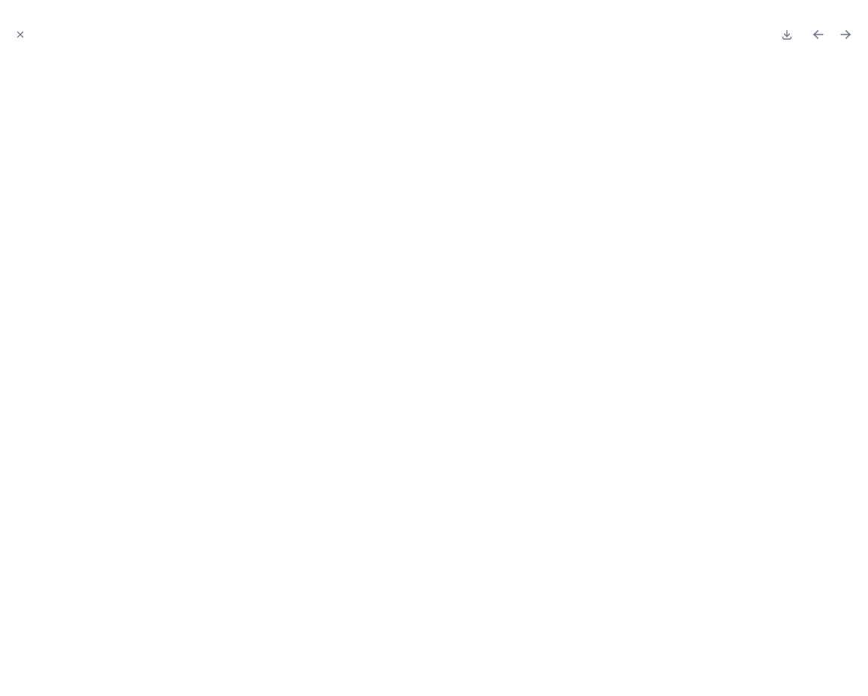
click at [843, 35] on icon "Next file" at bounding box center [845, 34] width 15 height 15
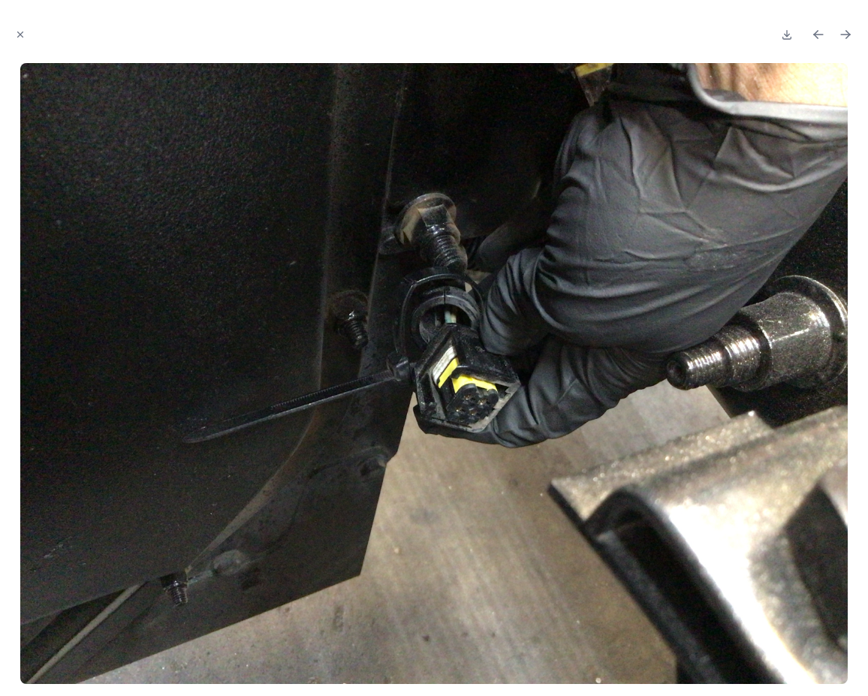
scroll to position [1204, 0]
click at [843, 35] on icon "Next file" at bounding box center [845, 34] width 15 height 15
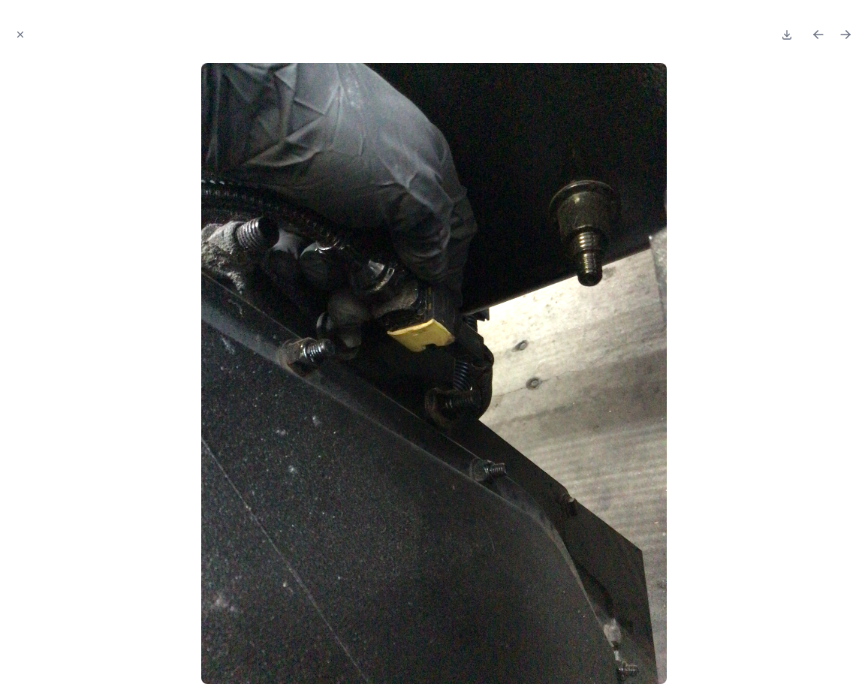
scroll to position [1204, 0]
click at [843, 35] on icon "Next file" at bounding box center [845, 34] width 15 height 15
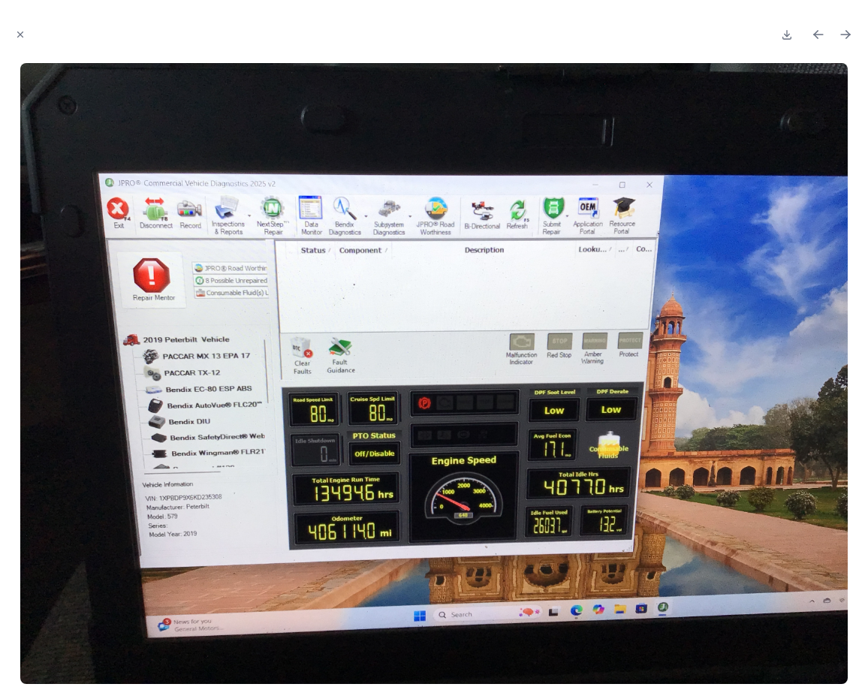
click at [843, 35] on icon "Next file" at bounding box center [845, 34] width 15 height 15
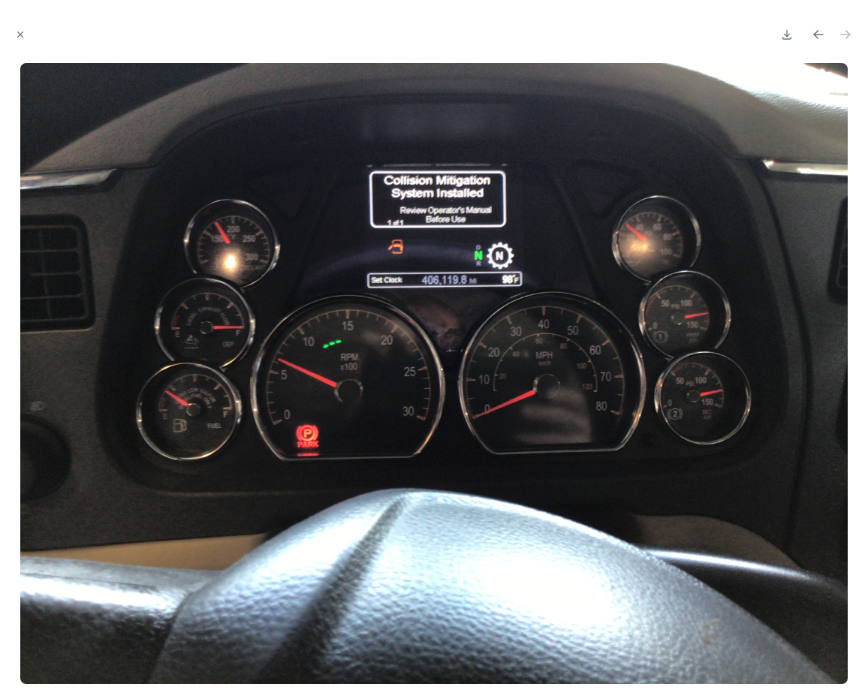
scroll to position [1219, 0]
click at [786, 32] on icon at bounding box center [786, 34] width 0 height 6
click at [811, 33] on icon "Previous file" at bounding box center [818, 34] width 15 height 15
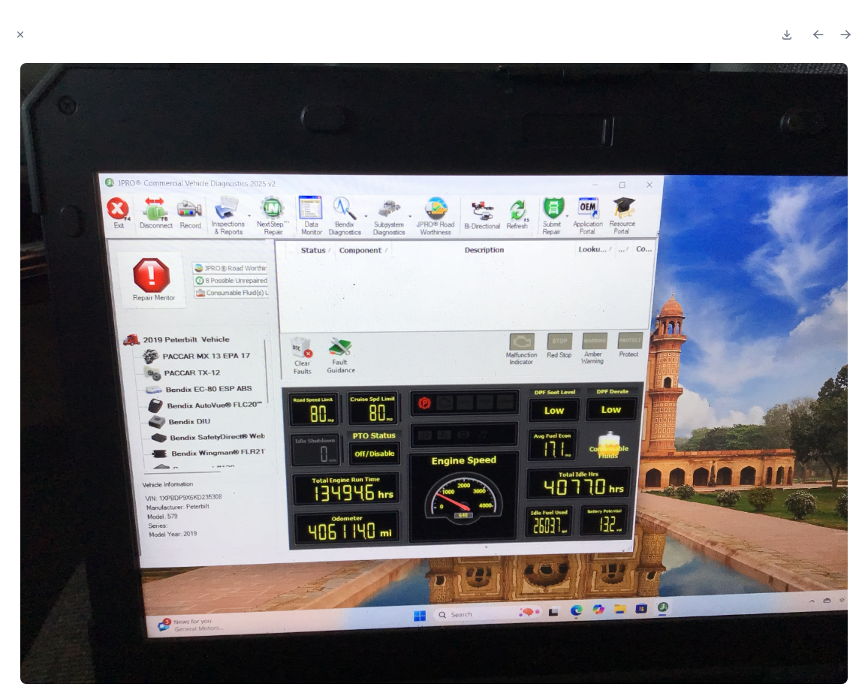
scroll to position [1219, 0]
click at [786, 33] on icon at bounding box center [786, 35] width 12 height 12
click at [816, 35] on icon "Previous file" at bounding box center [818, 35] width 9 height 0
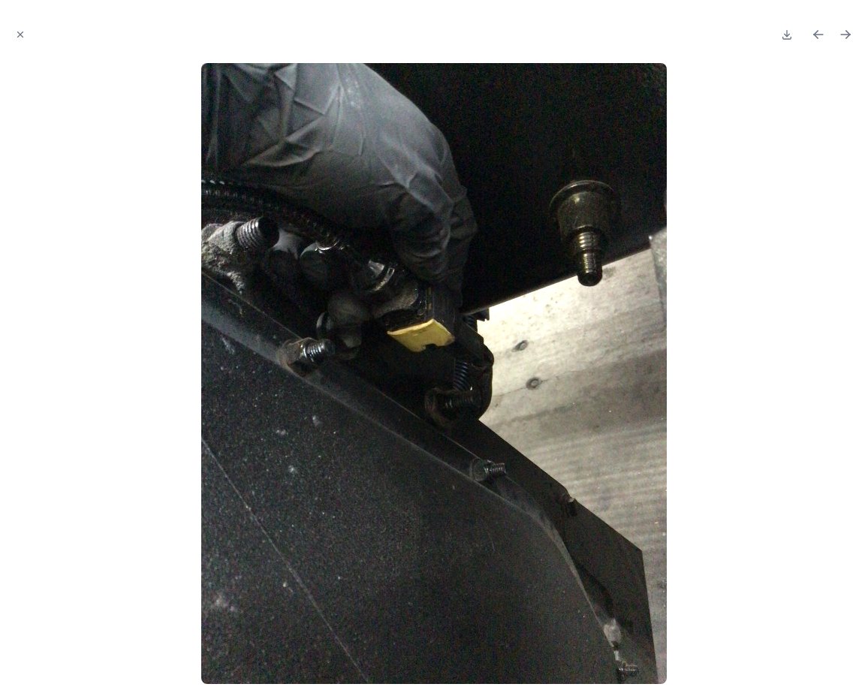
scroll to position [1204, 0]
click at [786, 31] on icon at bounding box center [786, 34] width 0 height 6
click at [813, 38] on icon "Previous file" at bounding box center [818, 34] width 15 height 15
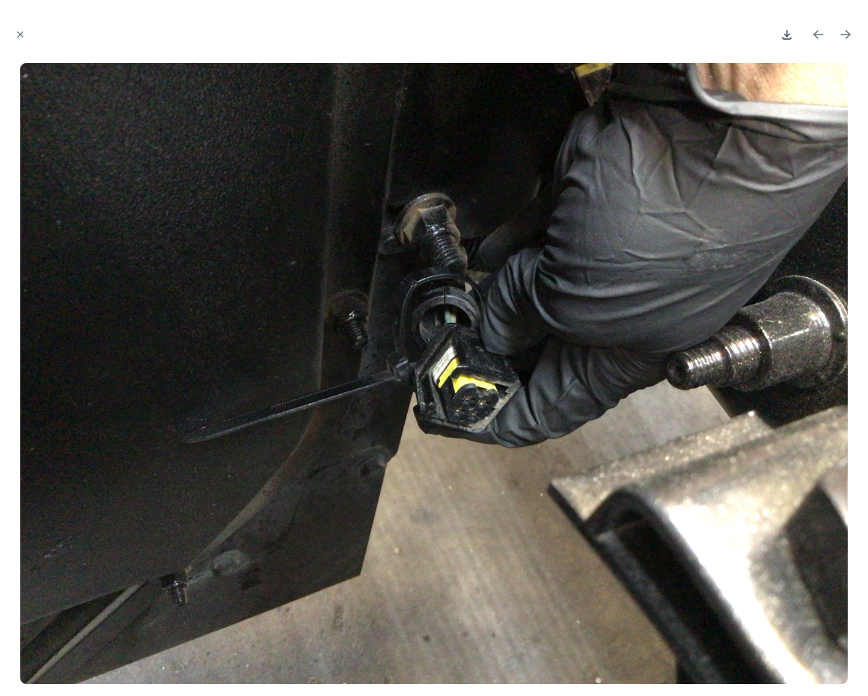
click at [787, 35] on icon at bounding box center [786, 35] width 5 height 2
click at [820, 35] on icon "Previous file" at bounding box center [818, 34] width 15 height 15
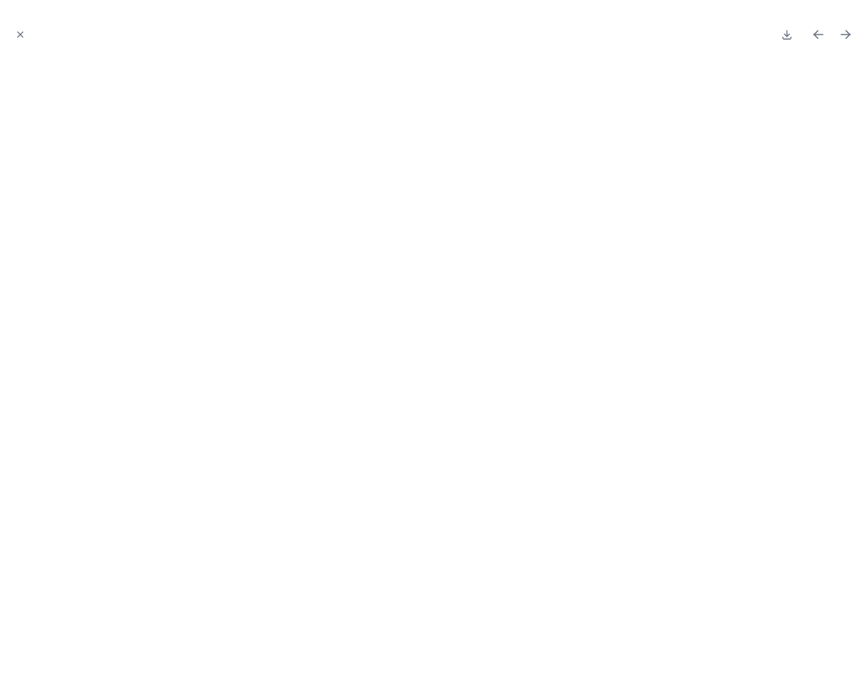
scroll to position [1219, 0]
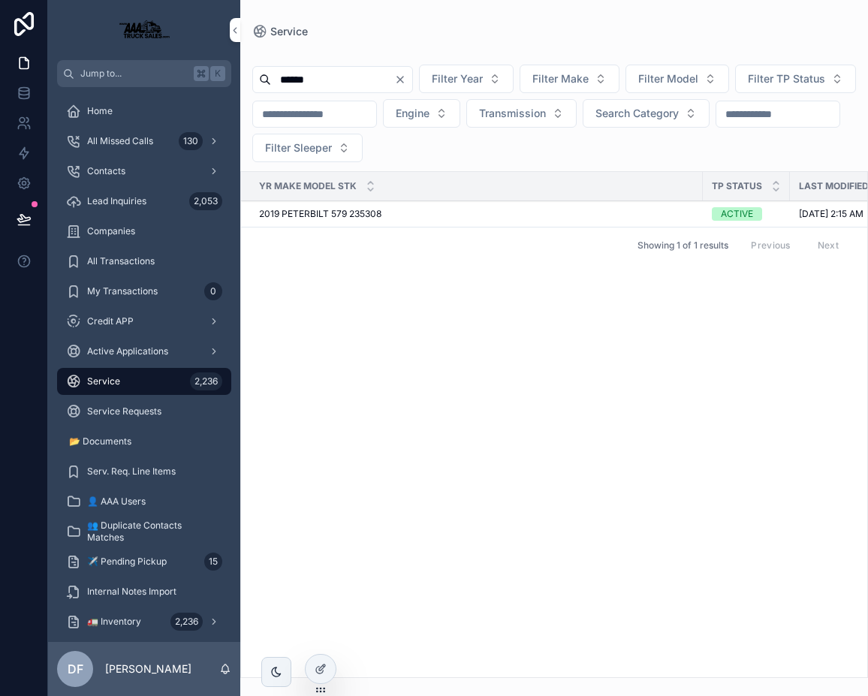
click at [335, 218] on span "2019 PETERBILT 579 235308" at bounding box center [320, 214] width 122 height 12
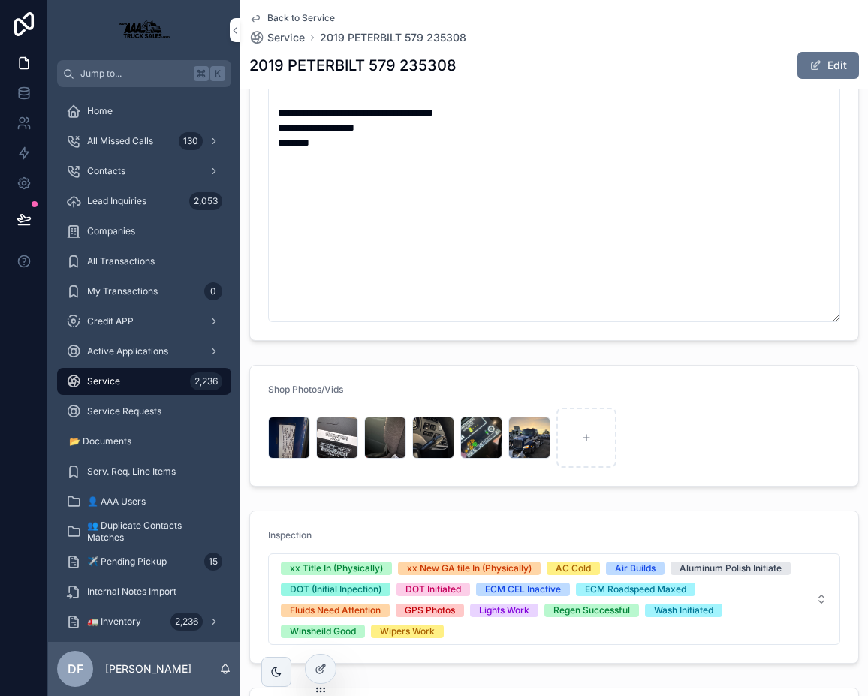
scroll to position [254, 0]
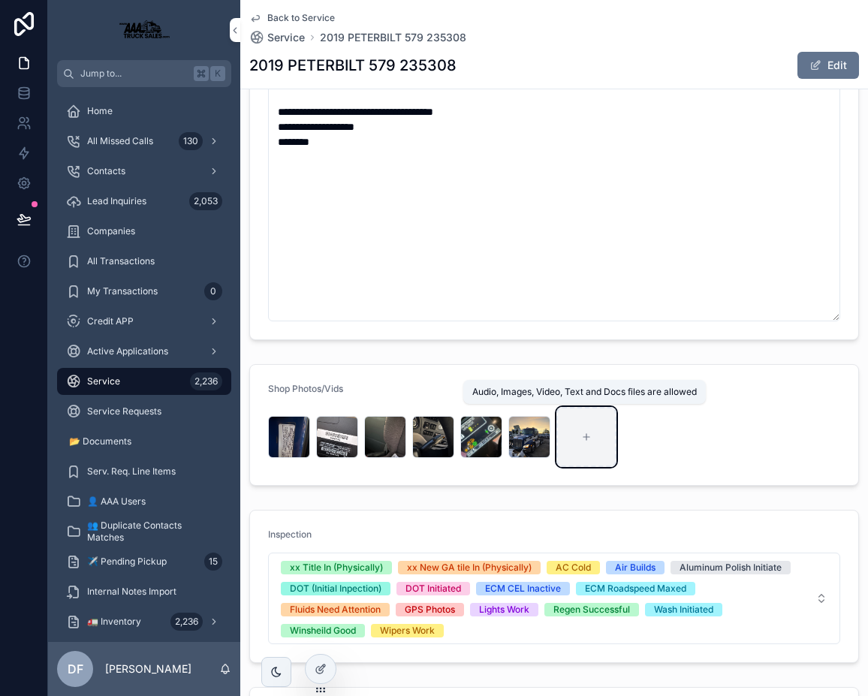
click at [583, 435] on icon "scrollable content" at bounding box center [586, 437] width 11 height 11
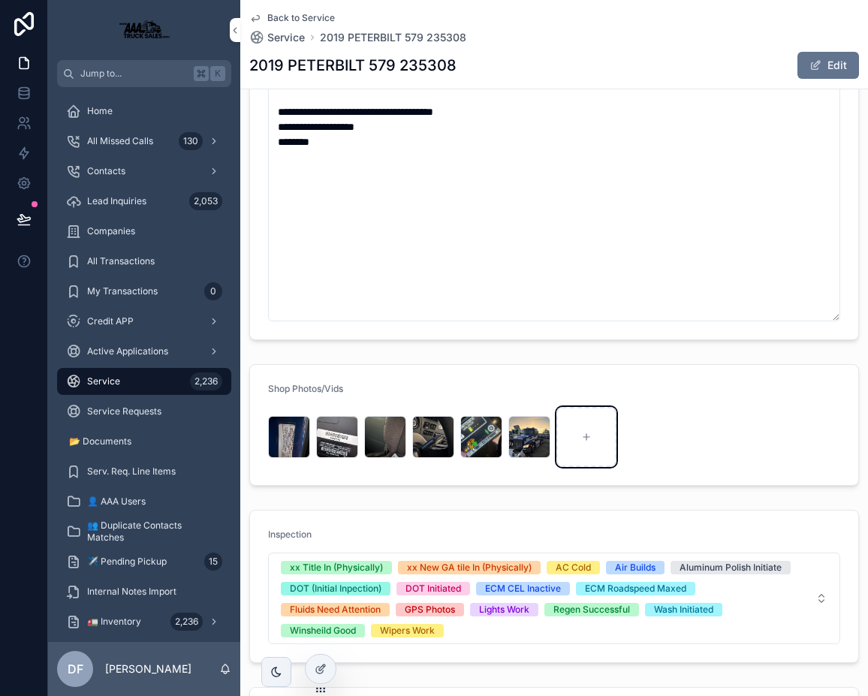
type input "**********"
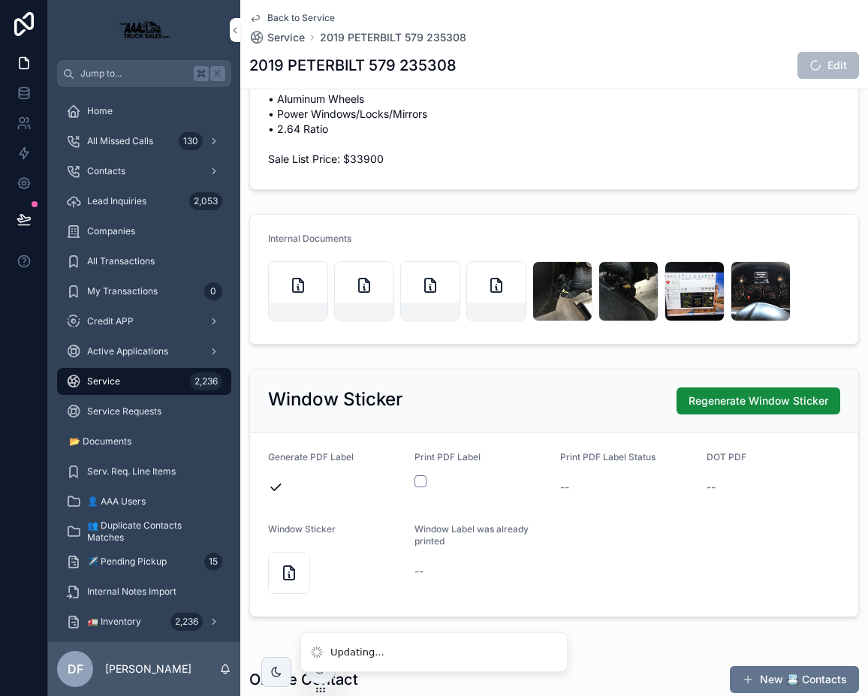
scroll to position [1470, 0]
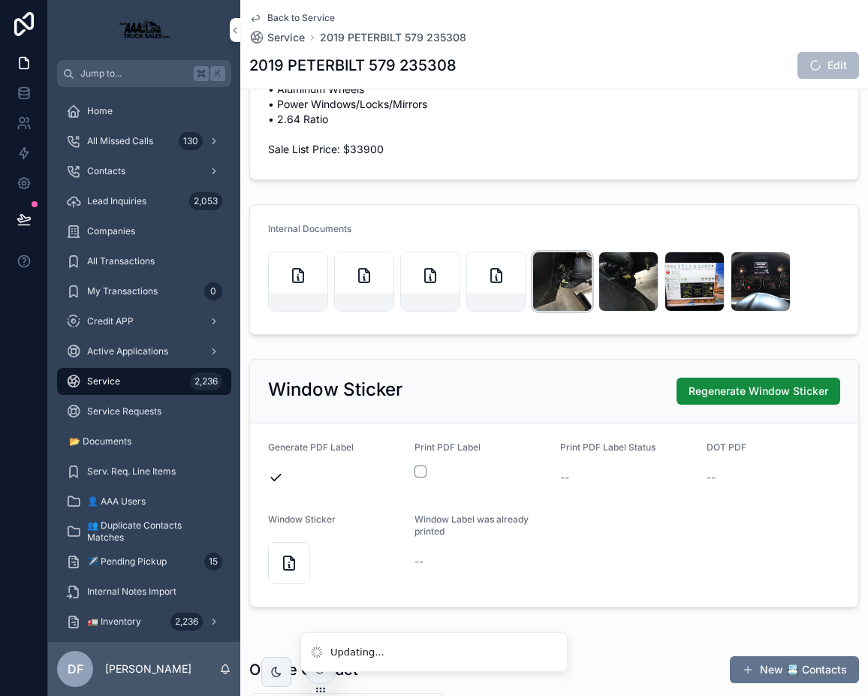
click at [565, 270] on div "scrollable content" at bounding box center [562, 281] width 60 height 60
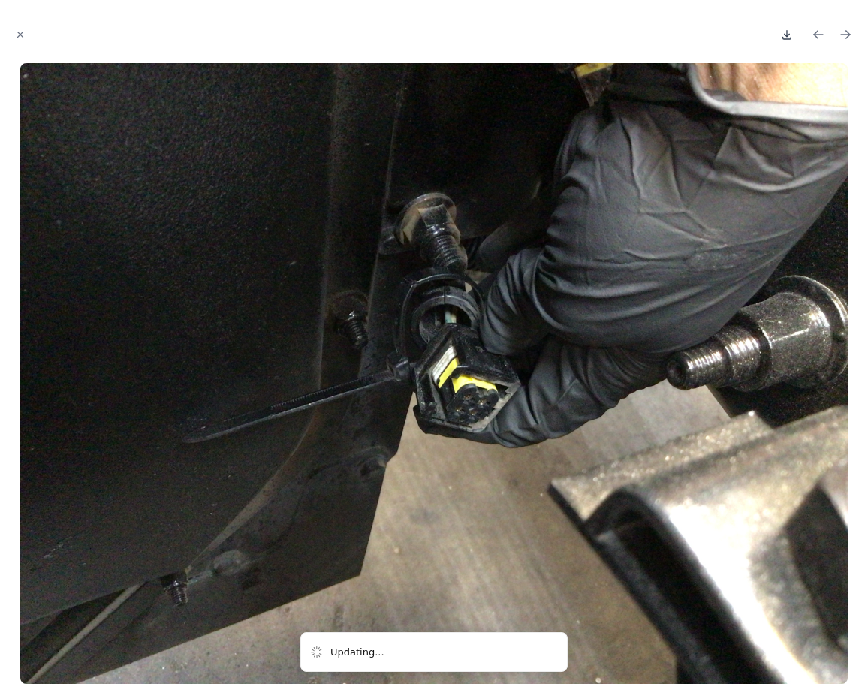
scroll to position [1470, 0]
click at [20, 34] on icon "Close modal" at bounding box center [20, 34] width 5 height 5
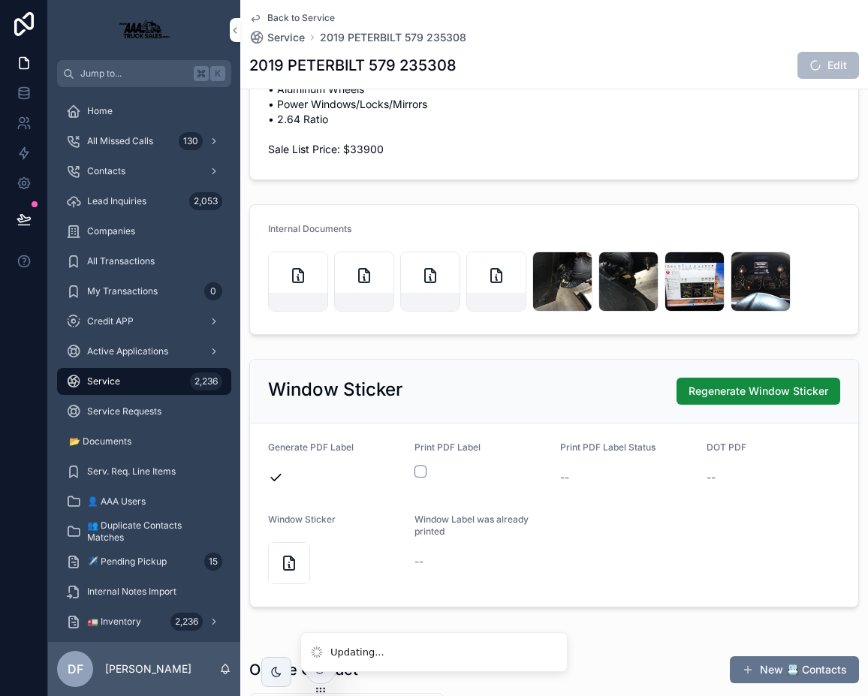
scroll to position [1455, 0]
click at [487, 260] on div "scrollable content" at bounding box center [496, 281] width 60 height 60
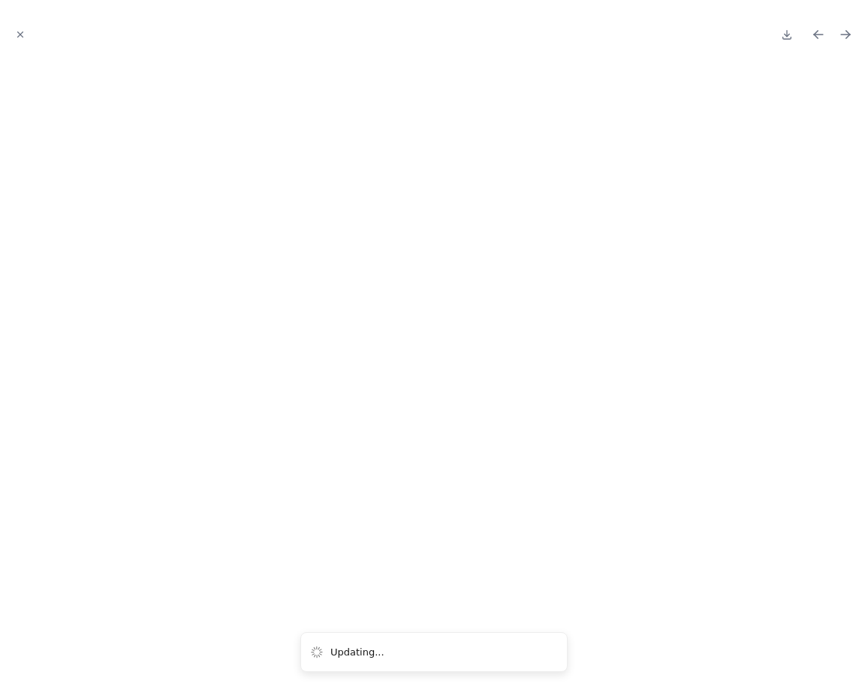
scroll to position [1470, 0]
click at [841, 29] on icon "Next file" at bounding box center [845, 34] width 15 height 15
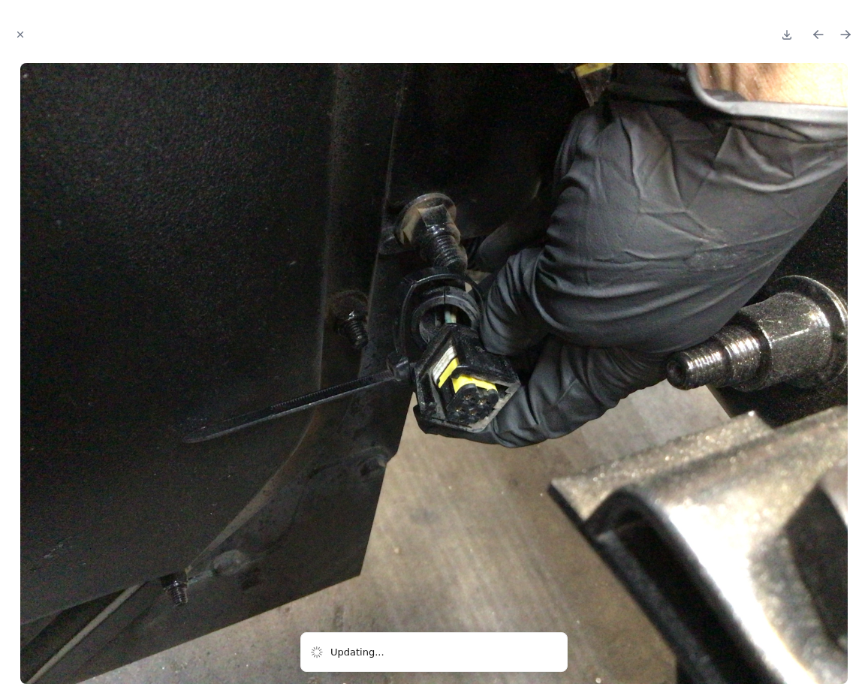
click at [841, 29] on icon "Next file" at bounding box center [845, 34] width 15 height 15
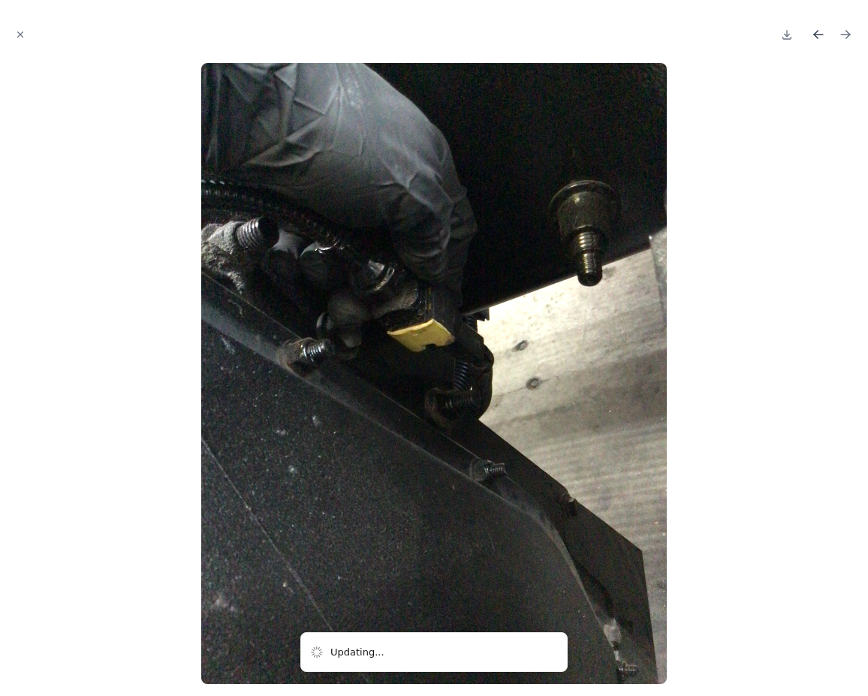
click at [820, 31] on icon "Previous file" at bounding box center [818, 34] width 15 height 15
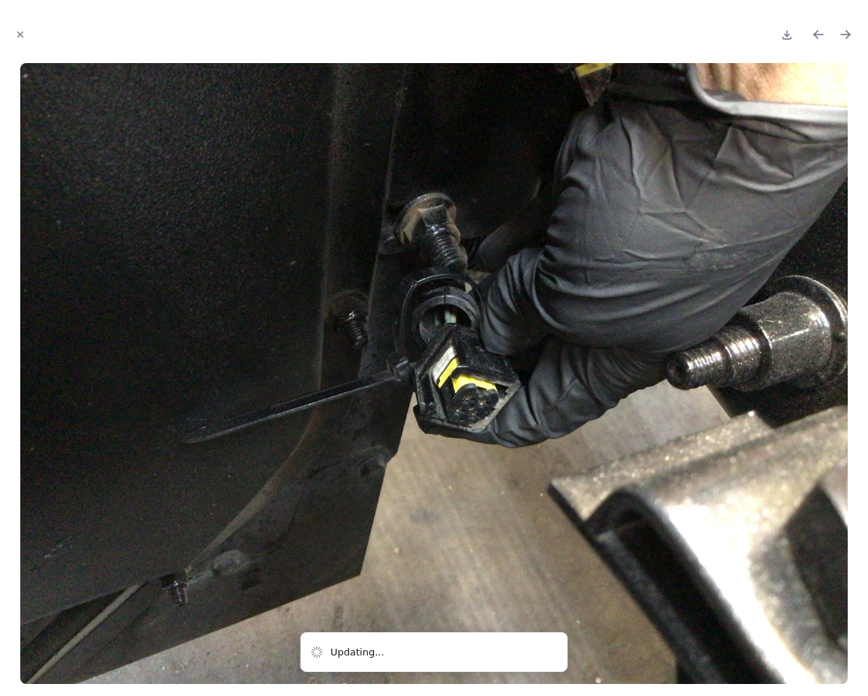
scroll to position [1470, 0]
click at [22, 35] on icon "Close modal" at bounding box center [20, 34] width 11 height 11
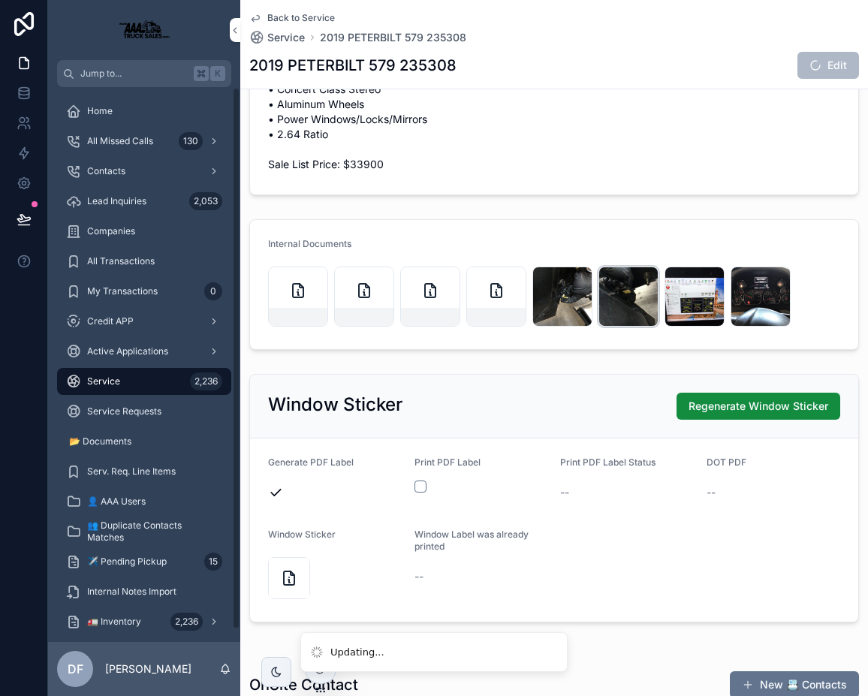
scroll to position [1470, 0]
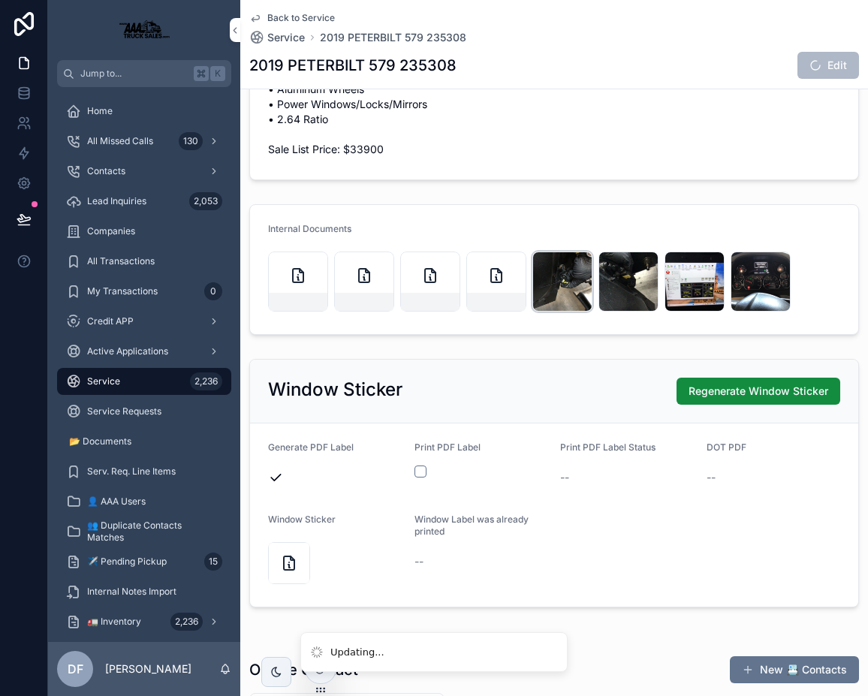
click at [566, 272] on div "scrollable content" at bounding box center [562, 281] width 60 height 60
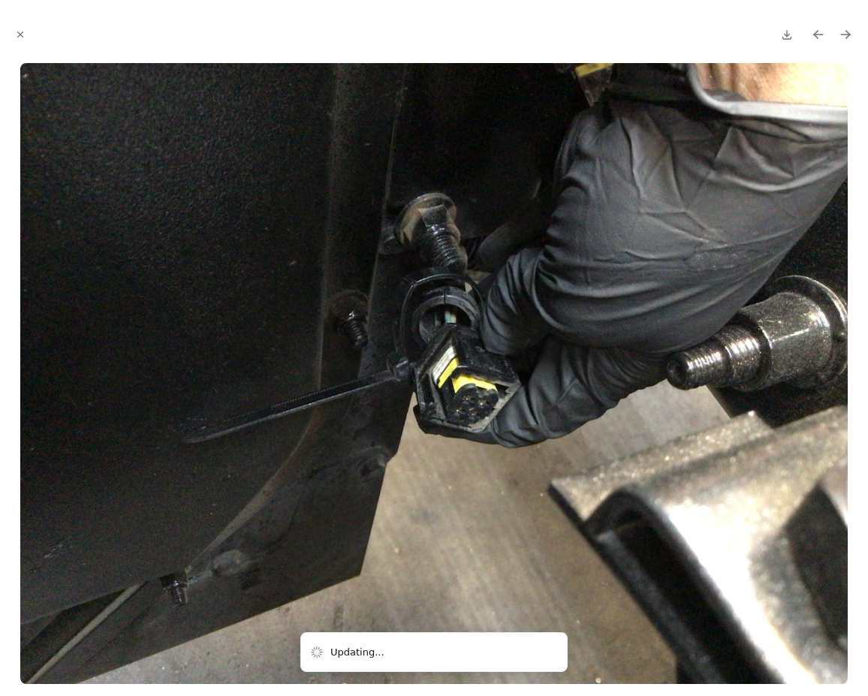
scroll to position [1470, 0]
